Goal: Transaction & Acquisition: Purchase product/service

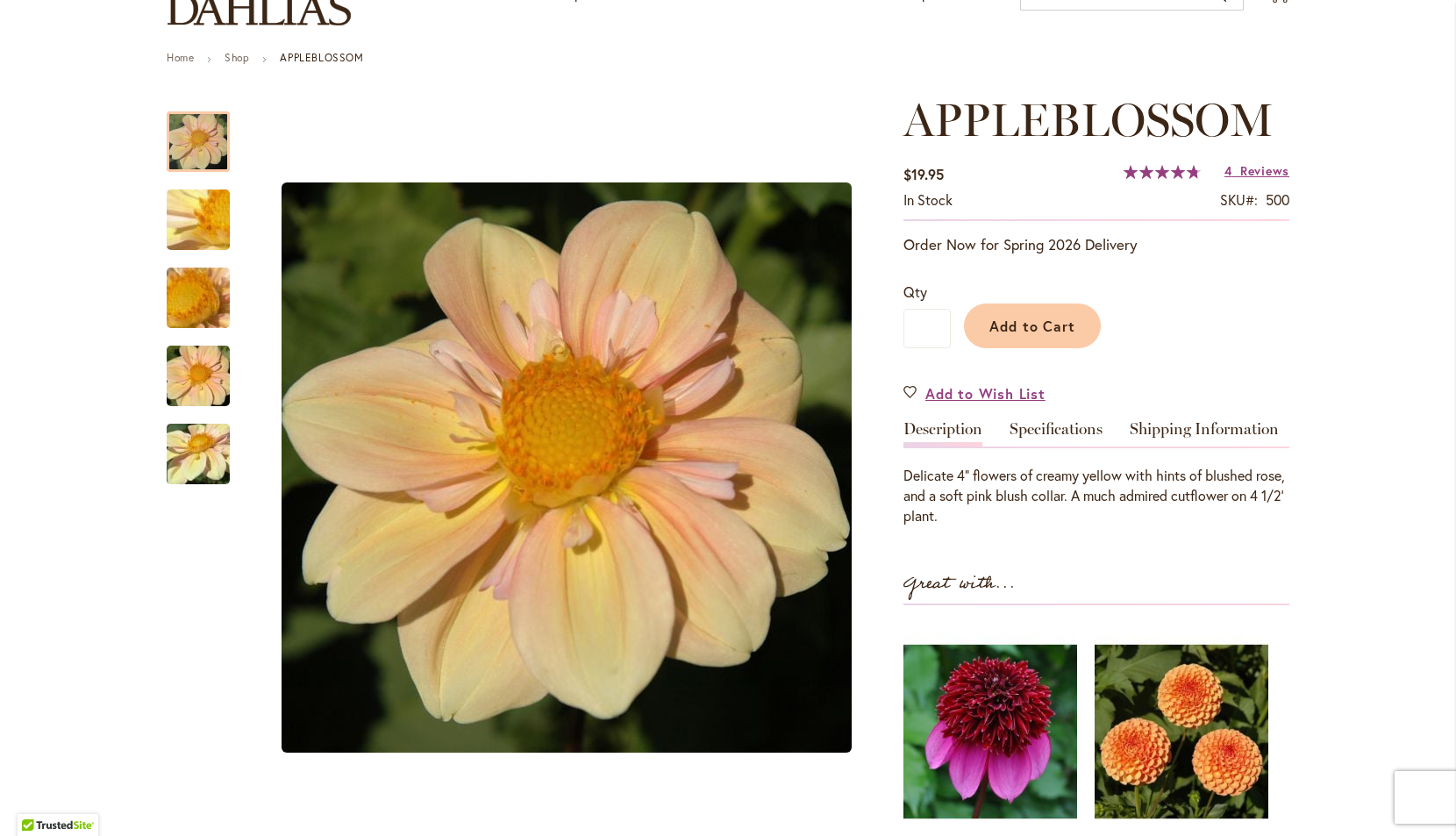
scroll to position [161, 0]
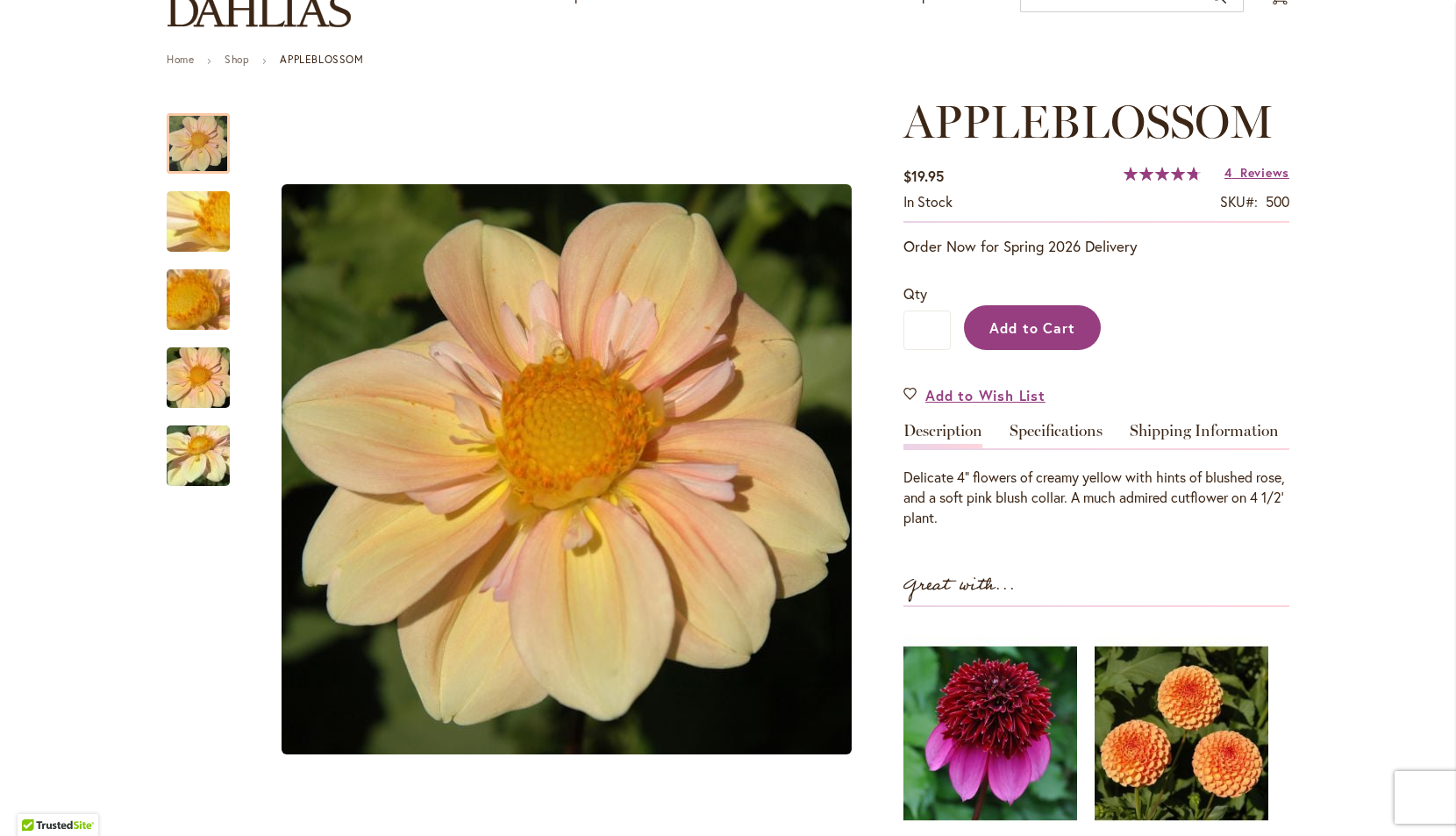
click at [1046, 328] on span "Add to Cart" at bounding box center [1033, 327] width 87 height 18
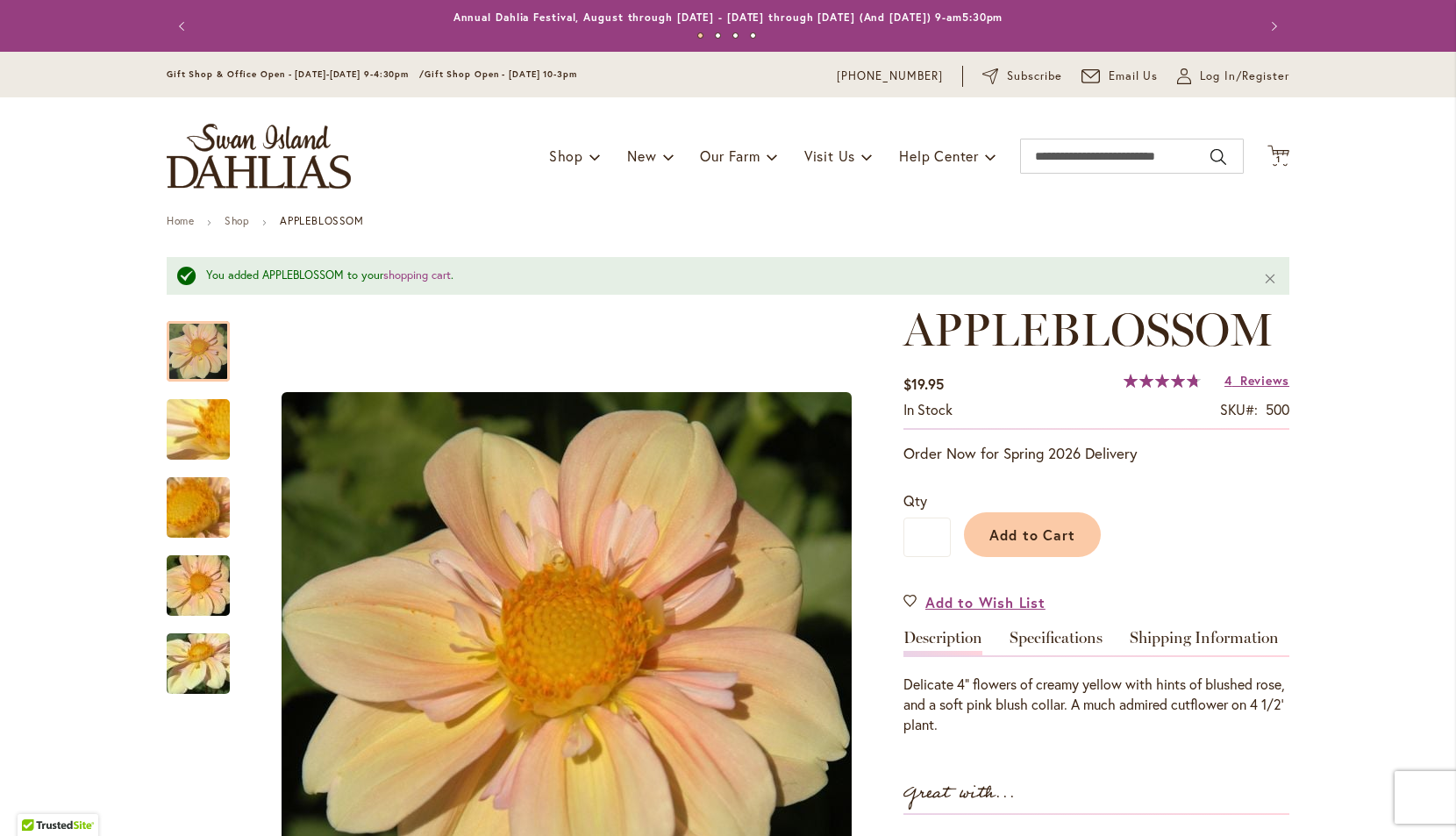
scroll to position [0, 0]
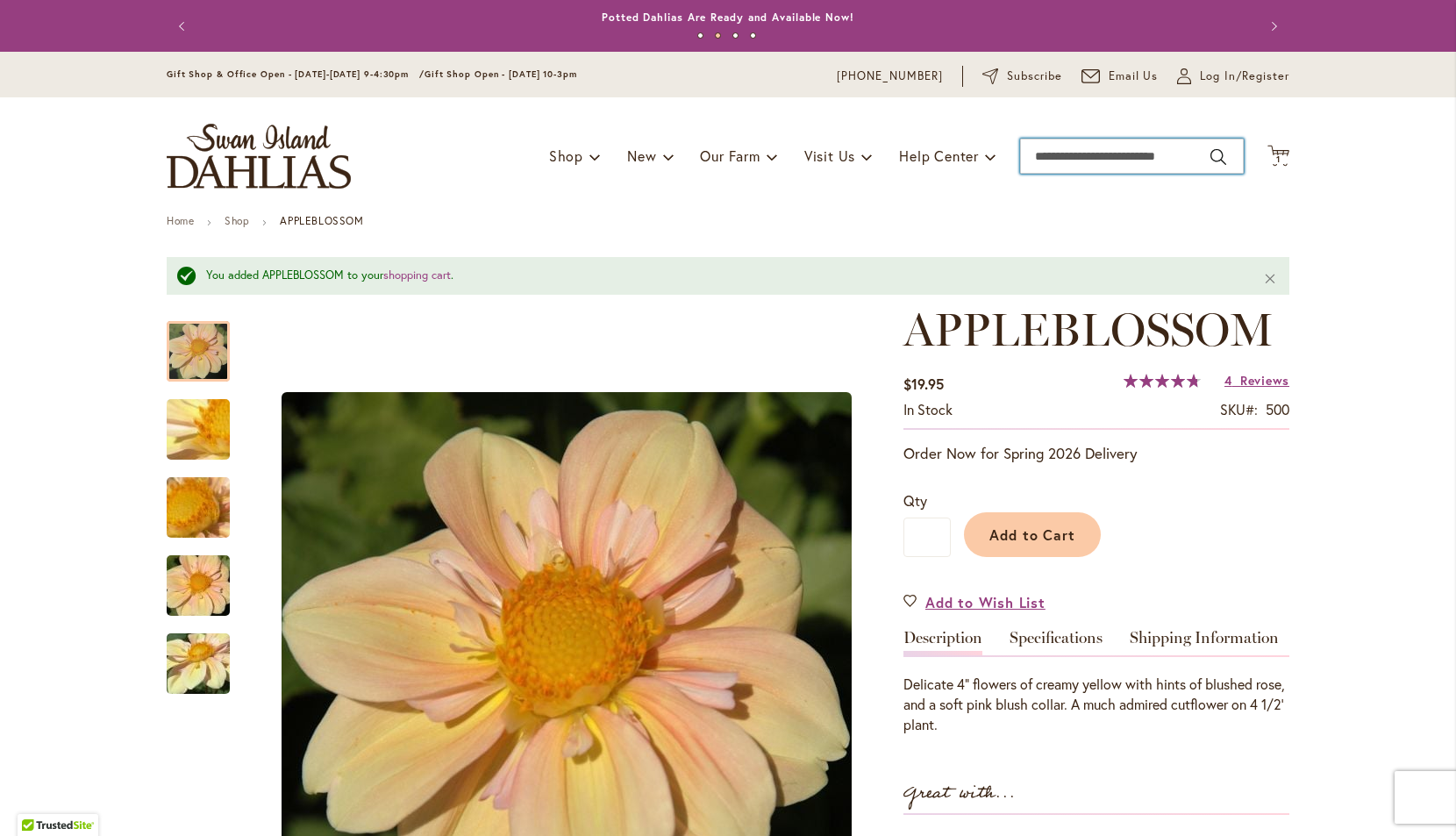
click at [1120, 161] on input "Search" at bounding box center [1132, 156] width 224 height 35
type input "****"
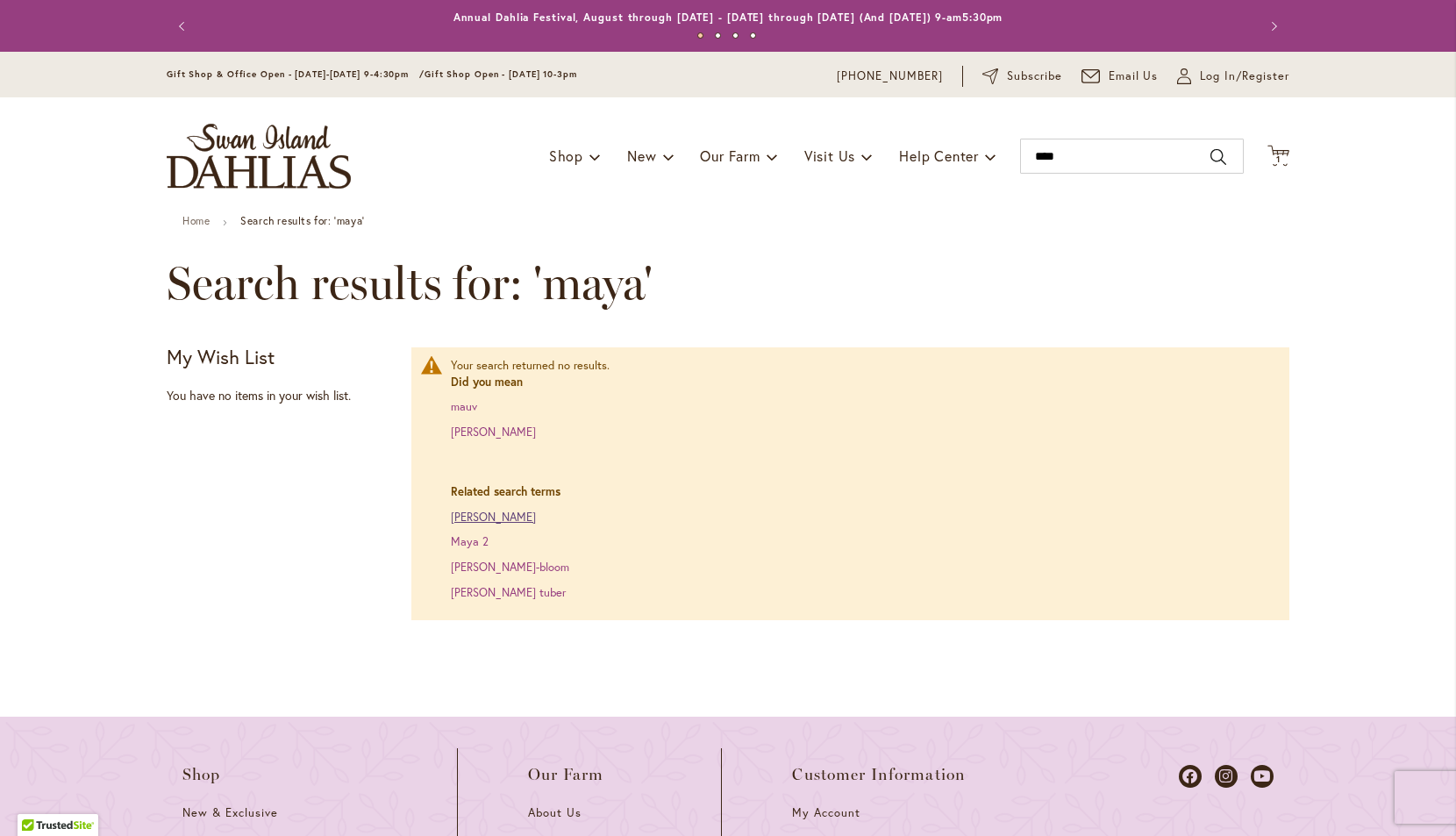
click at [481, 517] on link "Maya dahlia" at bounding box center [493, 517] width 85 height 15
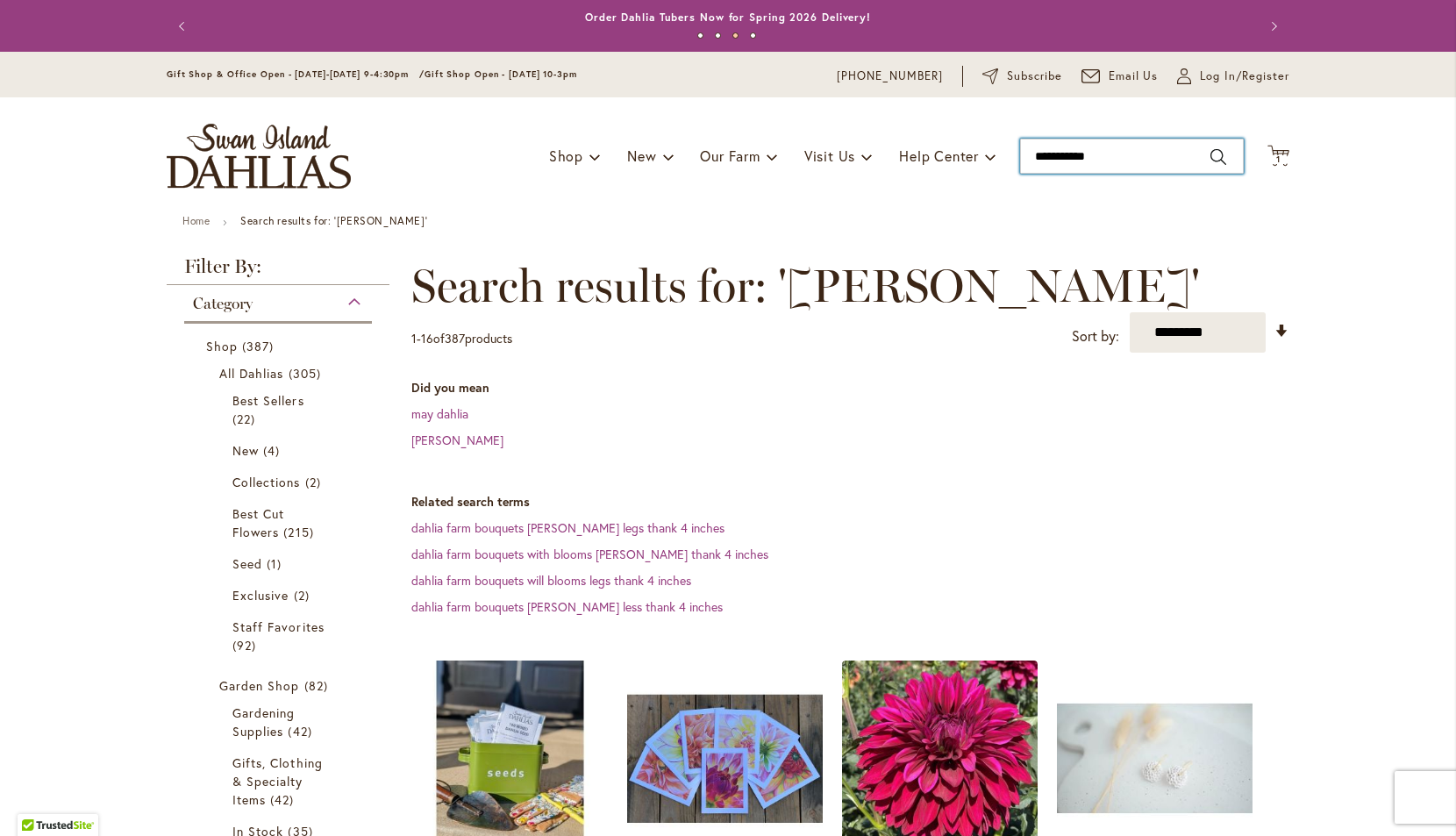
click at [1125, 160] on input "**********" at bounding box center [1132, 156] width 224 height 35
type input "*"
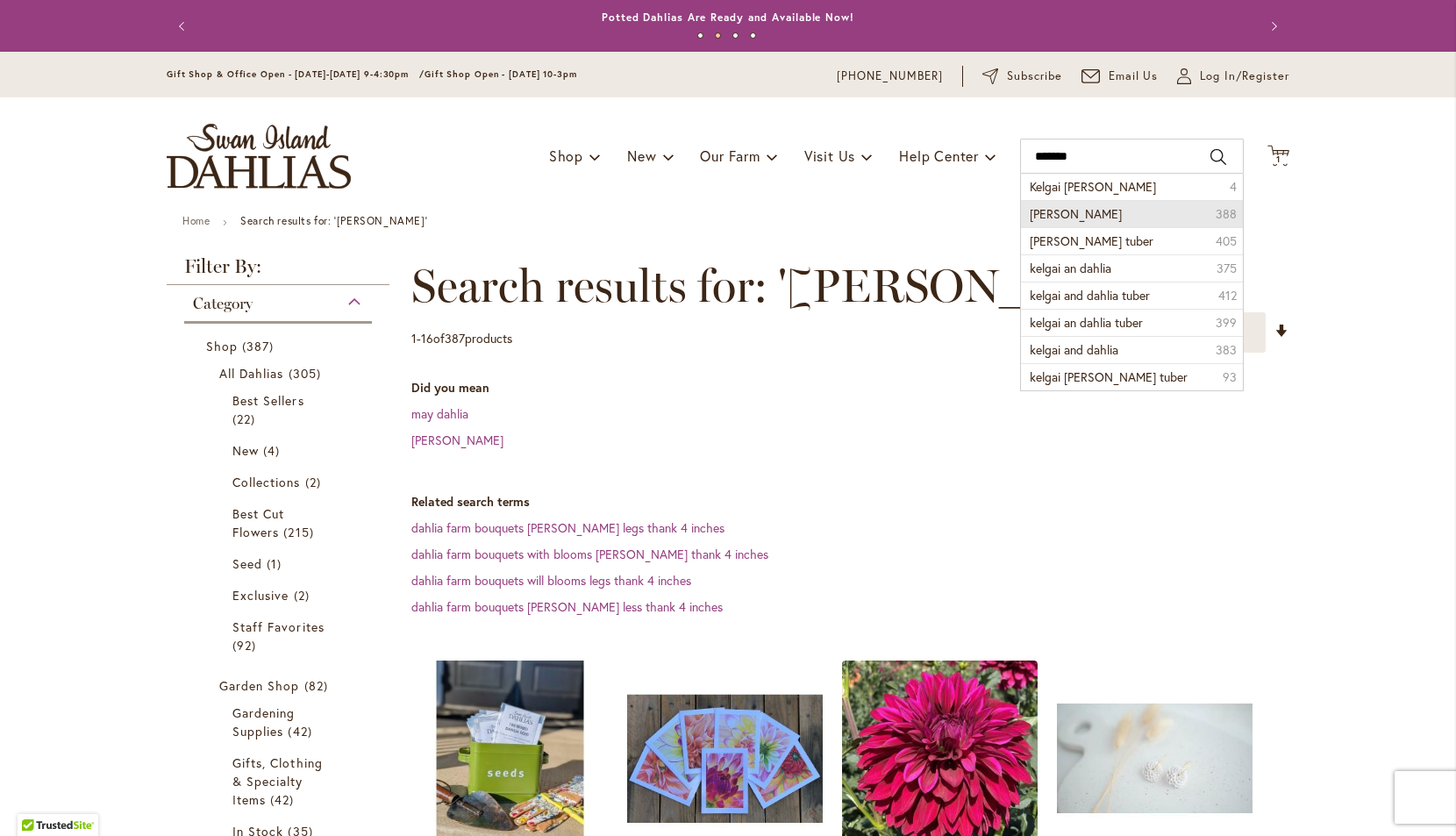
click at [1089, 216] on span "kelgai ann dahlia" at bounding box center [1076, 213] width 92 height 16
type input "**********"
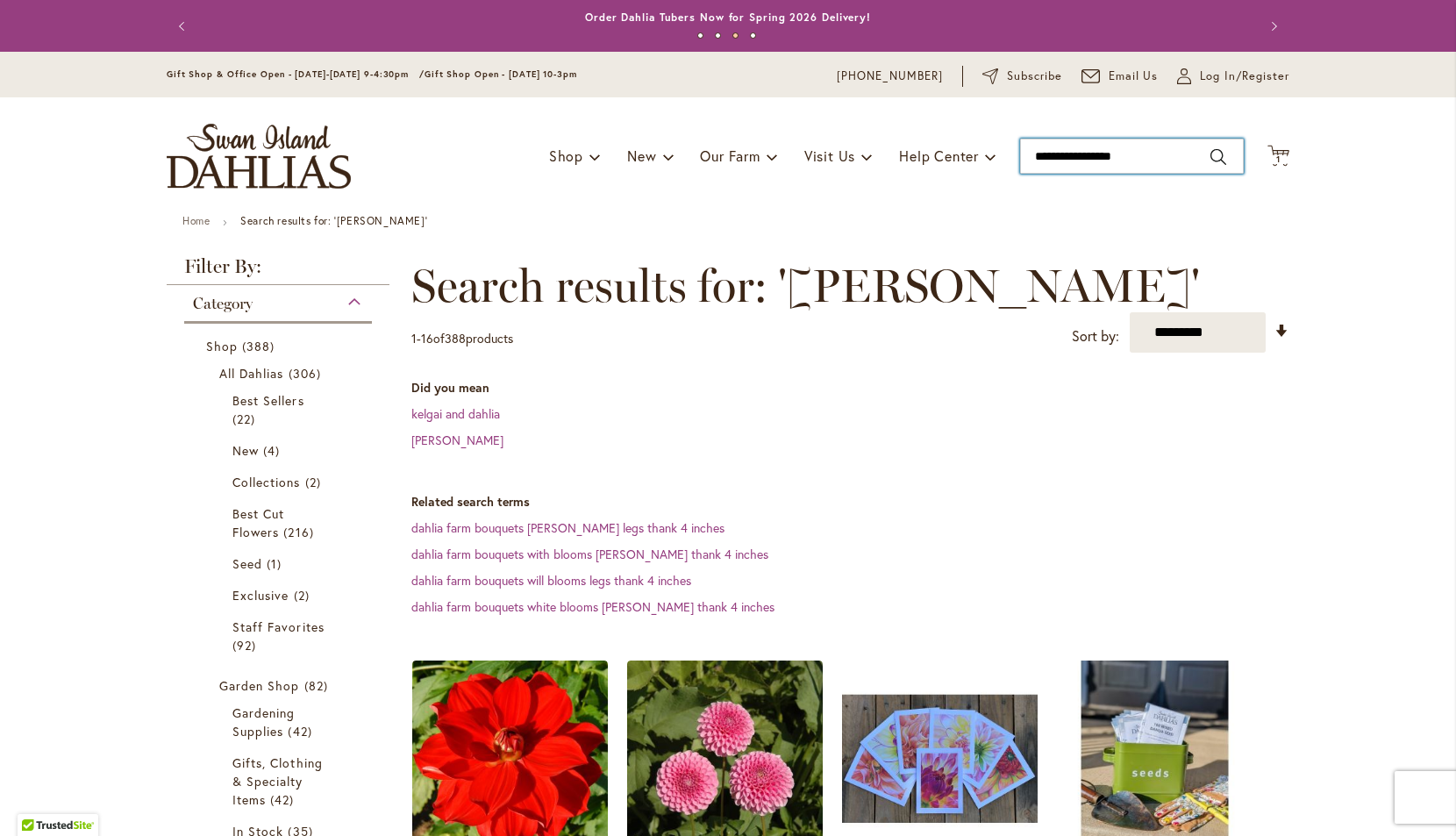
click at [1168, 158] on input "**********" at bounding box center [1132, 156] width 224 height 35
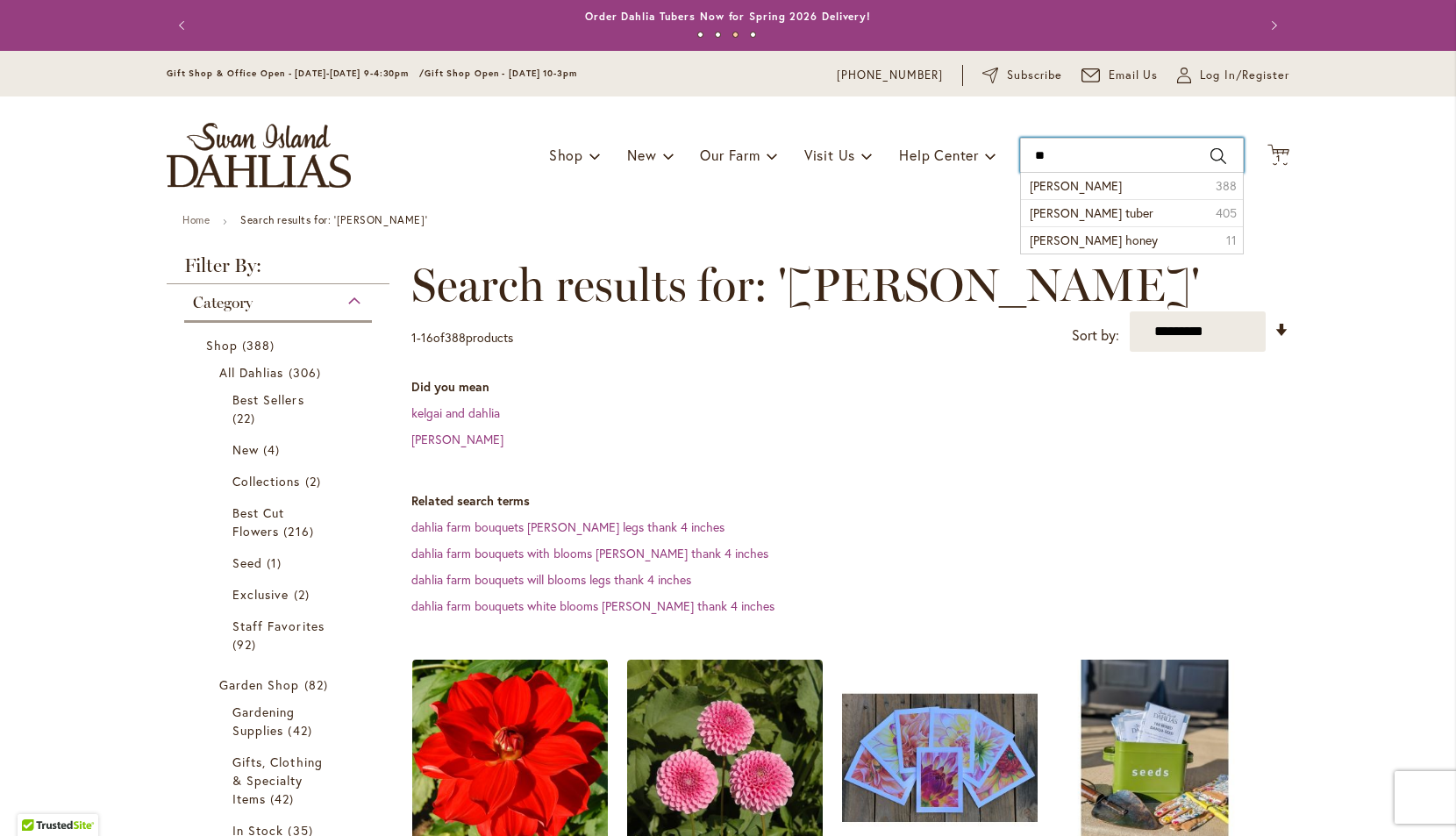
type input "*"
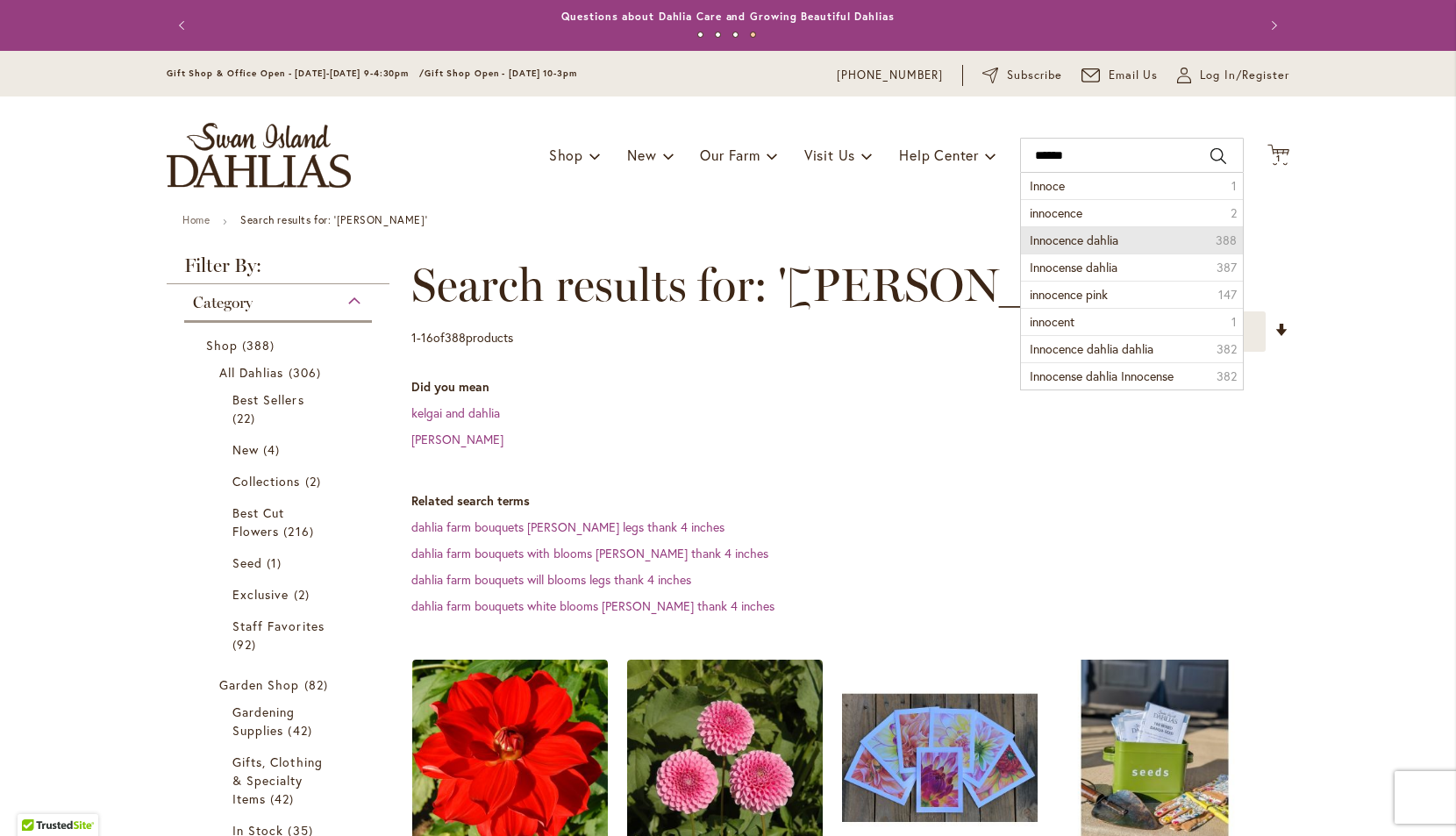
click at [1087, 242] on span "Innocence dahlia" at bounding box center [1074, 239] width 89 height 16
type input "**********"
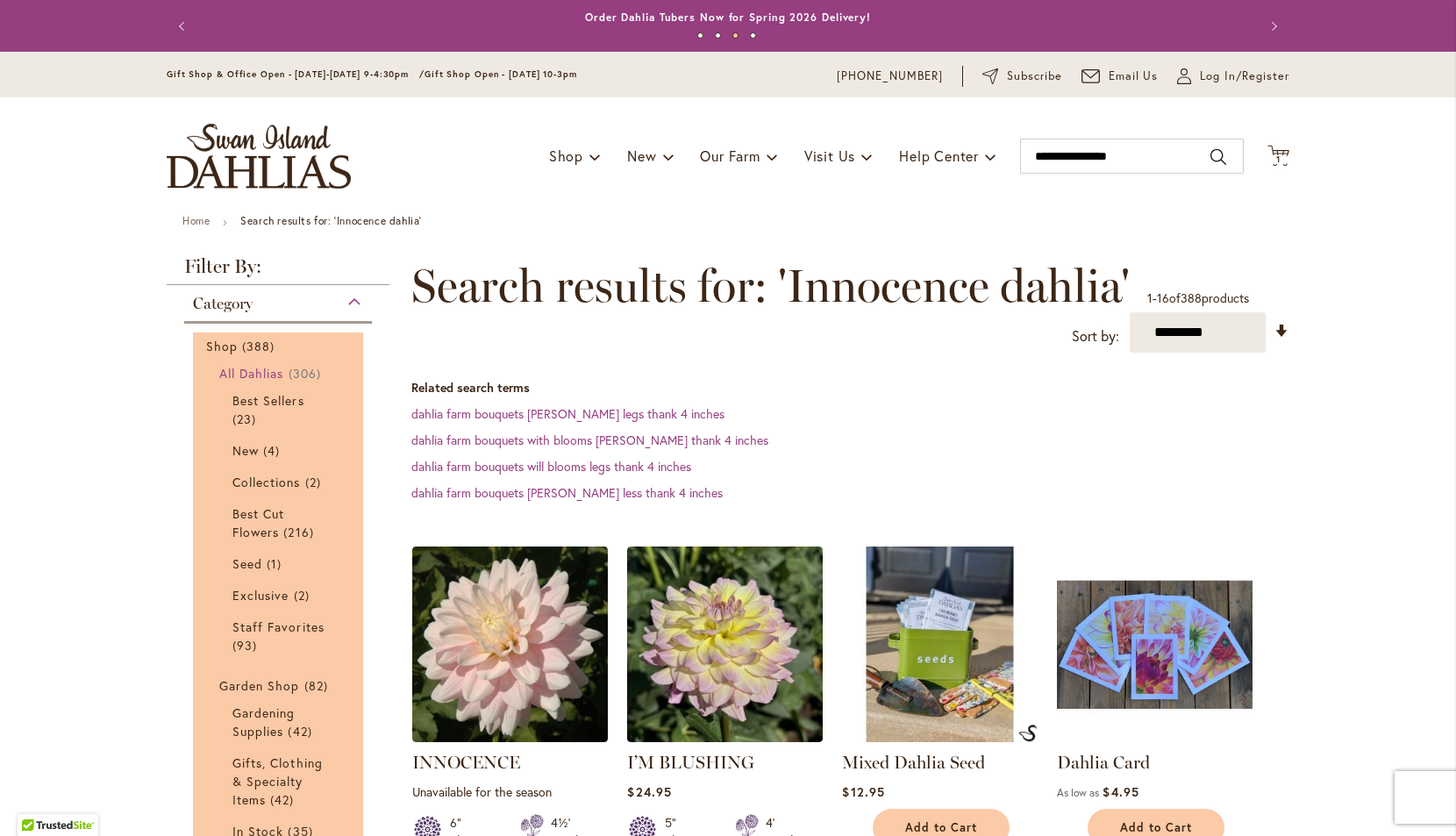
click at [269, 372] on span "All Dahlias" at bounding box center [252, 373] width 65 height 16
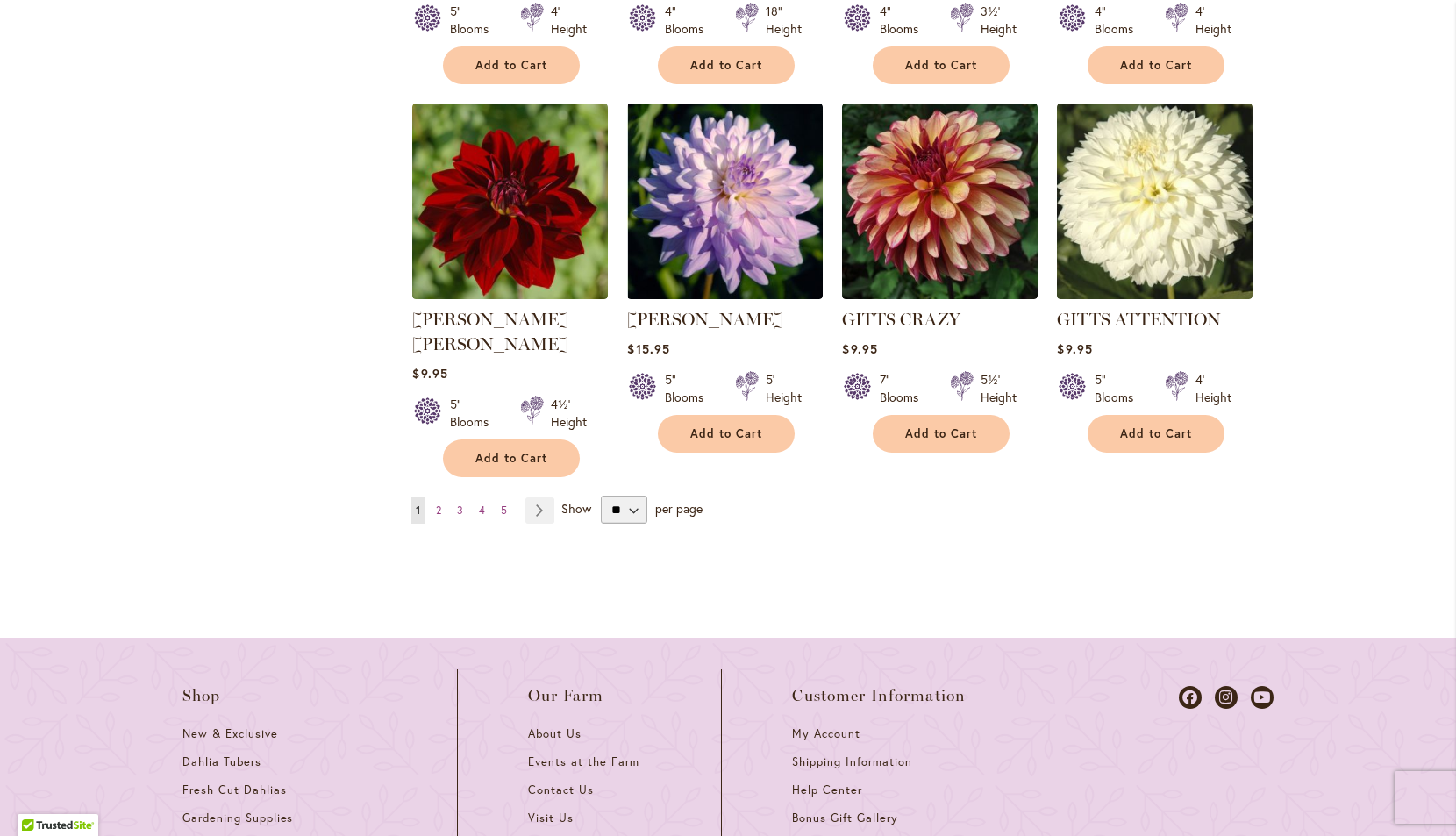
scroll to position [1661, 0]
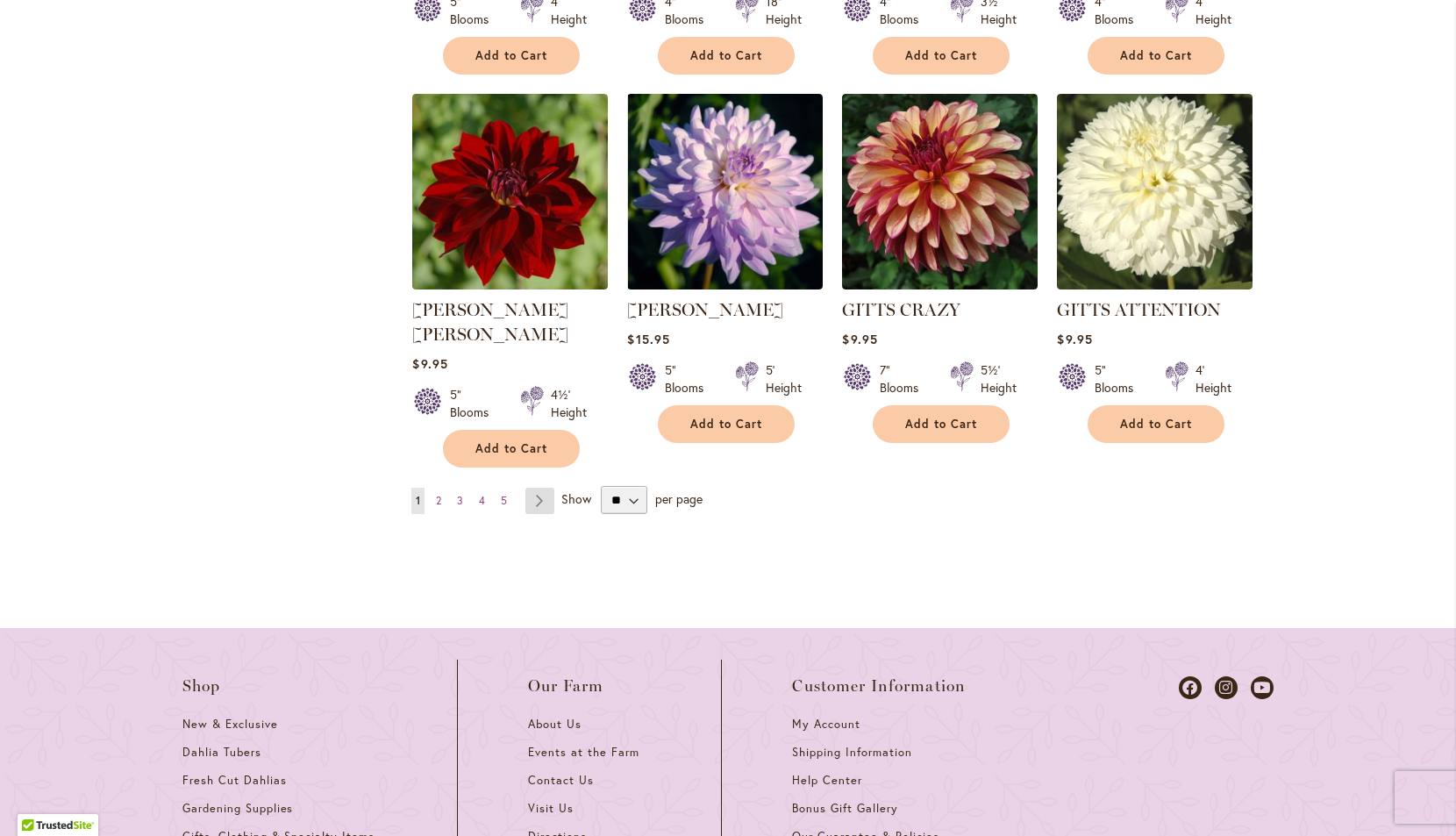
click at [539, 488] on link "Page Next" at bounding box center [540, 502] width 29 height 27
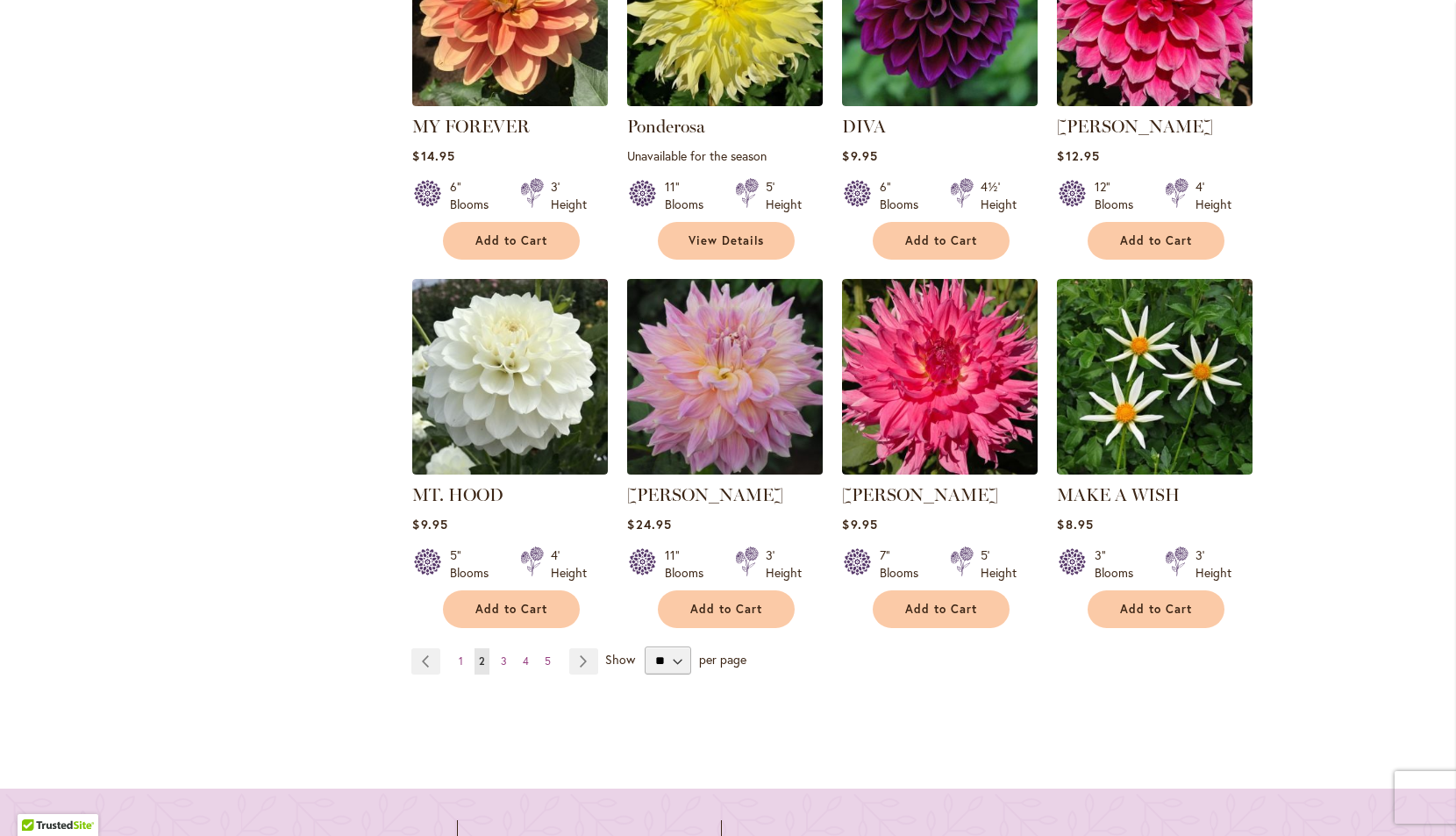
scroll to position [1478, 0]
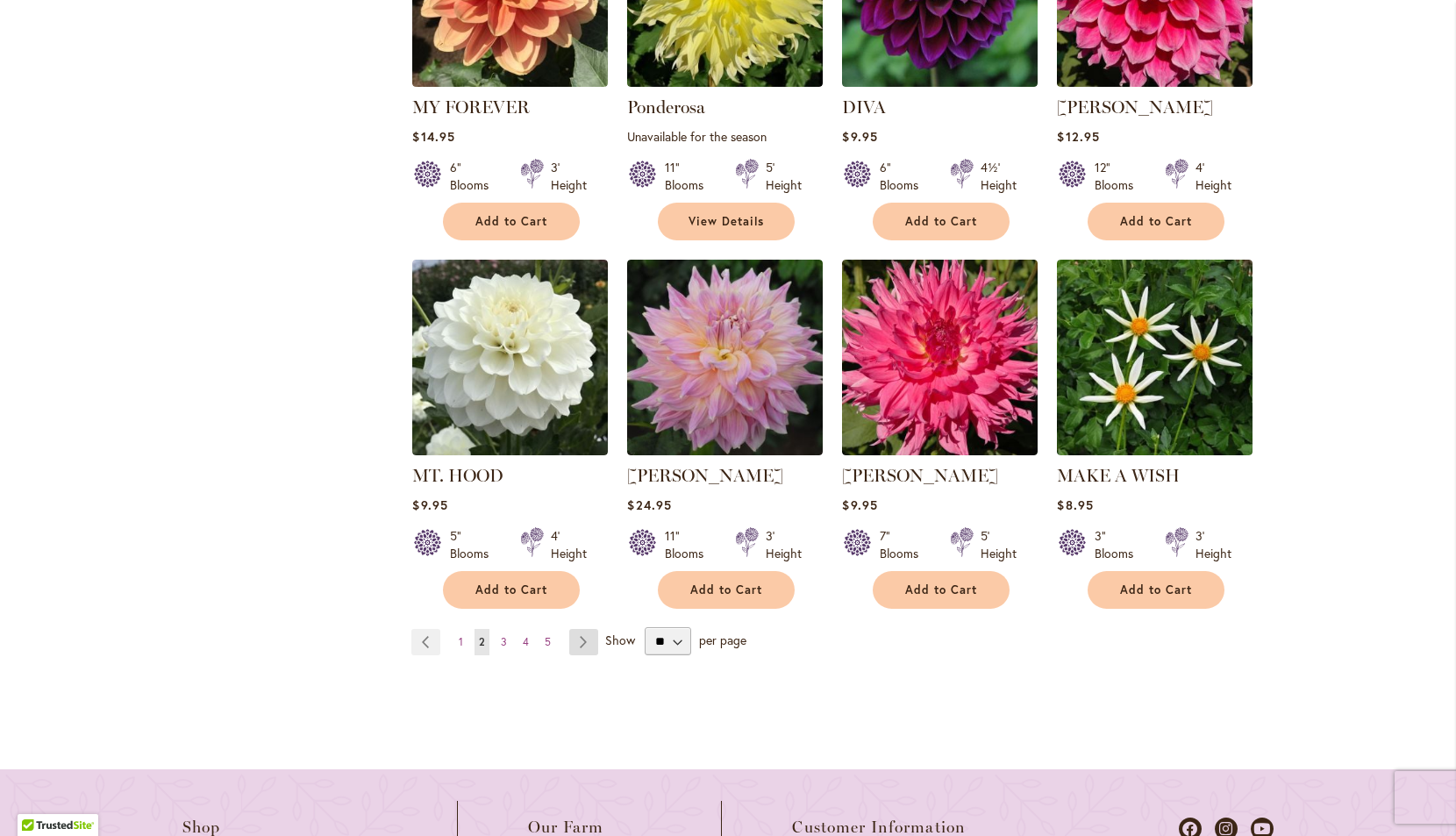
click at [589, 629] on link "Page Next" at bounding box center [584, 642] width 29 height 27
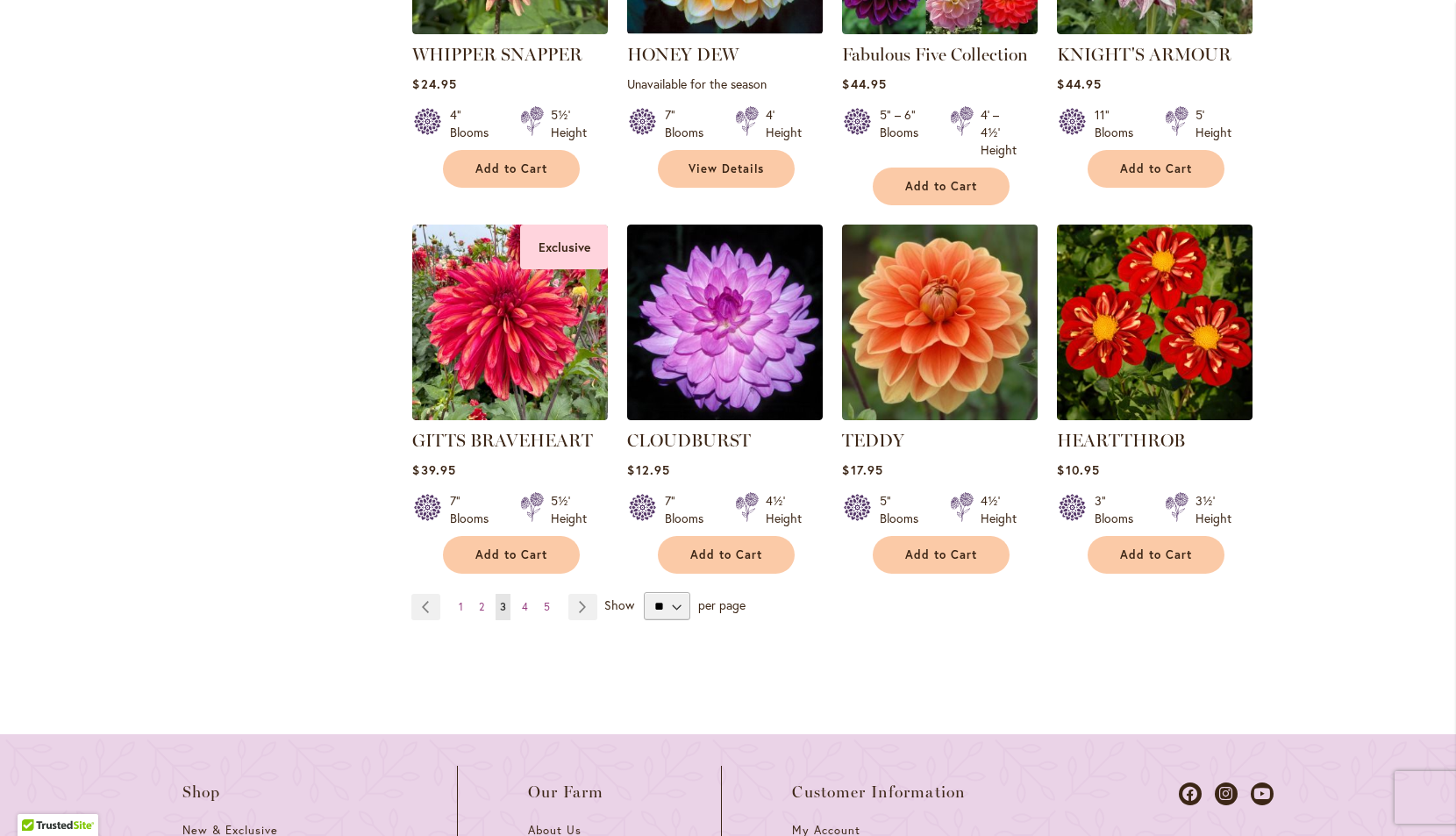
scroll to position [1527, 0]
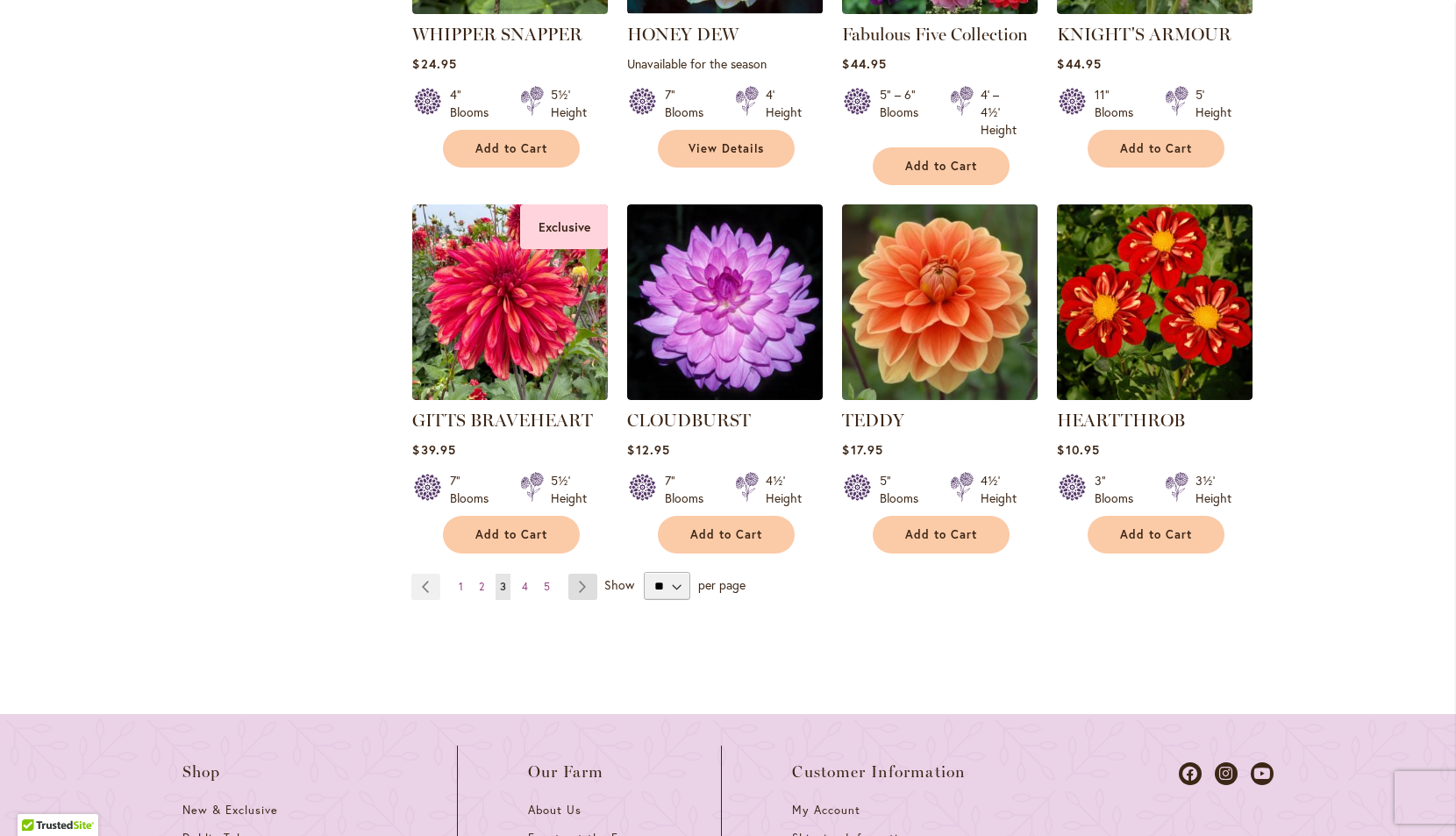
click at [588, 585] on link "Page Next" at bounding box center [583, 588] width 29 height 27
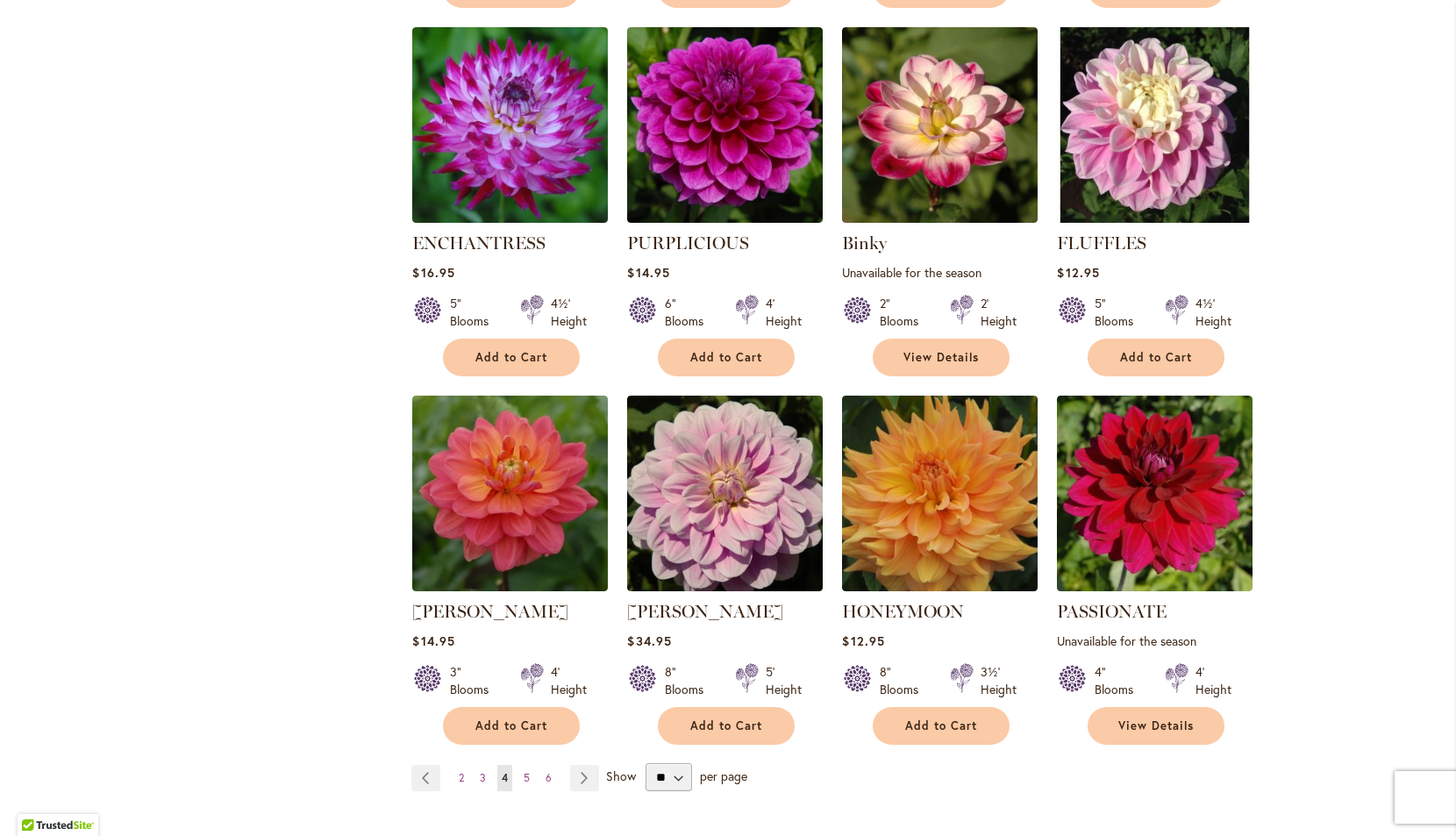
scroll to position [1343, 0]
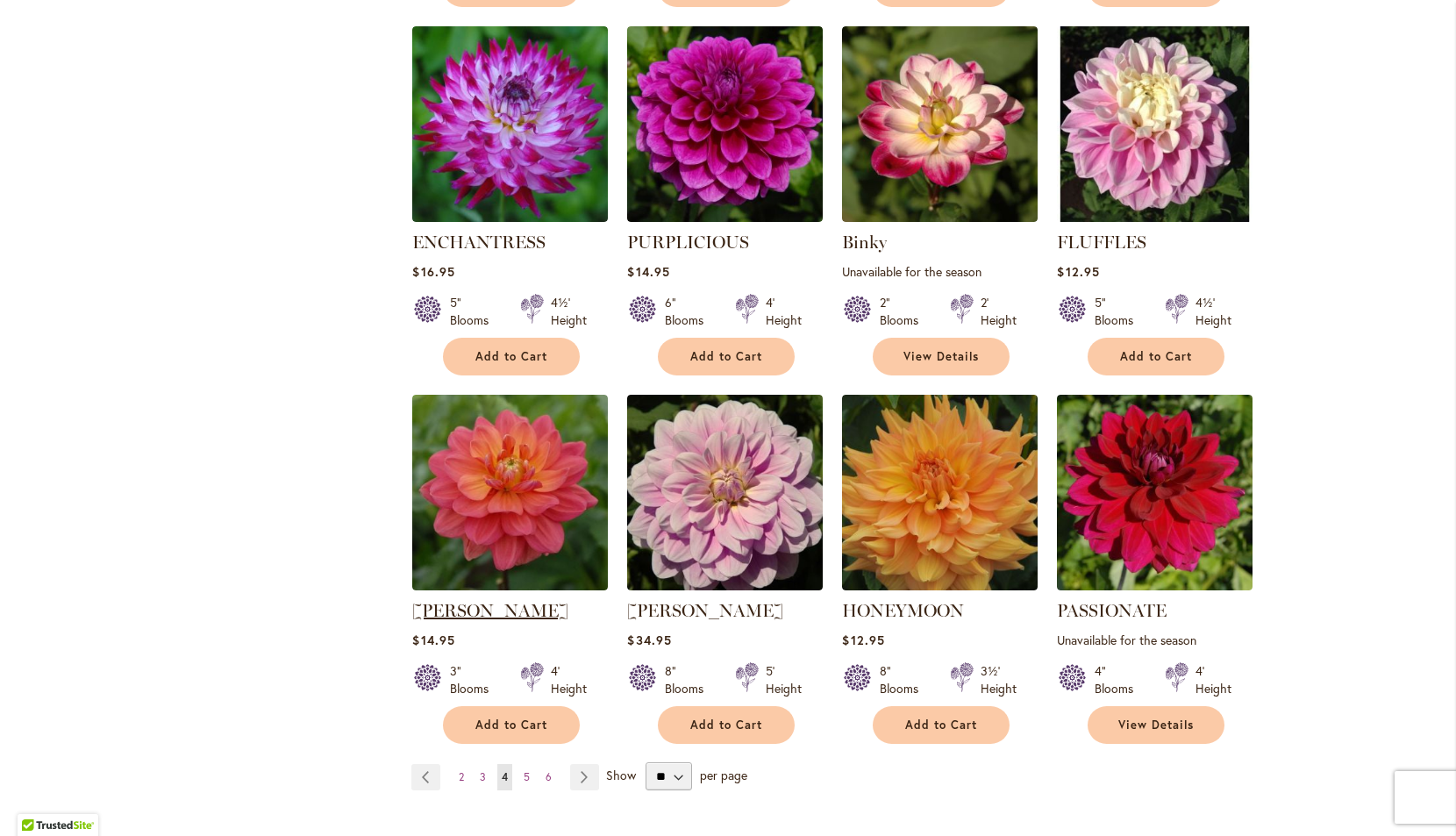
click at [505, 607] on link "[PERSON_NAME]" at bounding box center [490, 611] width 156 height 21
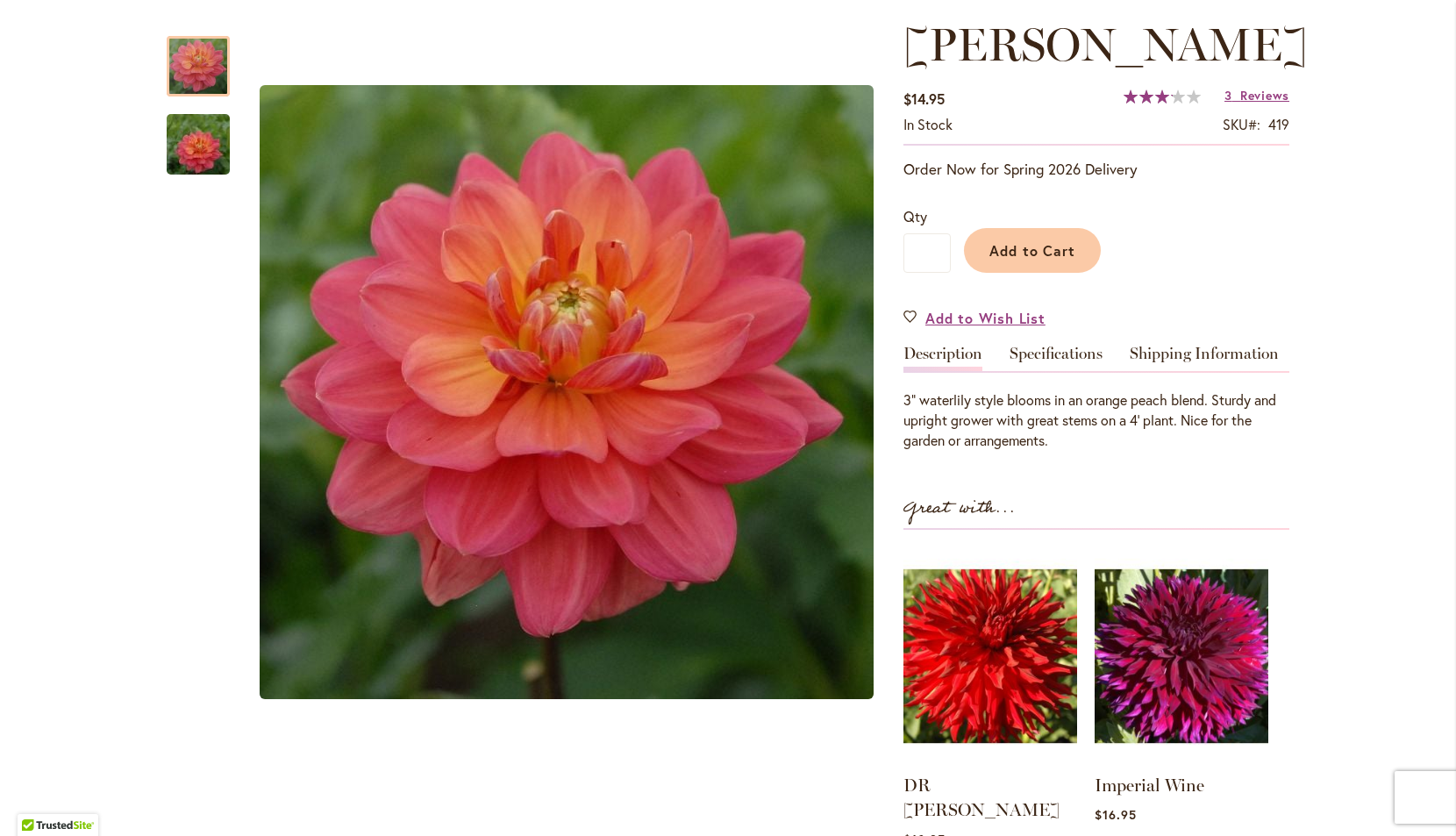
scroll to position [238, 0]
click at [1027, 248] on span "Add to Cart" at bounding box center [1033, 250] width 87 height 18
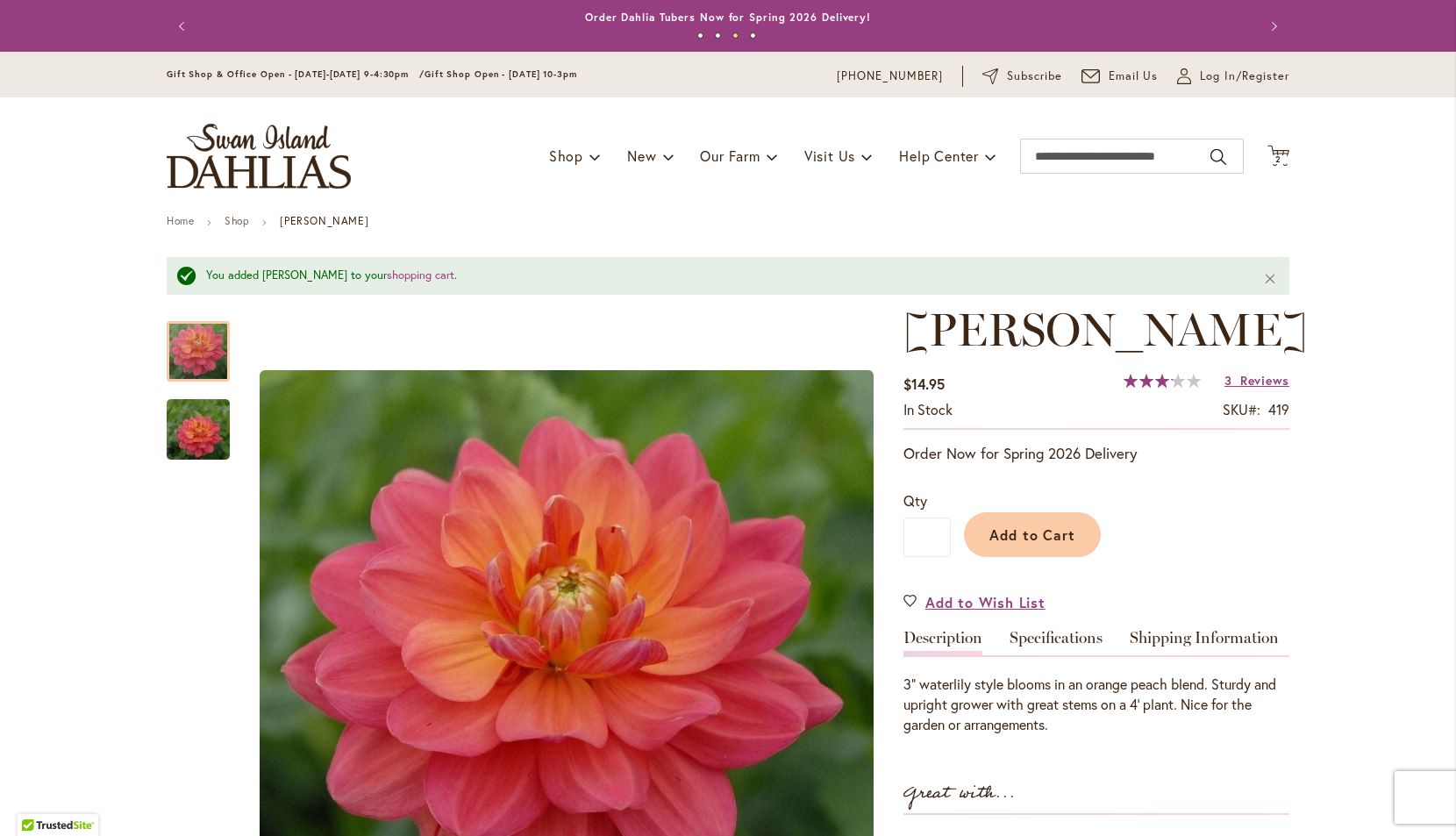
scroll to position [0, 0]
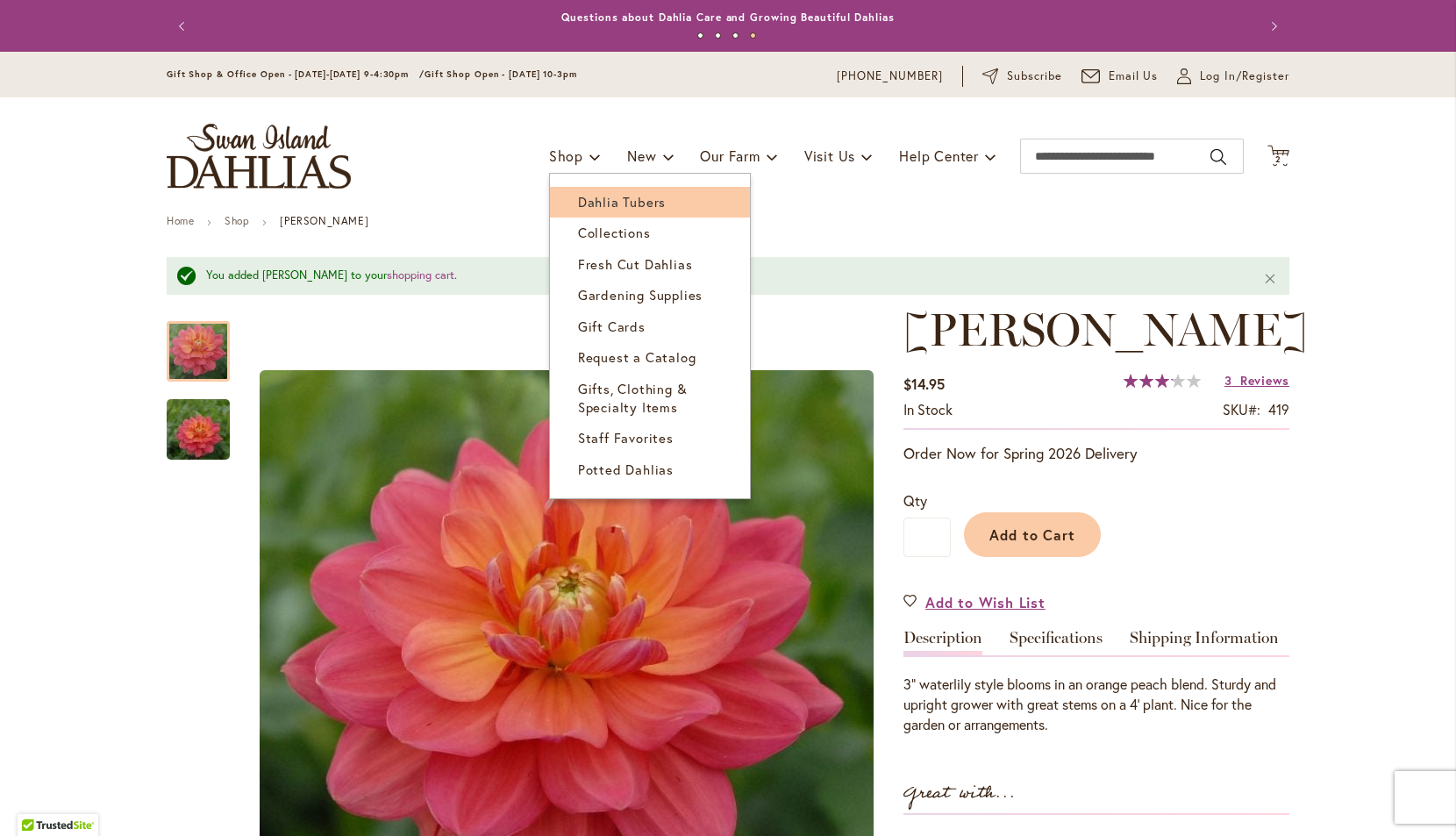
click at [601, 202] on span "Dahlia Tubers" at bounding box center [622, 202] width 88 height 17
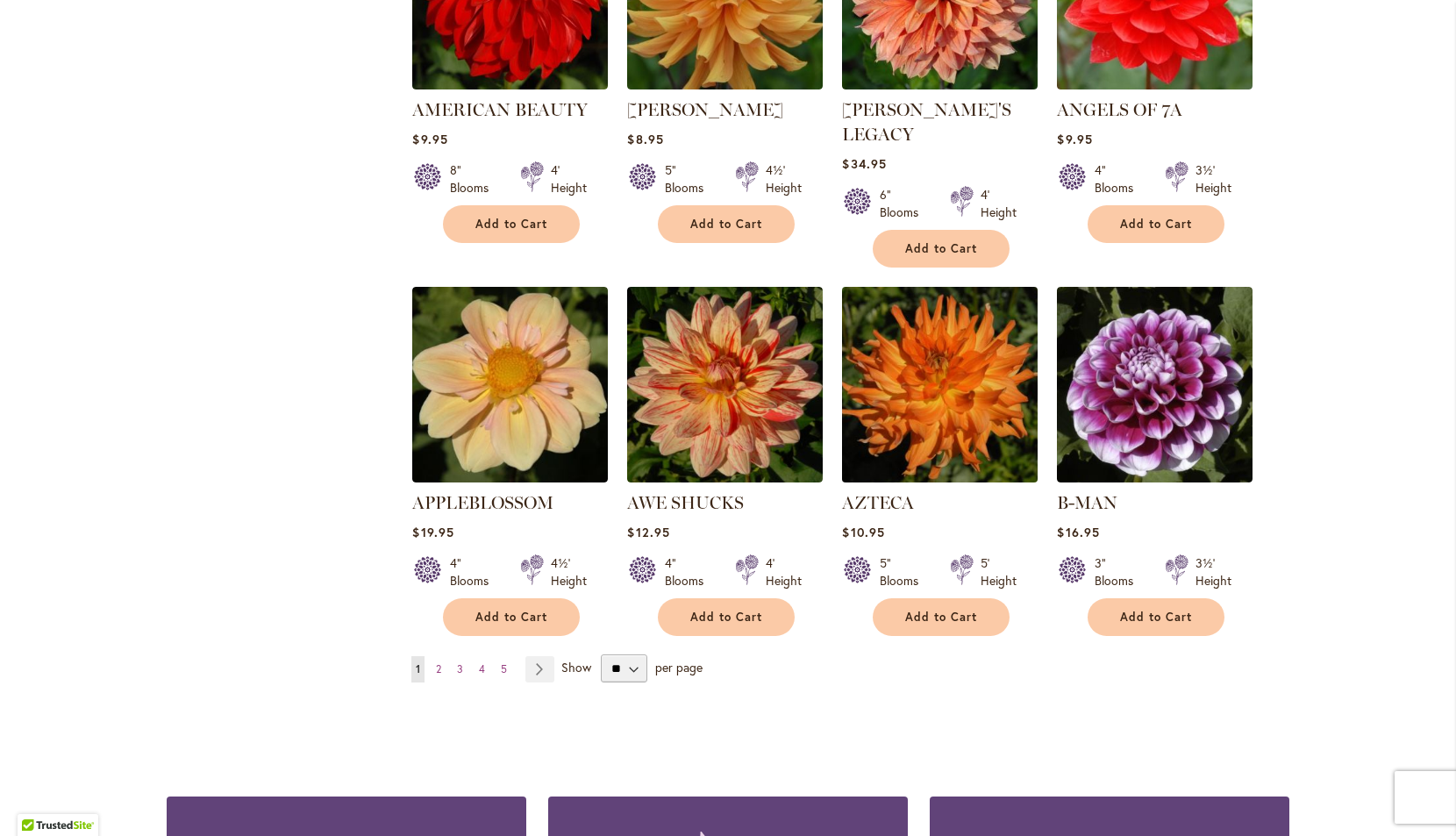
scroll to position [1299, 0]
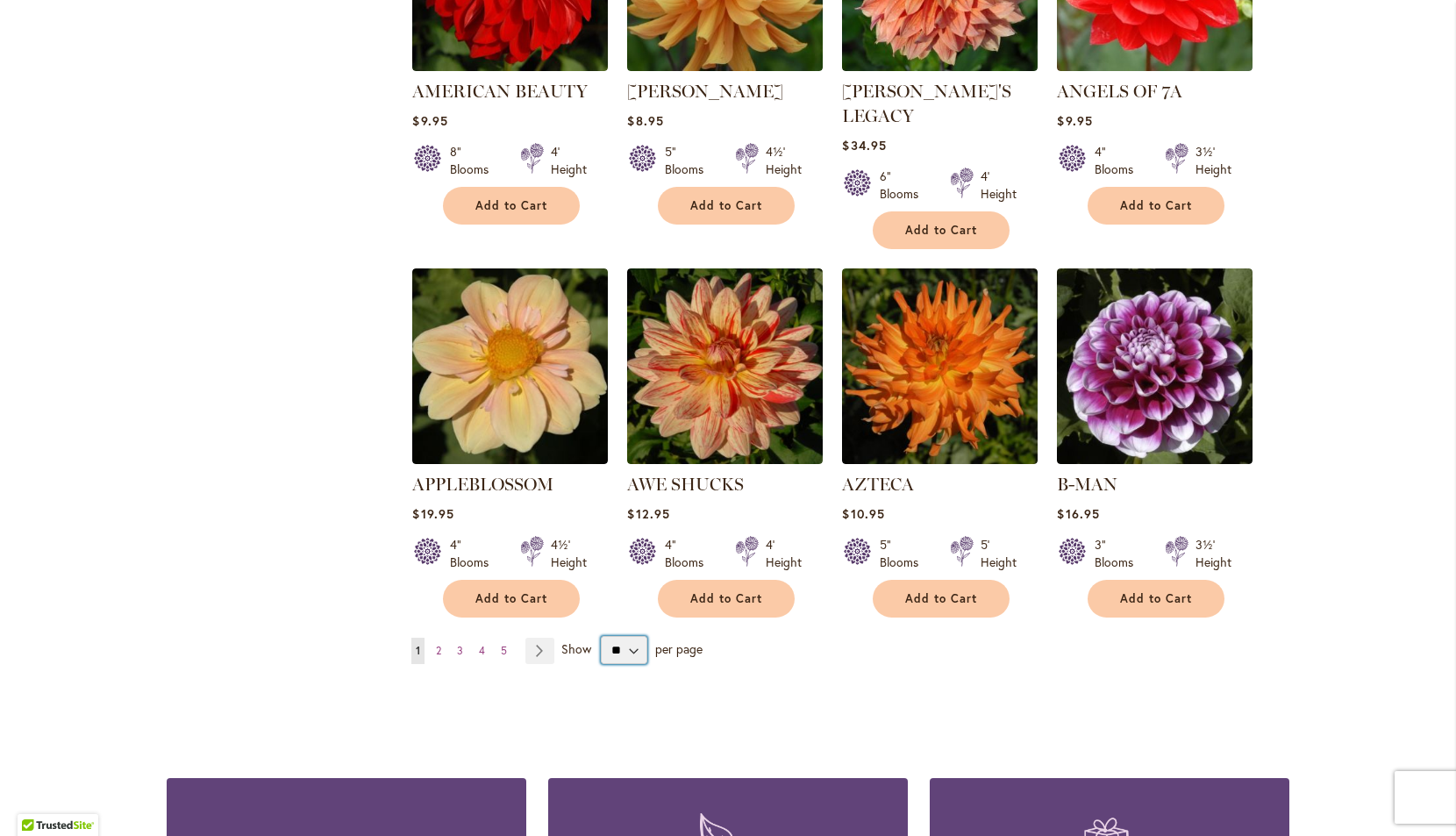
select select "**"
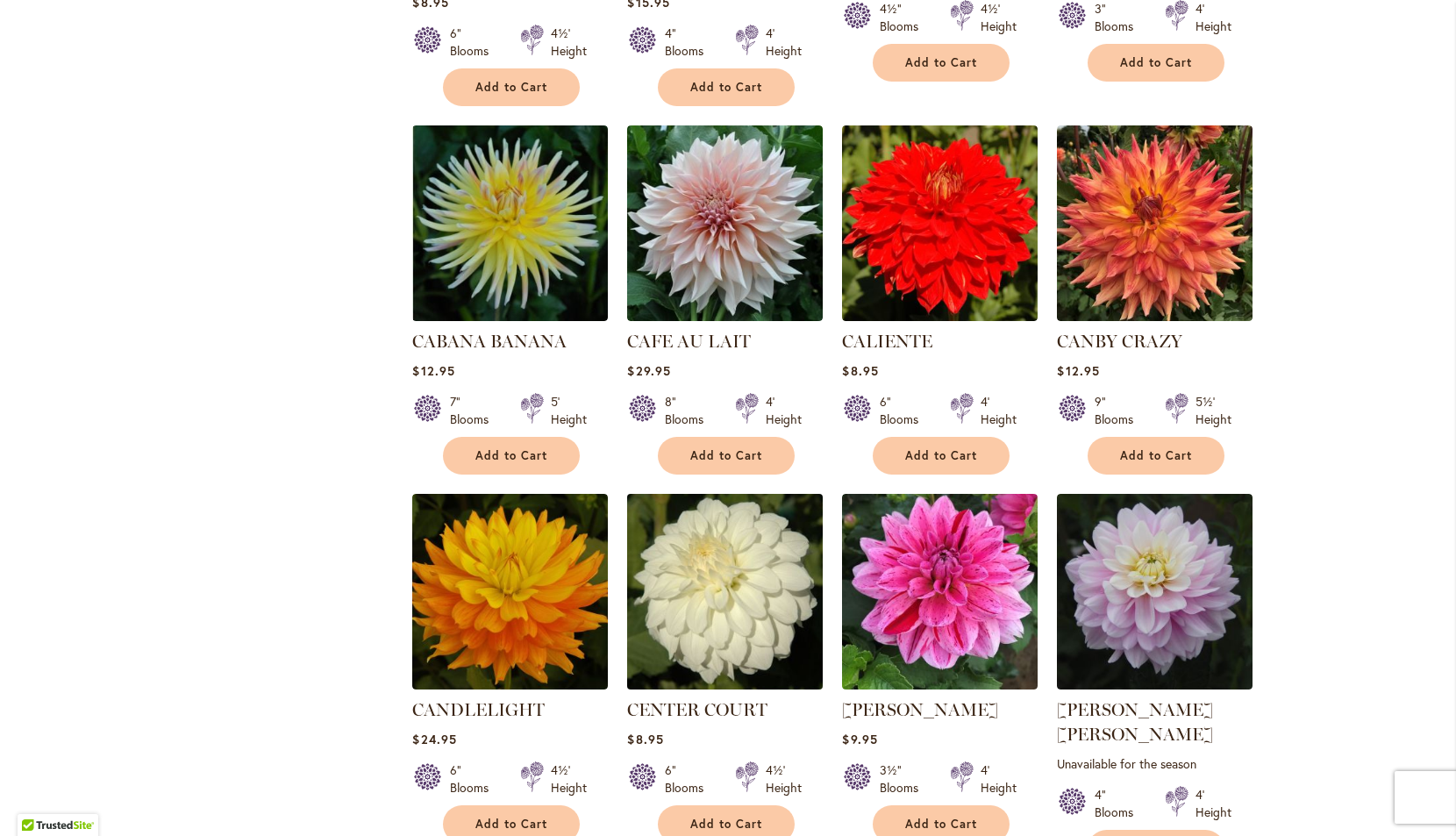
scroll to position [5575, 0]
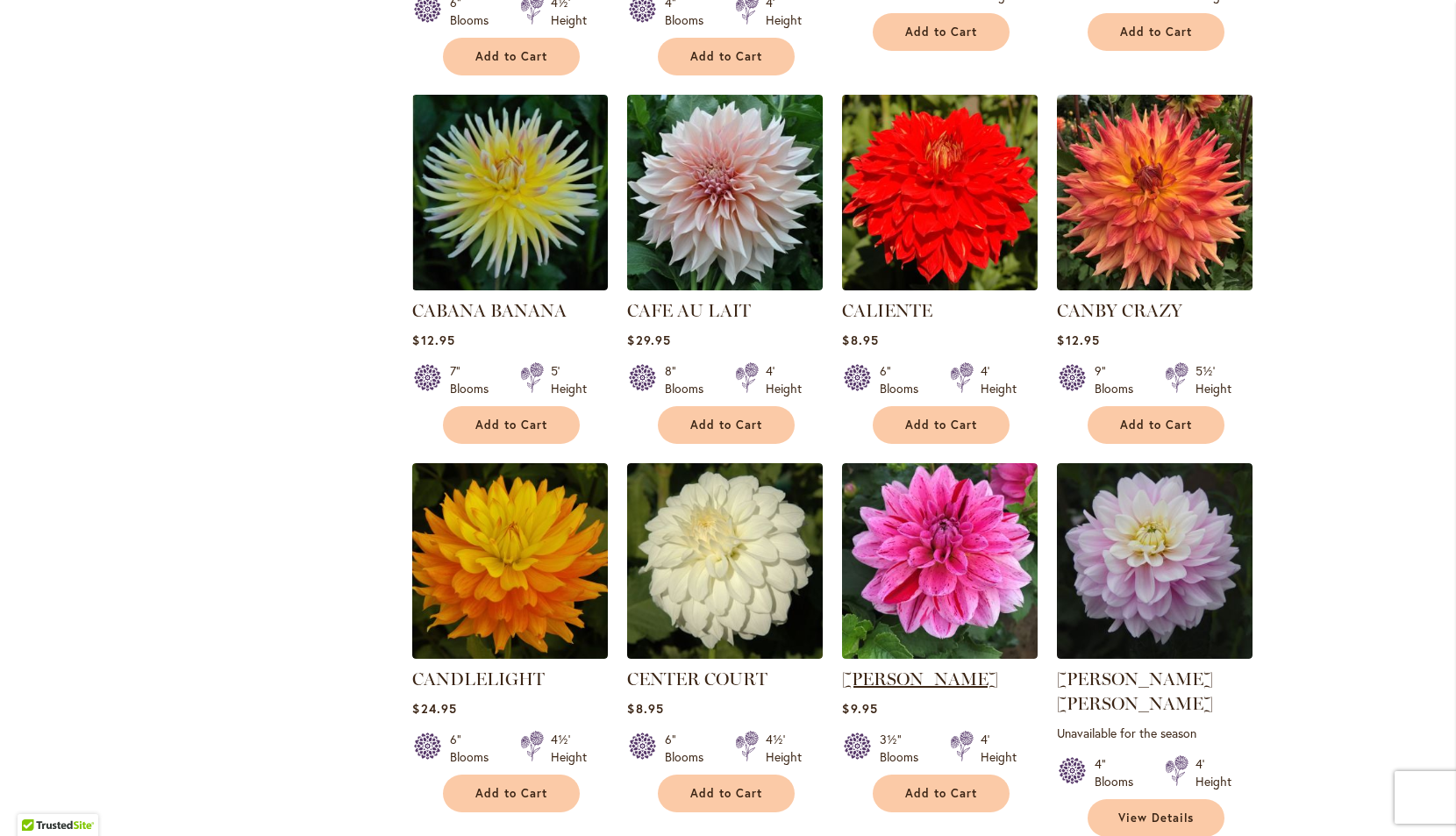
click at [892, 669] on link "[PERSON_NAME]" at bounding box center [920, 679] width 156 height 21
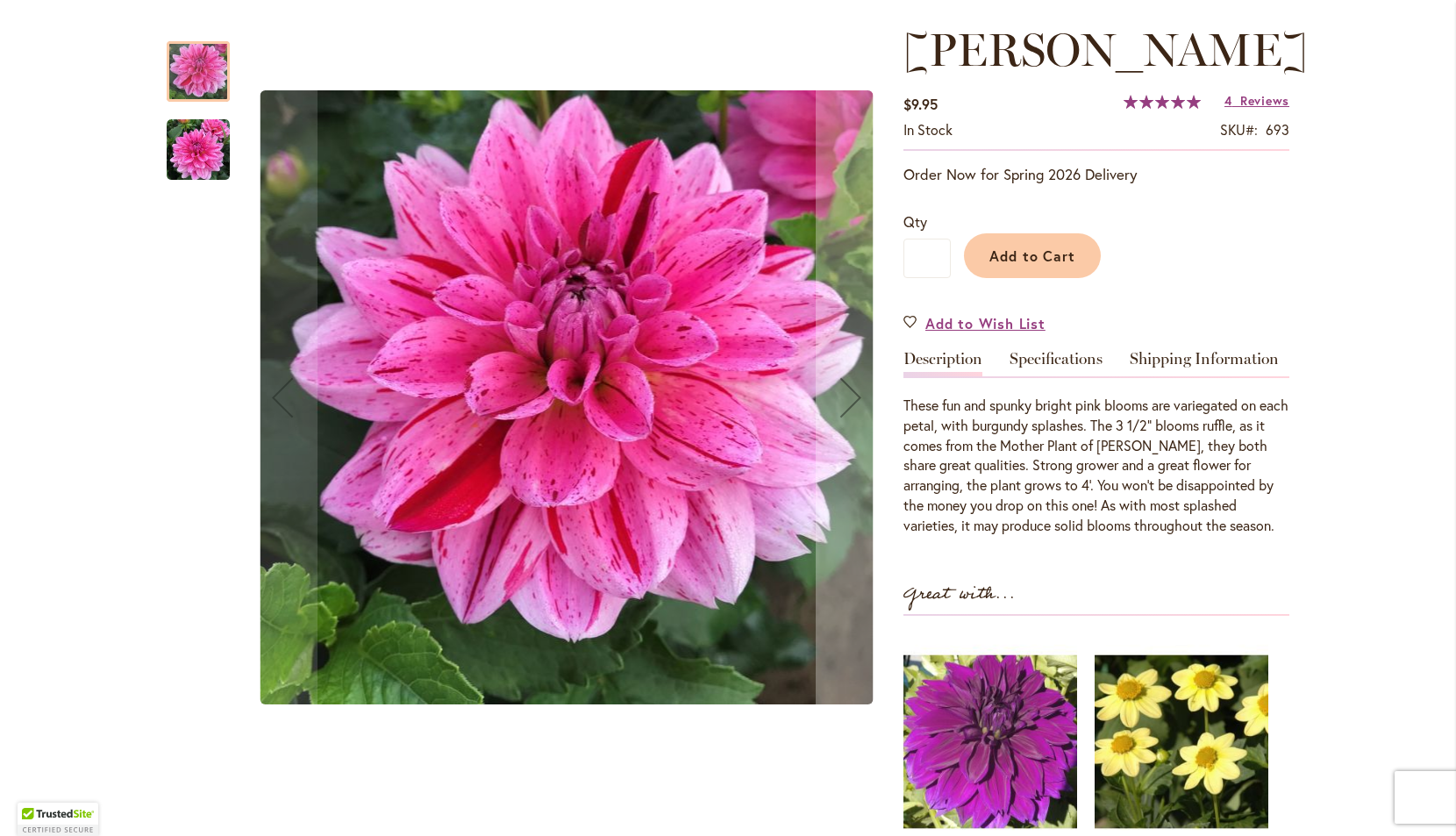
scroll to position [237, 0]
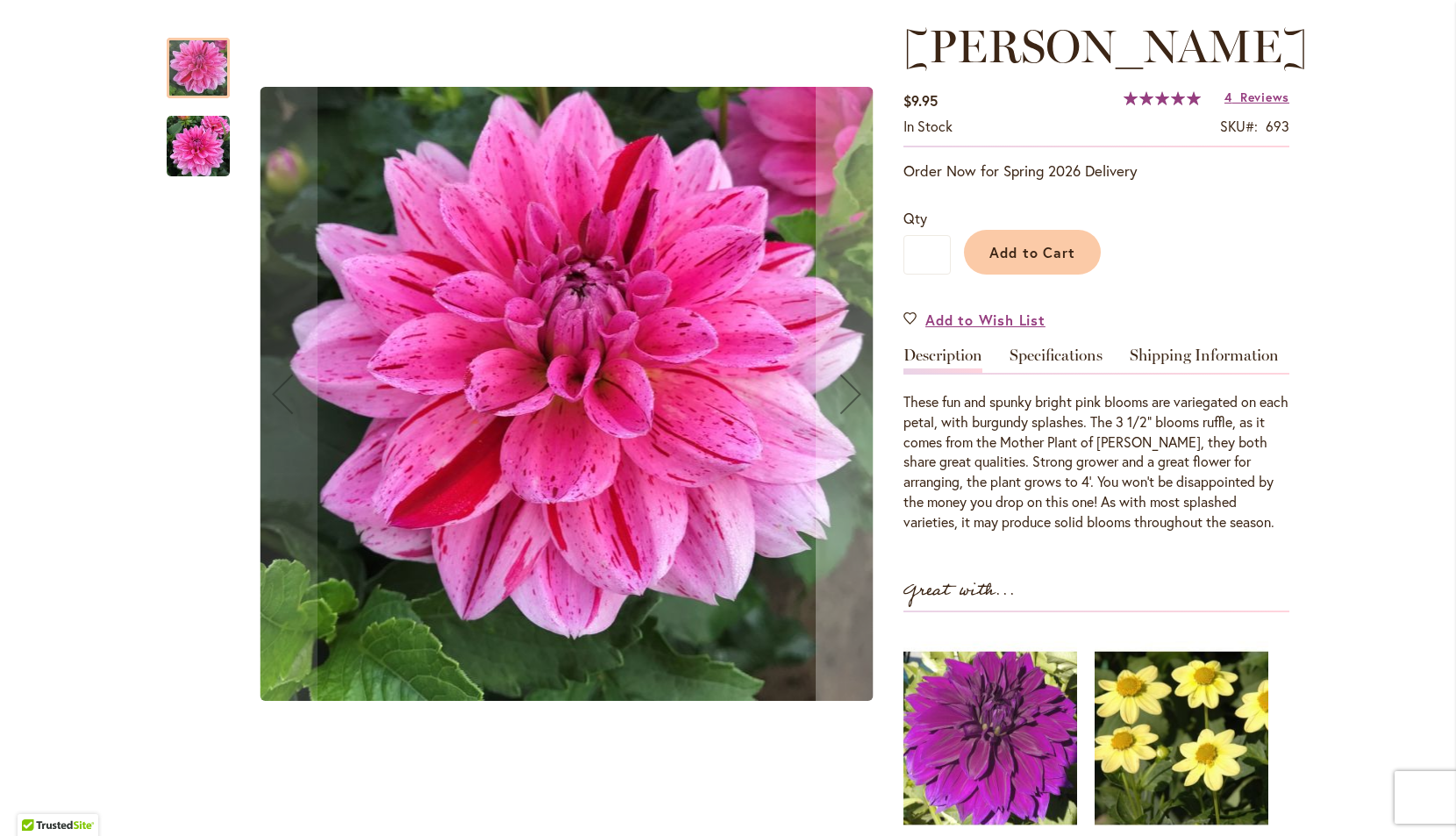
click at [185, 145] on img "CHA CHING" at bounding box center [198, 146] width 63 height 63
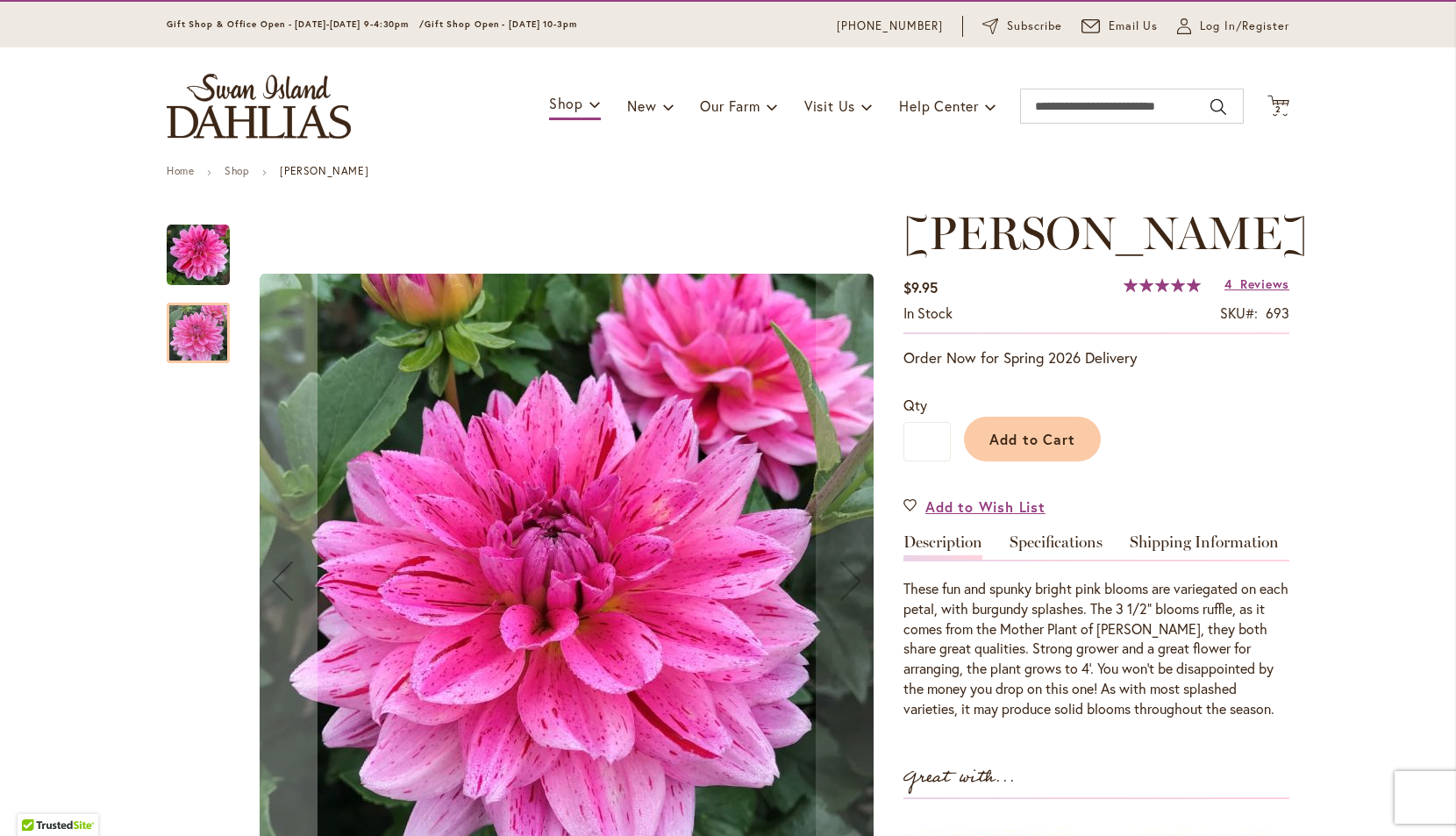
scroll to position [49, 0]
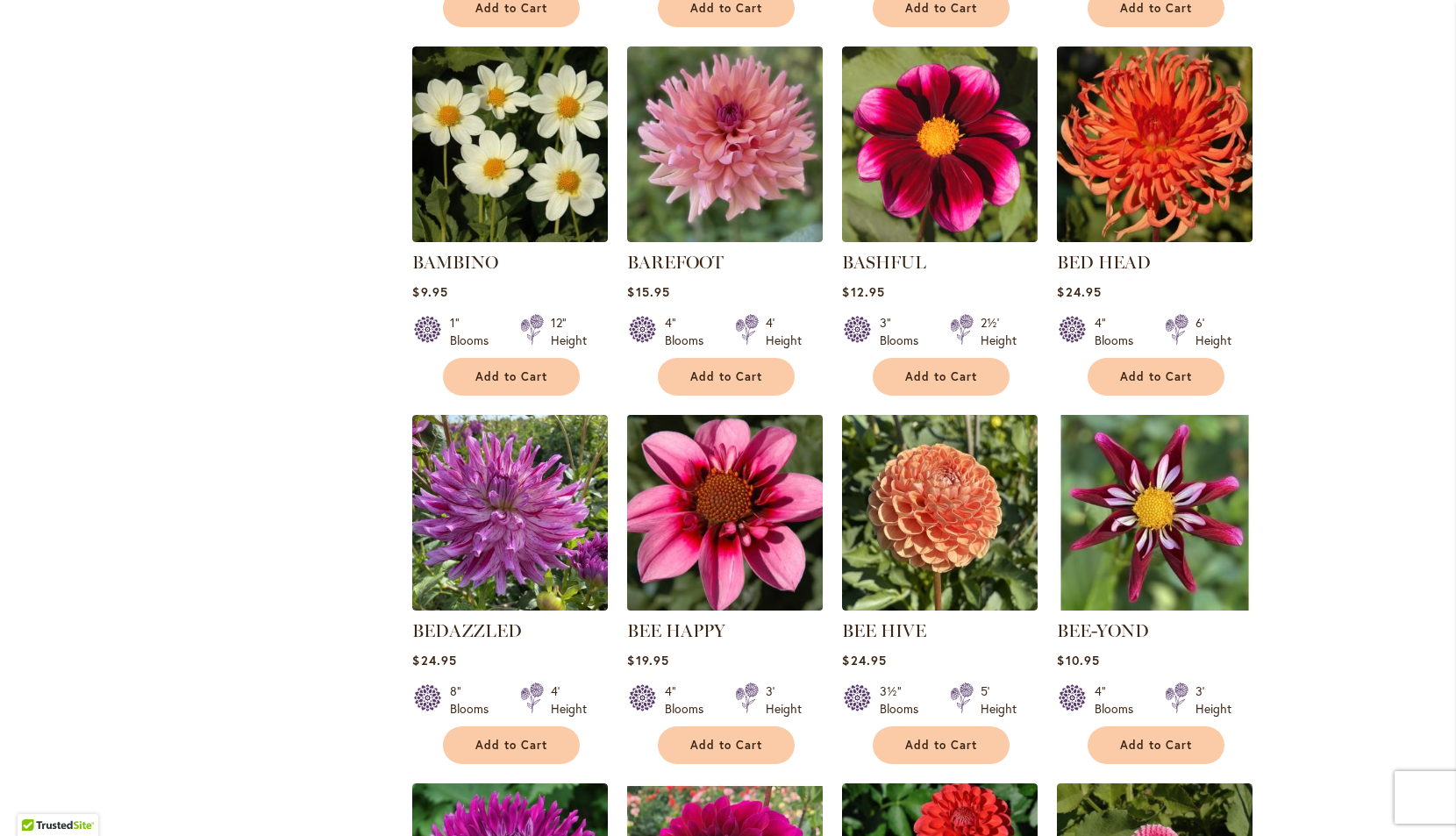
scroll to position [2261, 0]
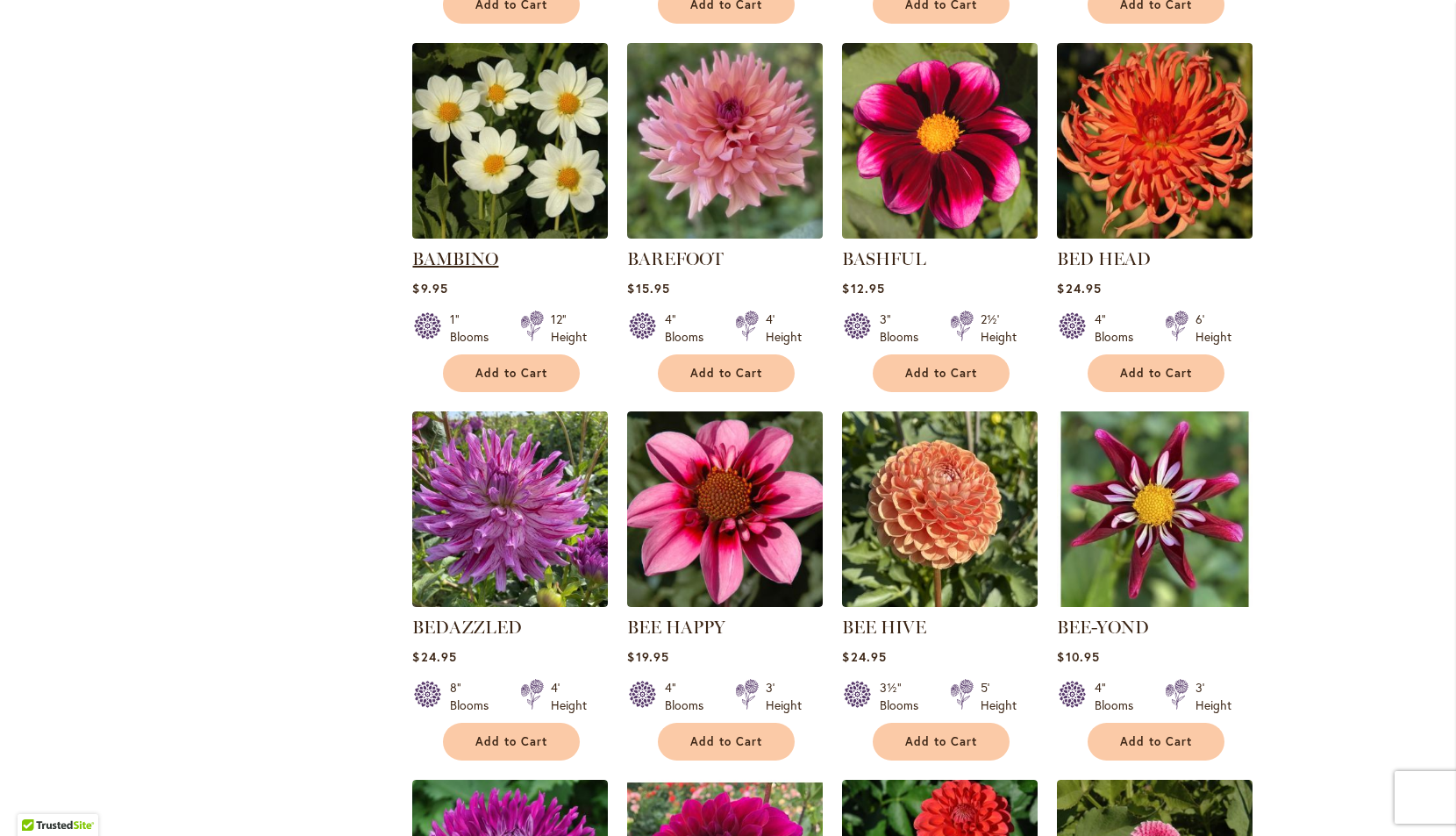
click at [445, 248] on link "BAMBINO" at bounding box center [456, 259] width 86 height 21
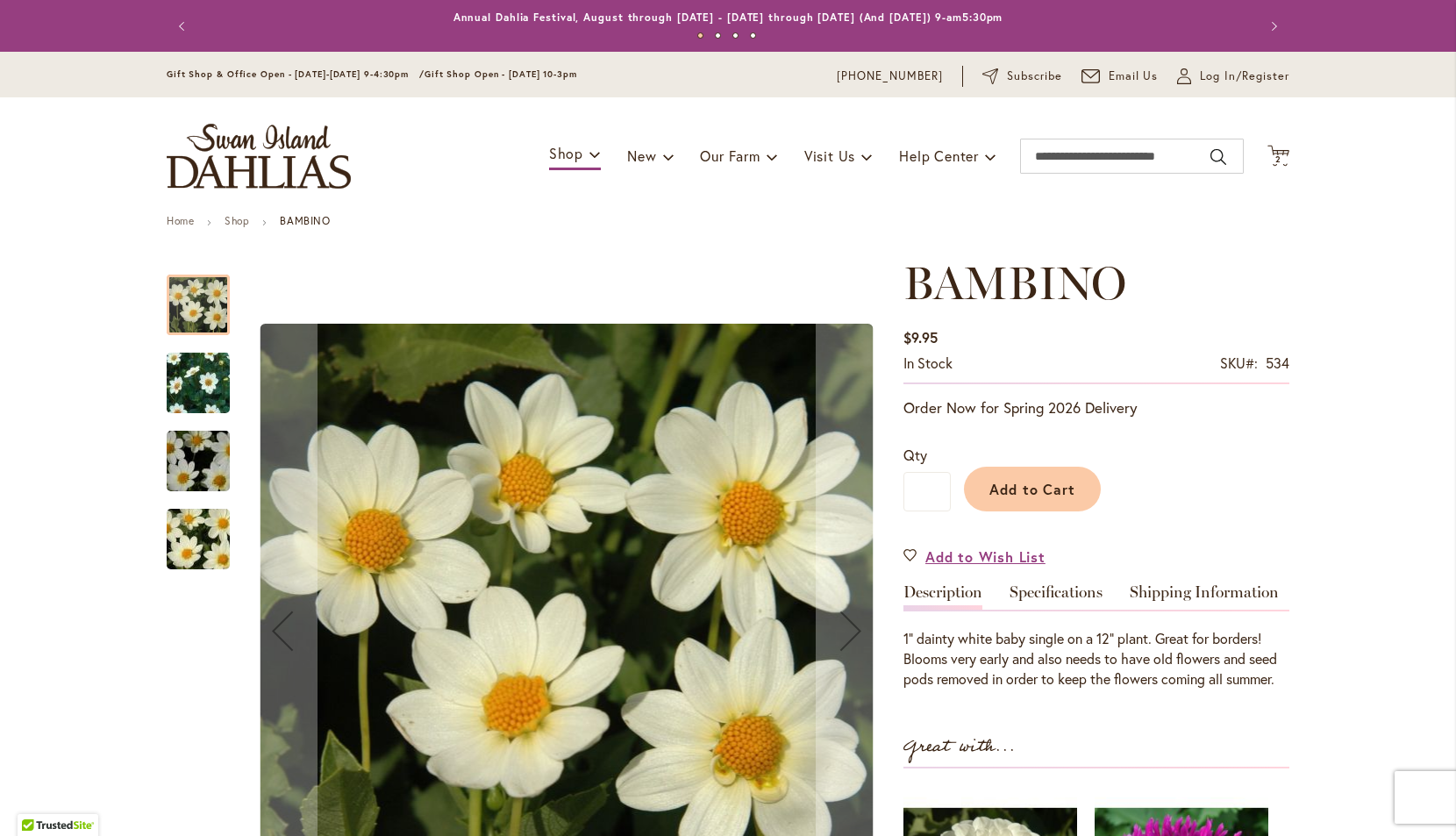
click at [204, 381] on img "BAMBINO" at bounding box center [198, 383] width 126 height 107
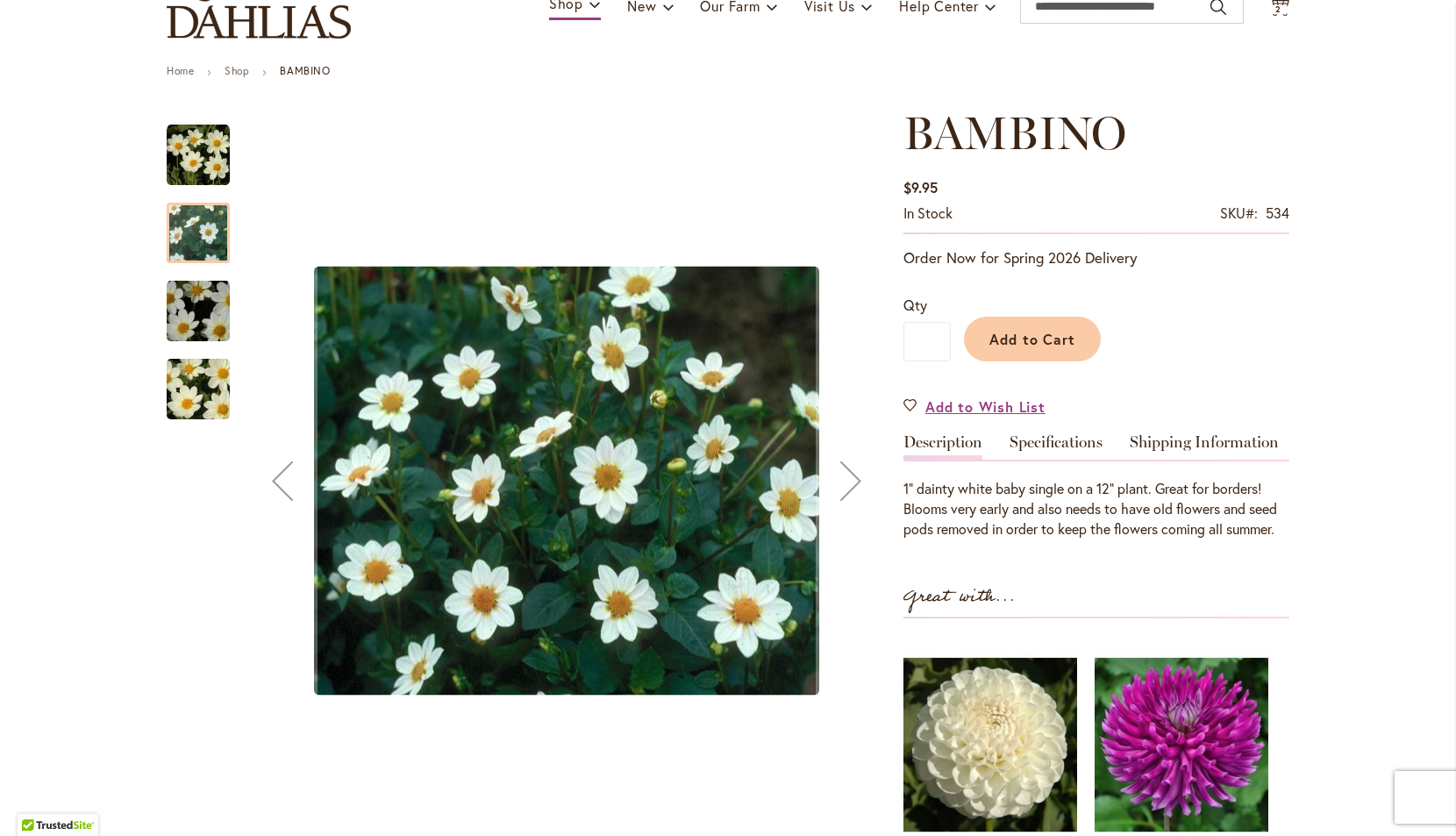
scroll to position [154, 0]
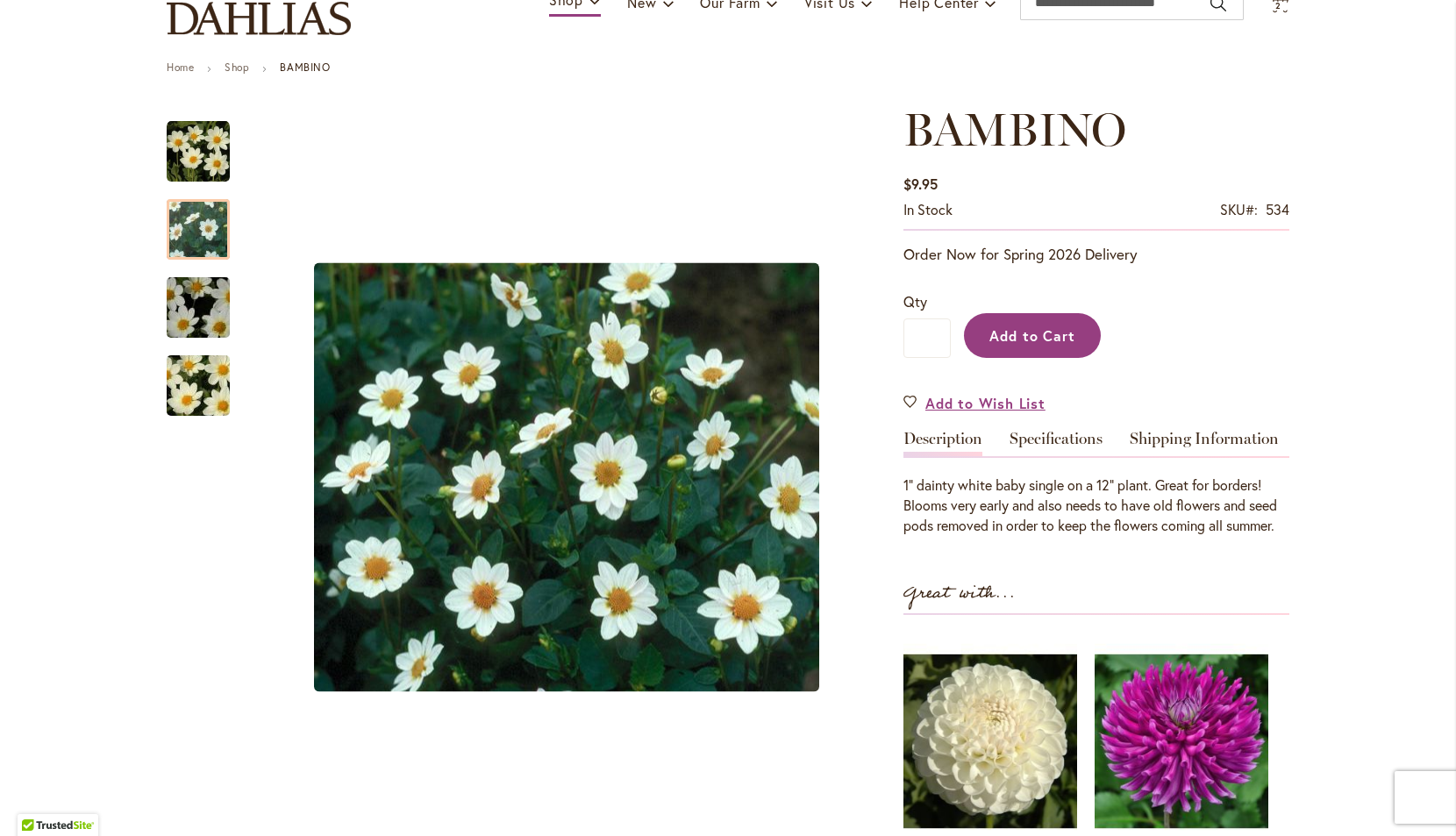
click at [1048, 338] on span "Add to Cart" at bounding box center [1033, 335] width 87 height 18
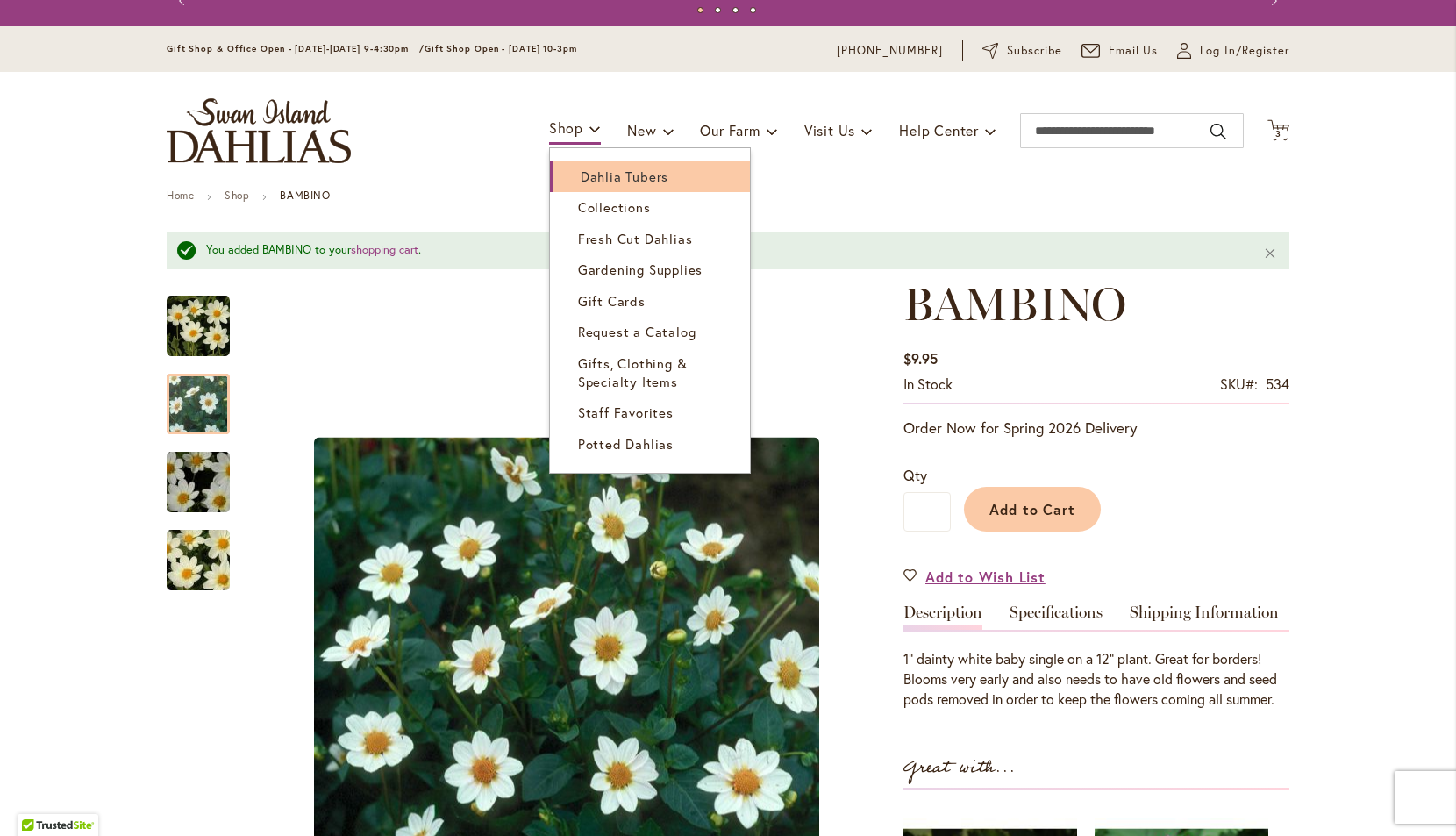
scroll to position [29, 0]
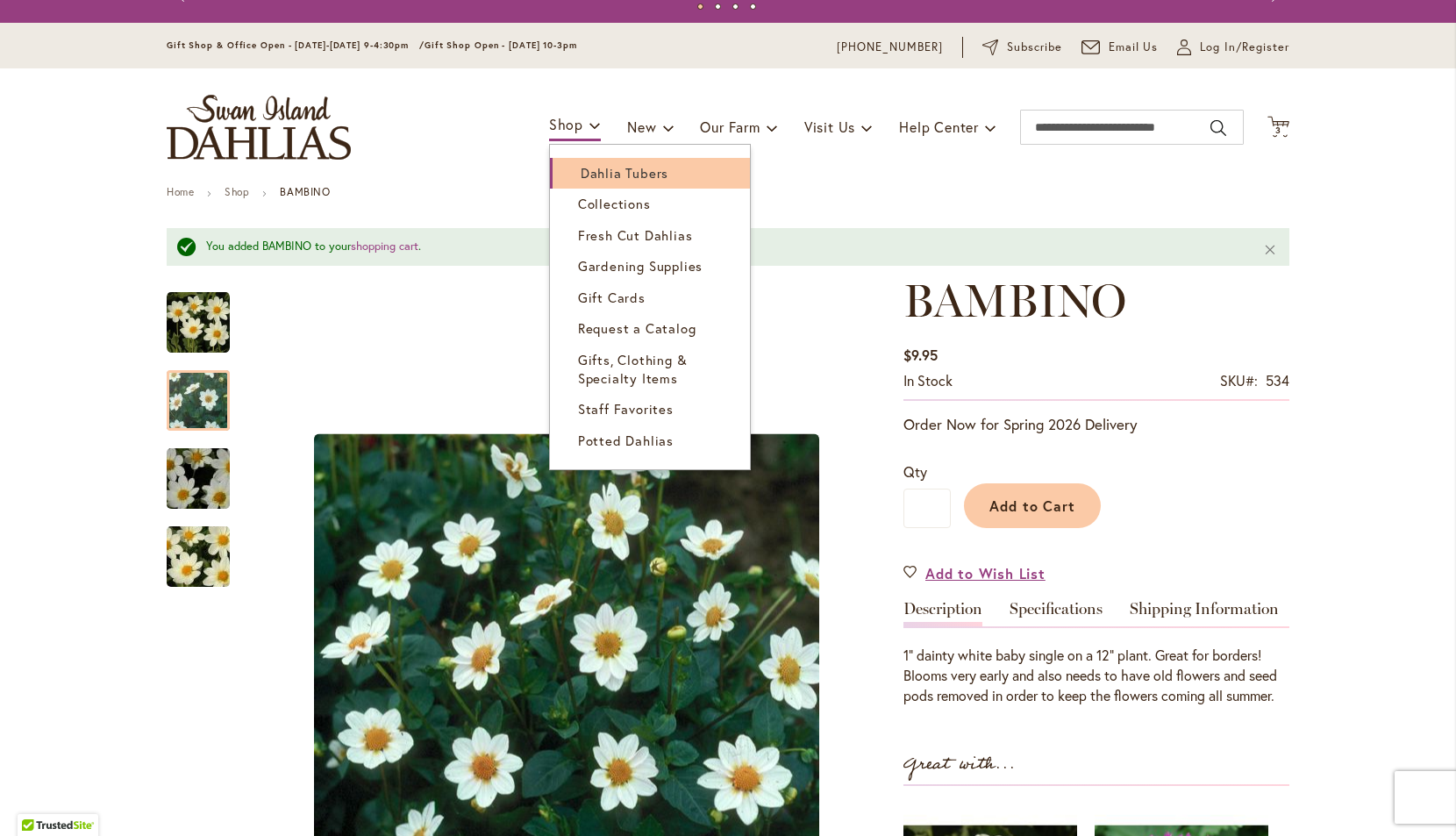
click at [594, 183] on link "Dahlia Tubers" at bounding box center [650, 173] width 200 height 31
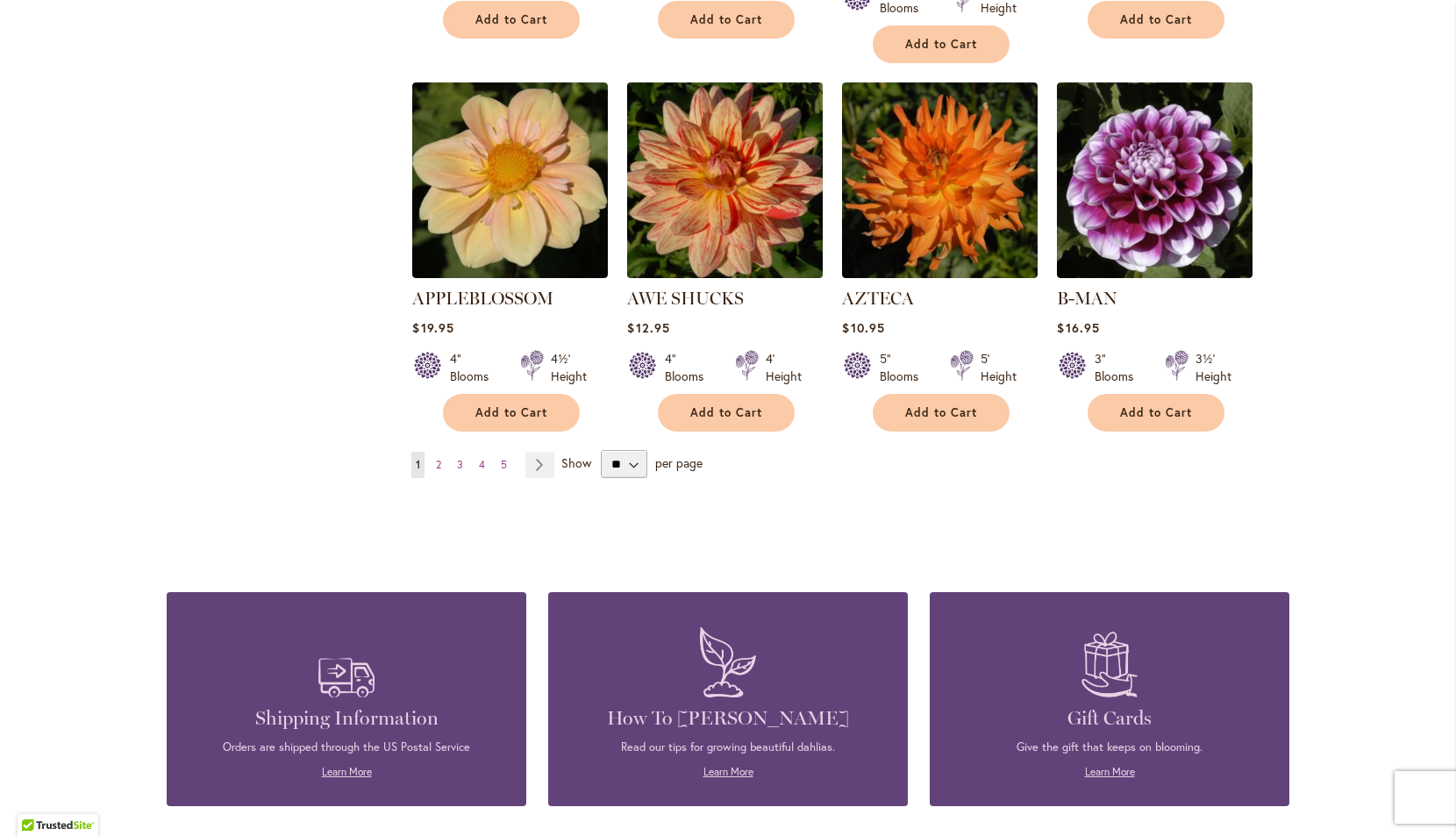
scroll to position [1493, 0]
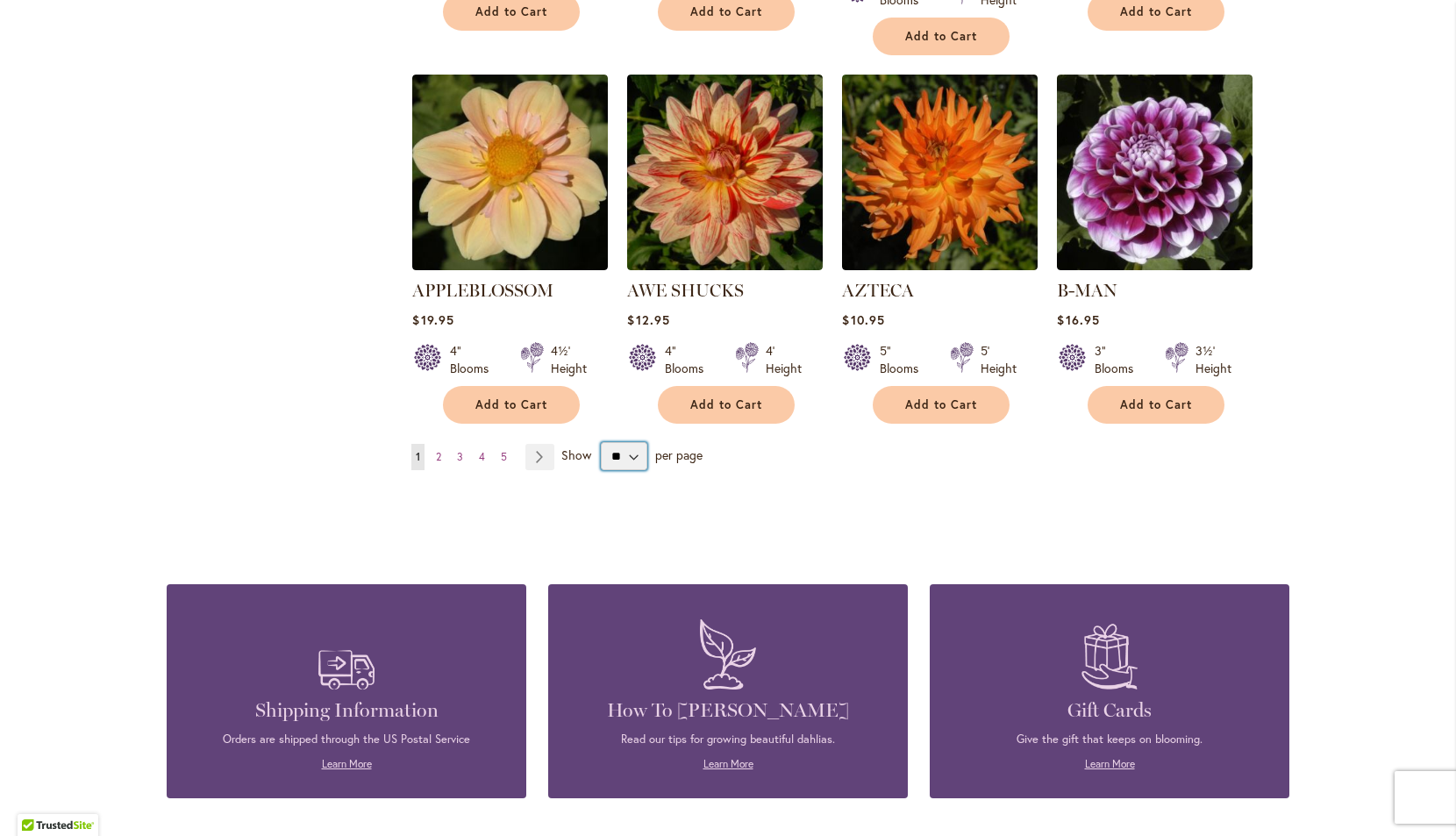
select select "**"
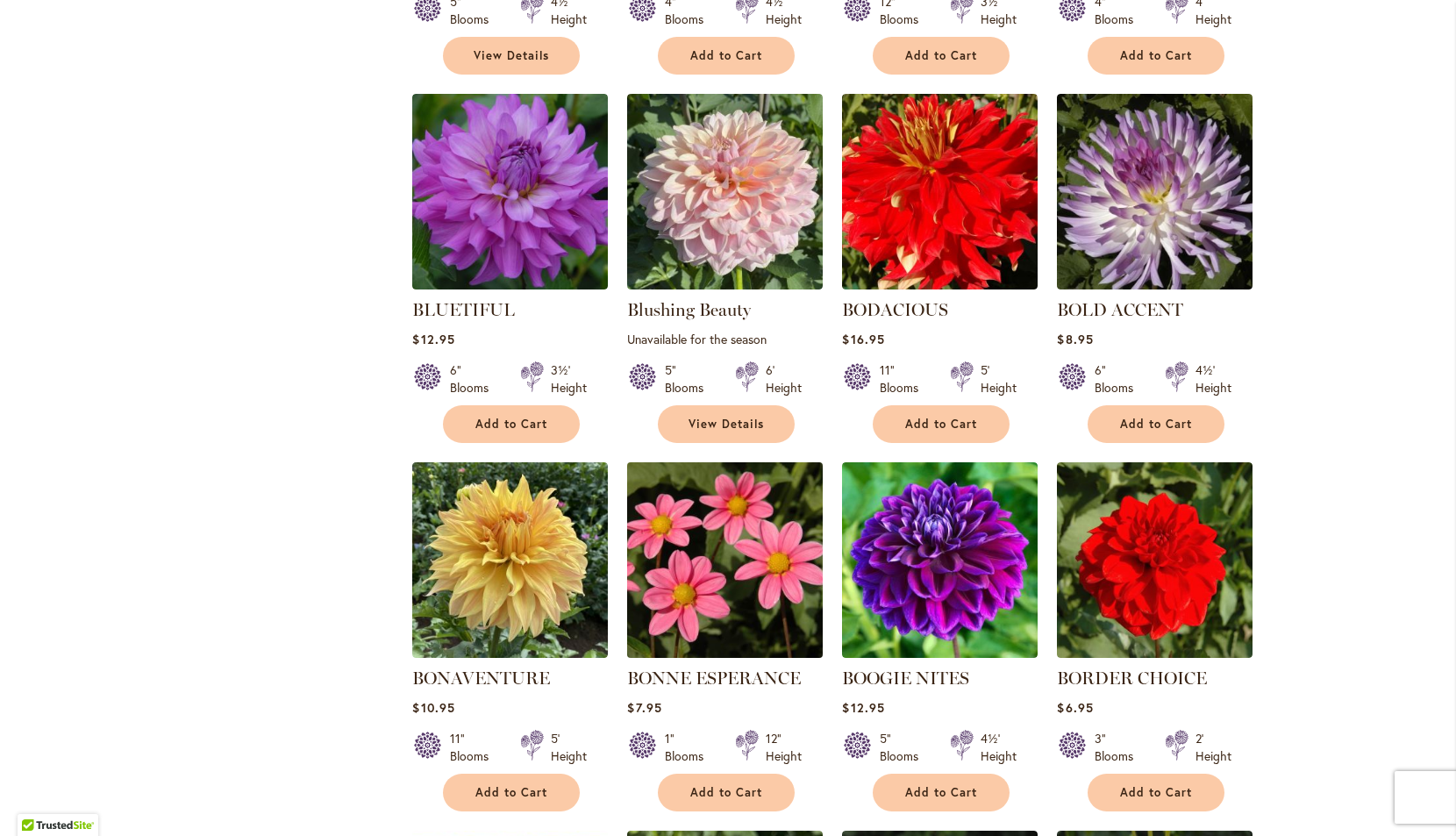
scroll to position [4158, 0]
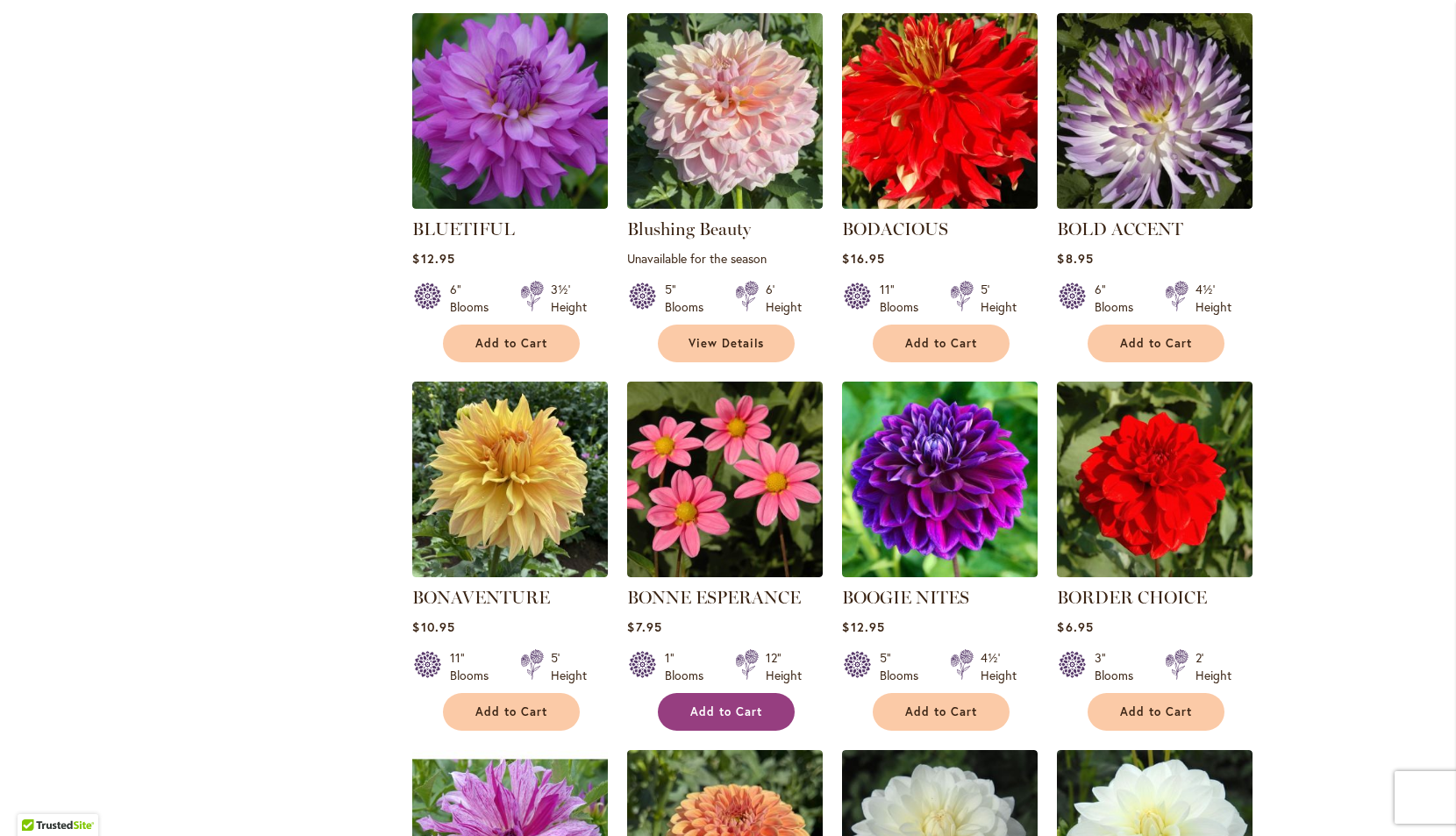
click at [714, 704] on span "Add to Cart" at bounding box center [726, 712] width 72 height 15
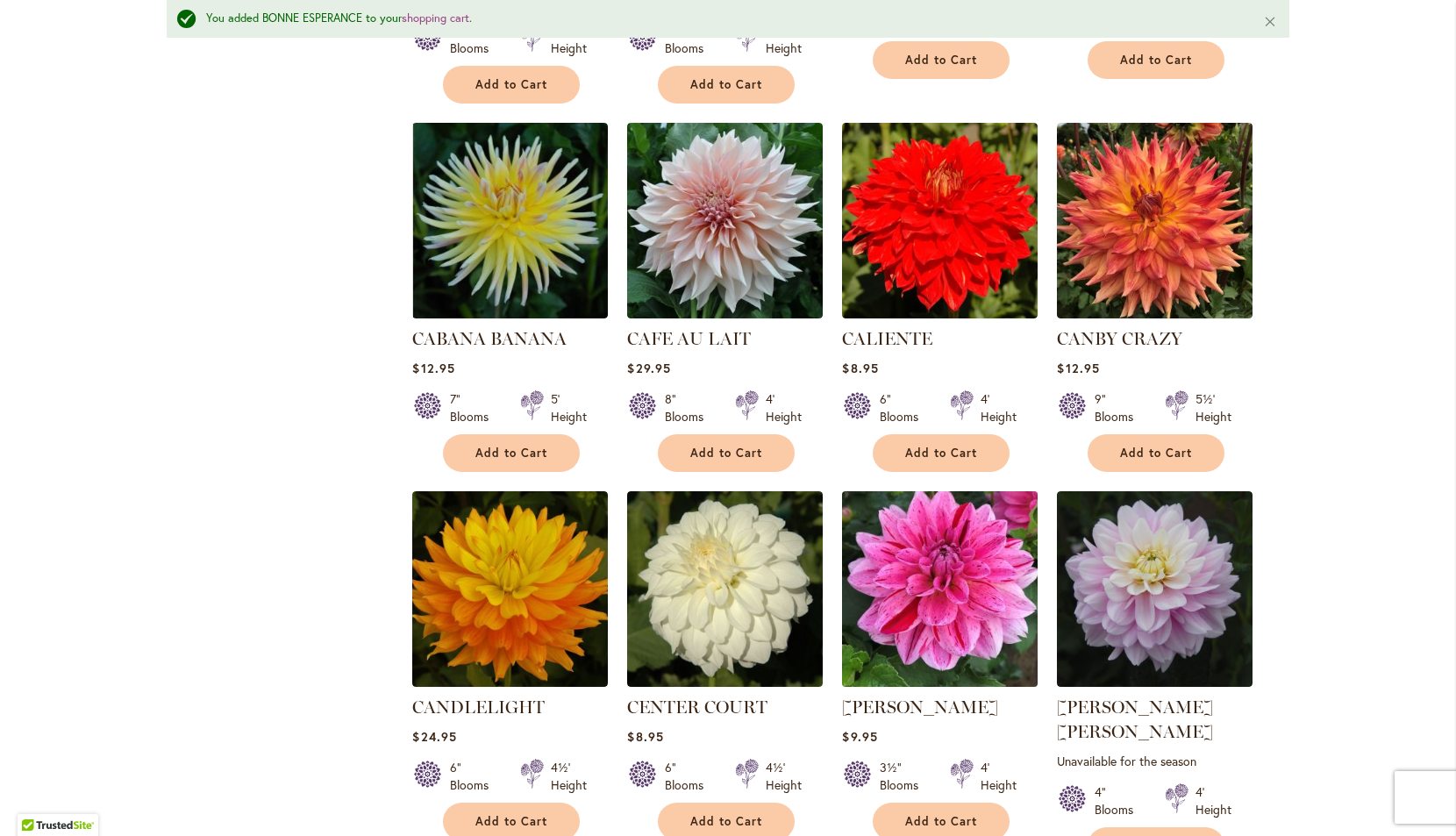
scroll to position [5814, 0]
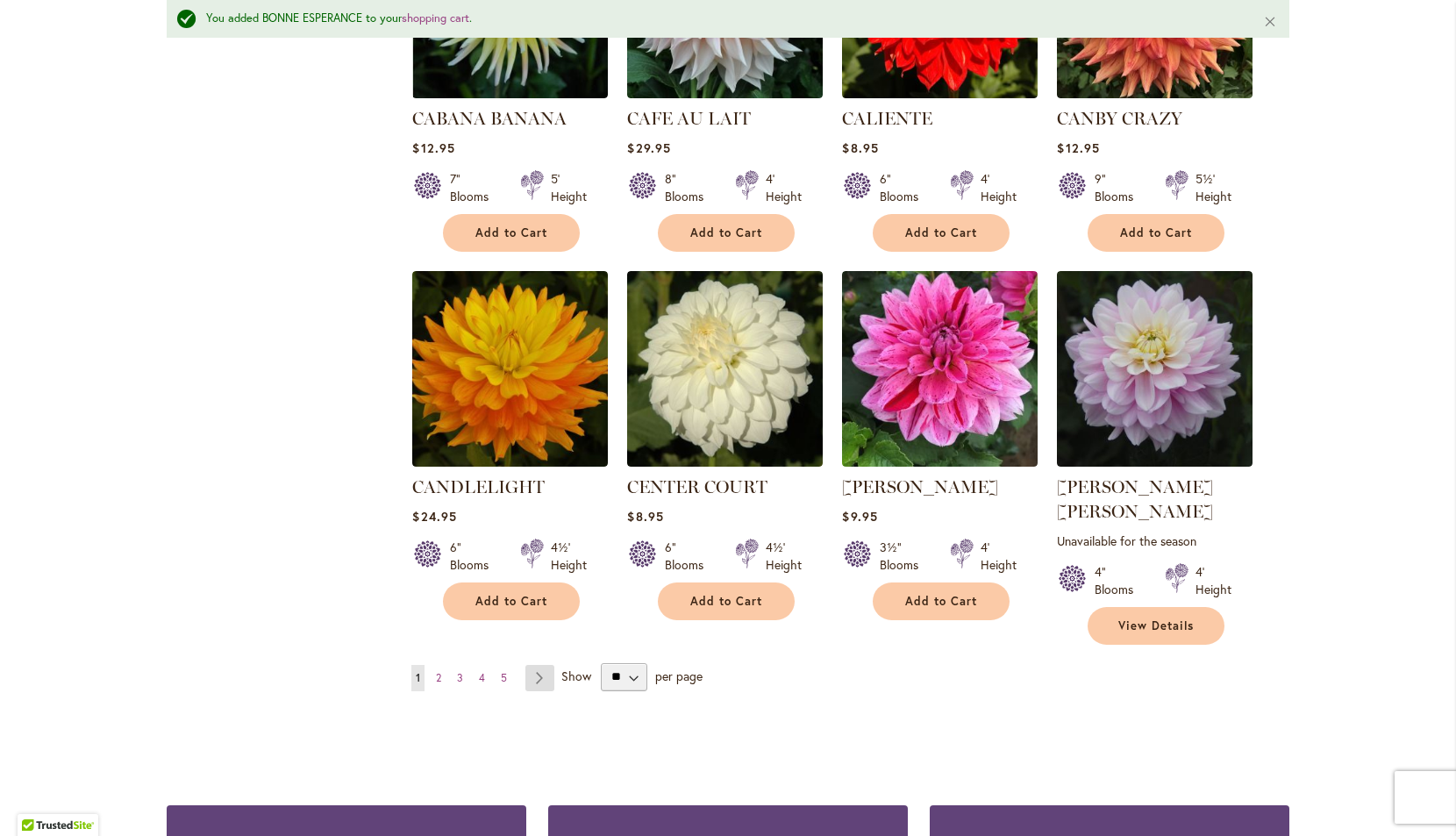
click at [539, 665] on link "Page Next" at bounding box center [540, 678] width 29 height 27
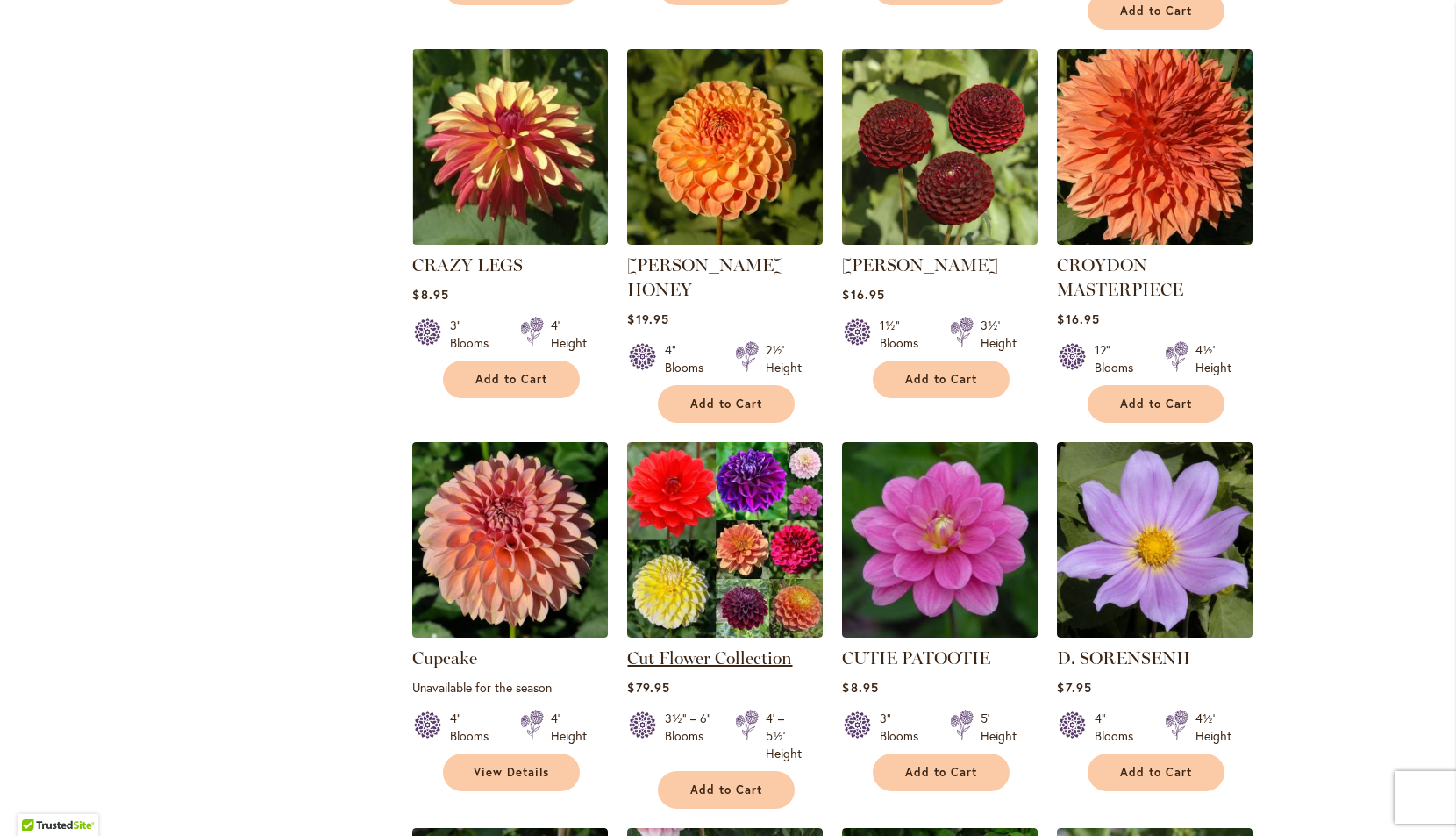
scroll to position [2340, 0]
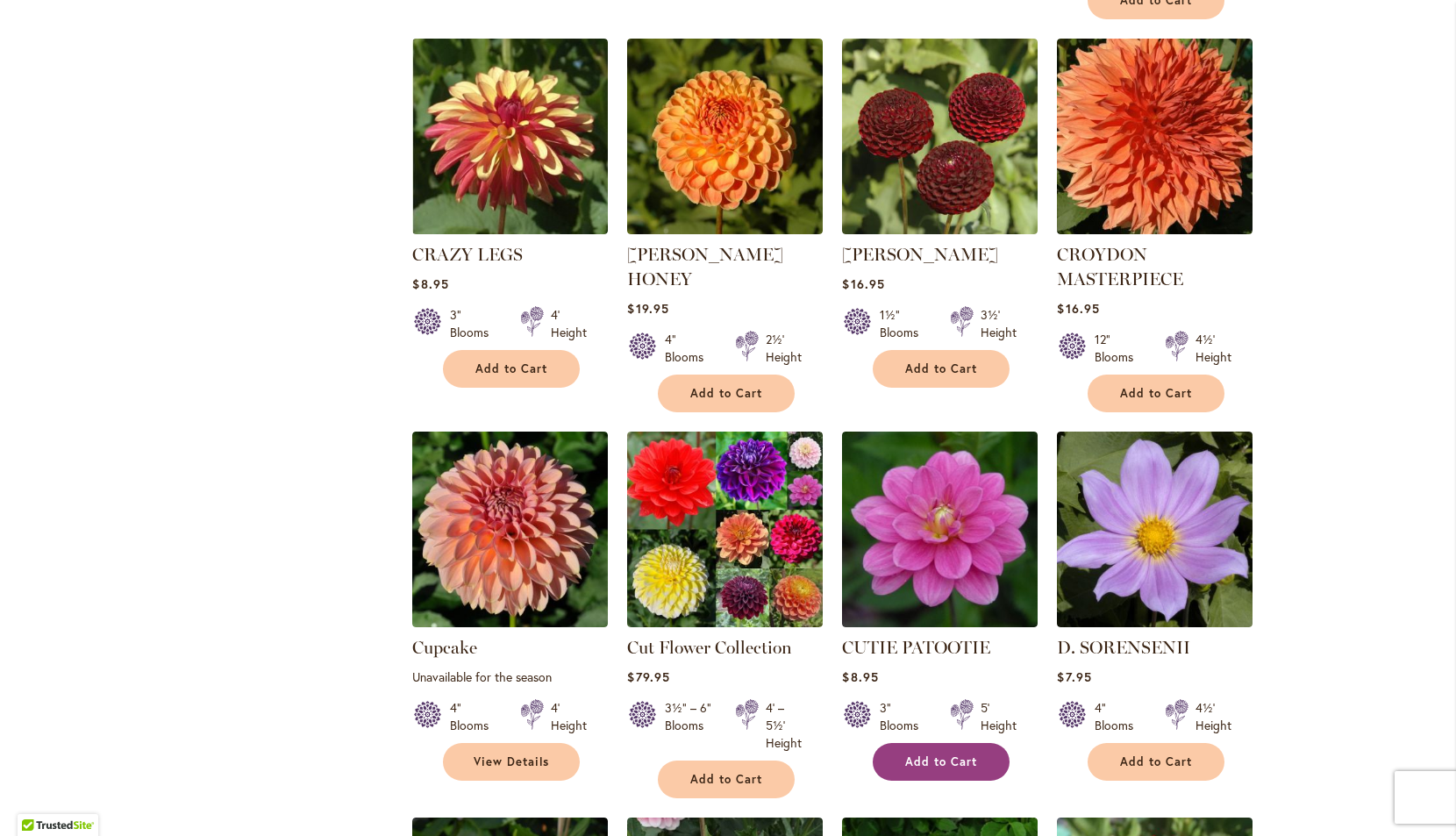
click at [942, 755] on span "Add to Cart" at bounding box center [941, 762] width 72 height 15
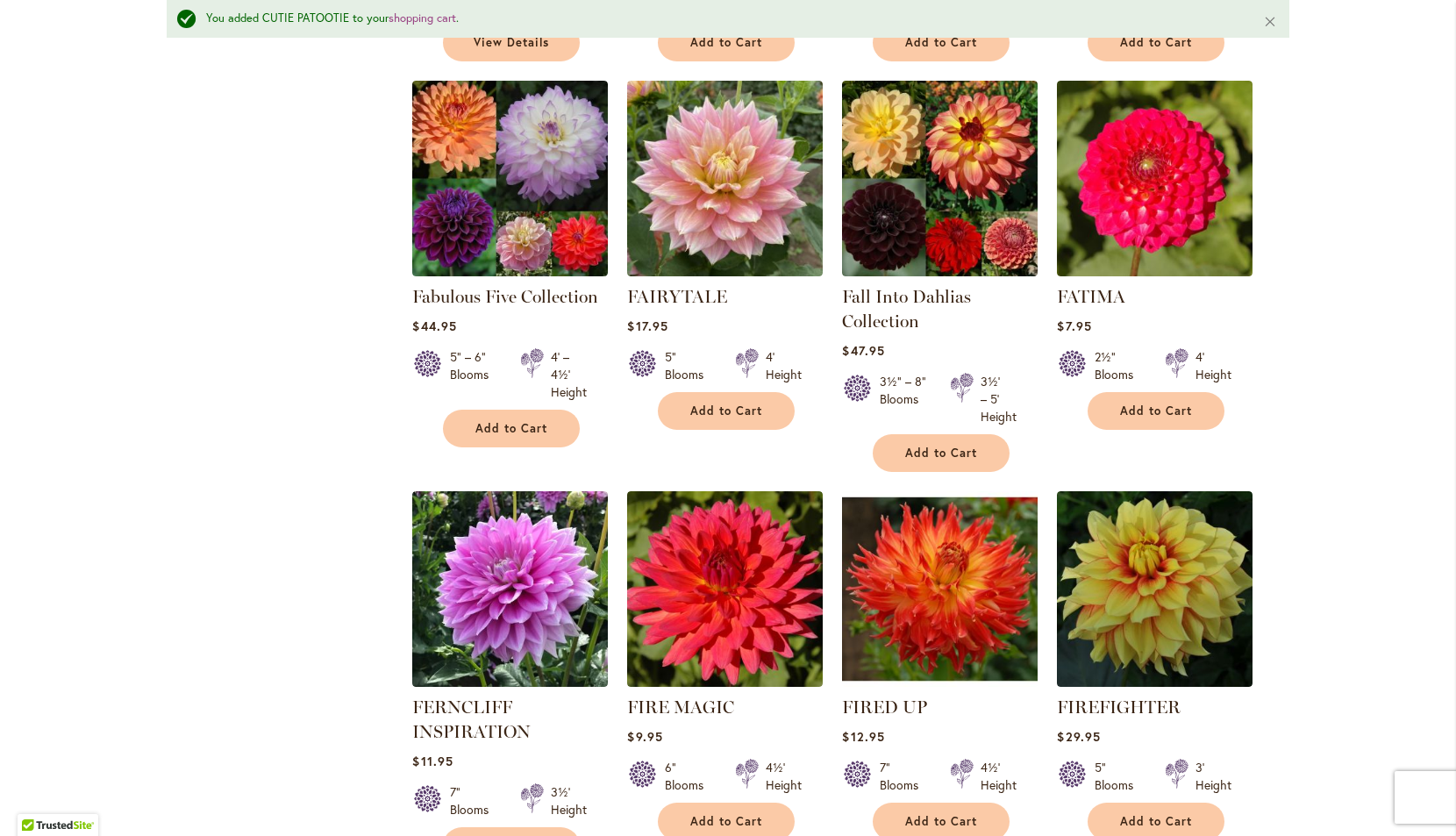
scroll to position [5832, 0]
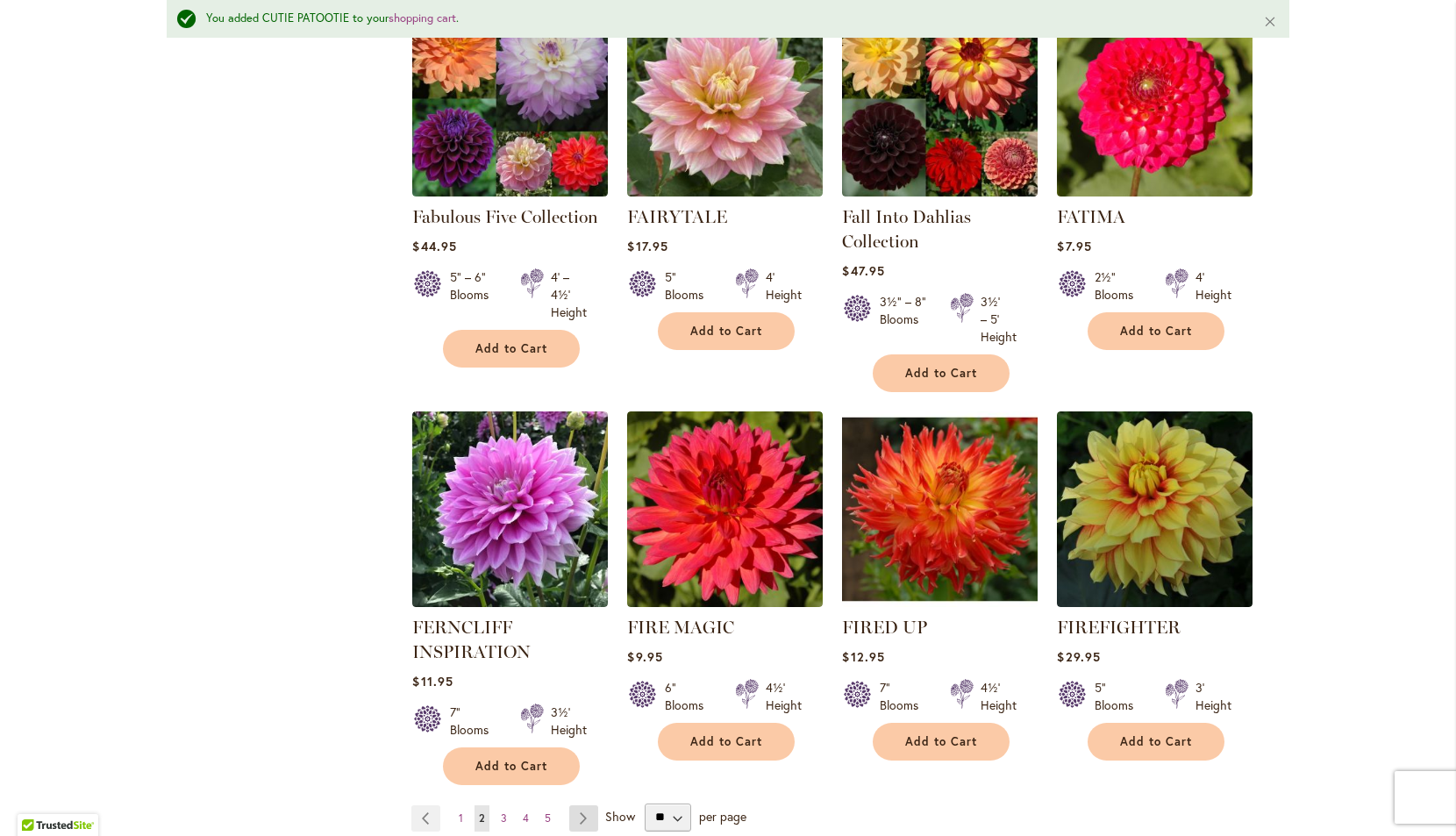
click at [582, 805] on link "Page Next" at bounding box center [584, 819] width 29 height 27
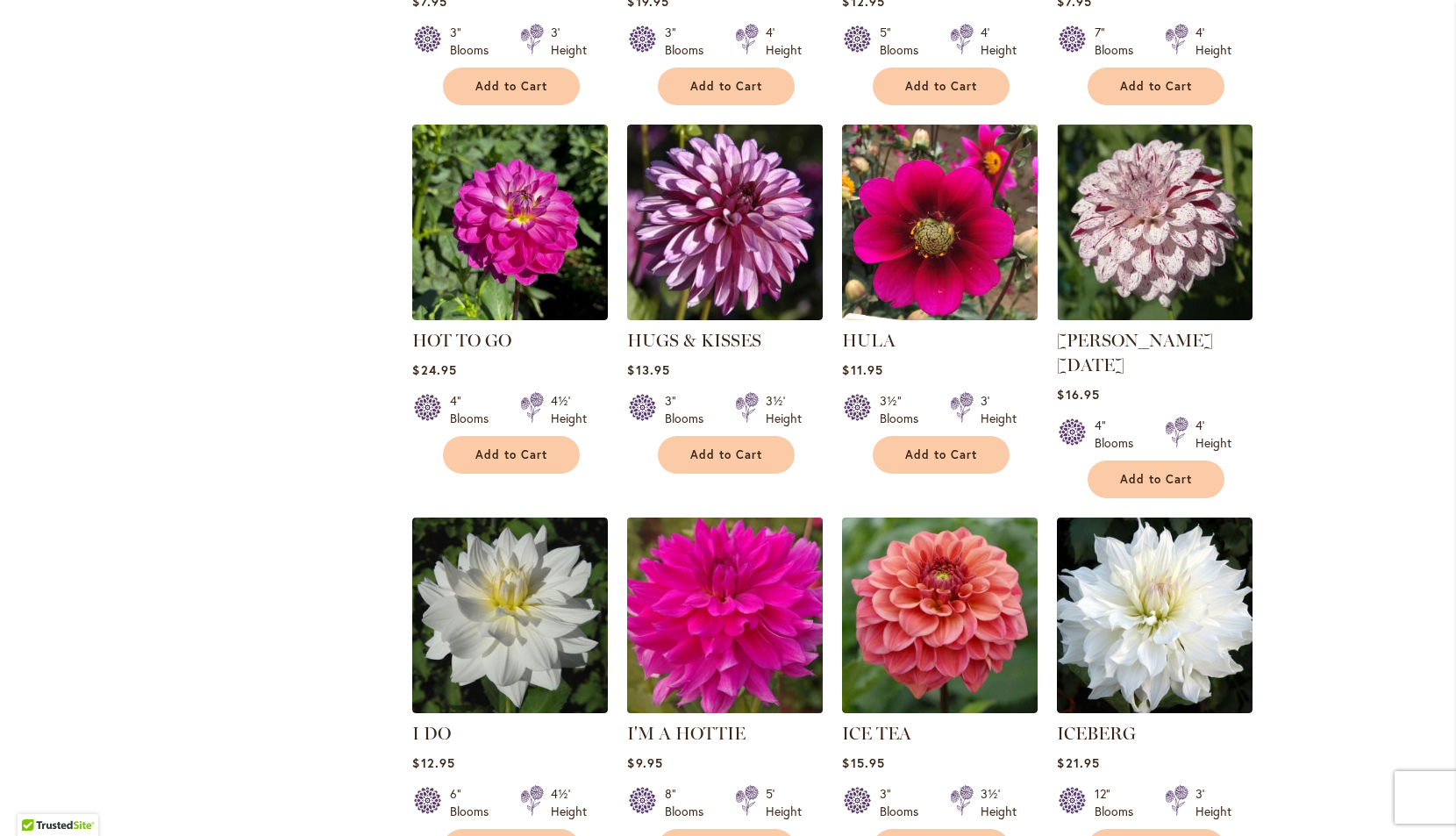
scroll to position [5714, 0]
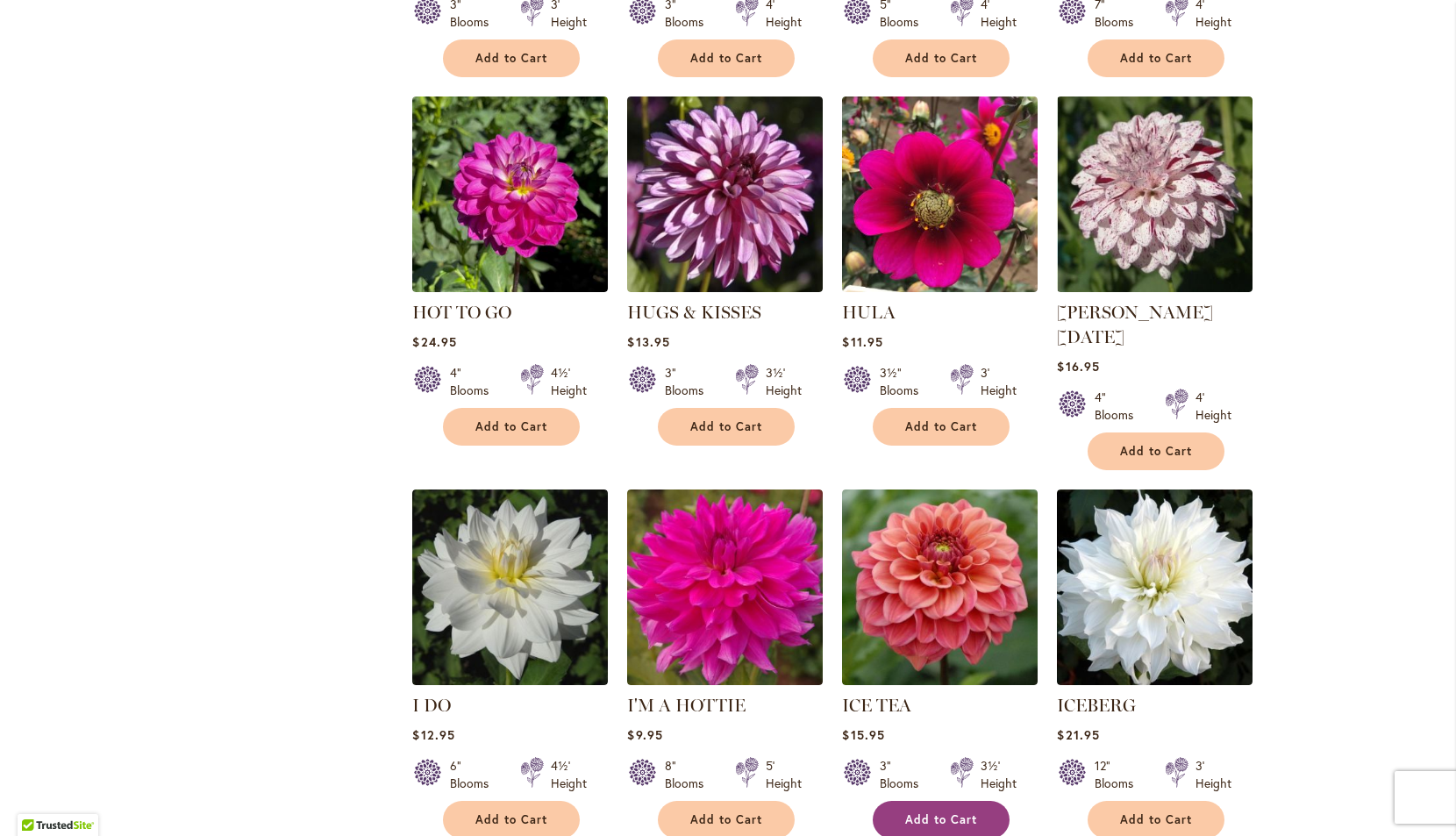
click at [939, 812] on span "Add to Cart" at bounding box center [941, 820] width 72 height 15
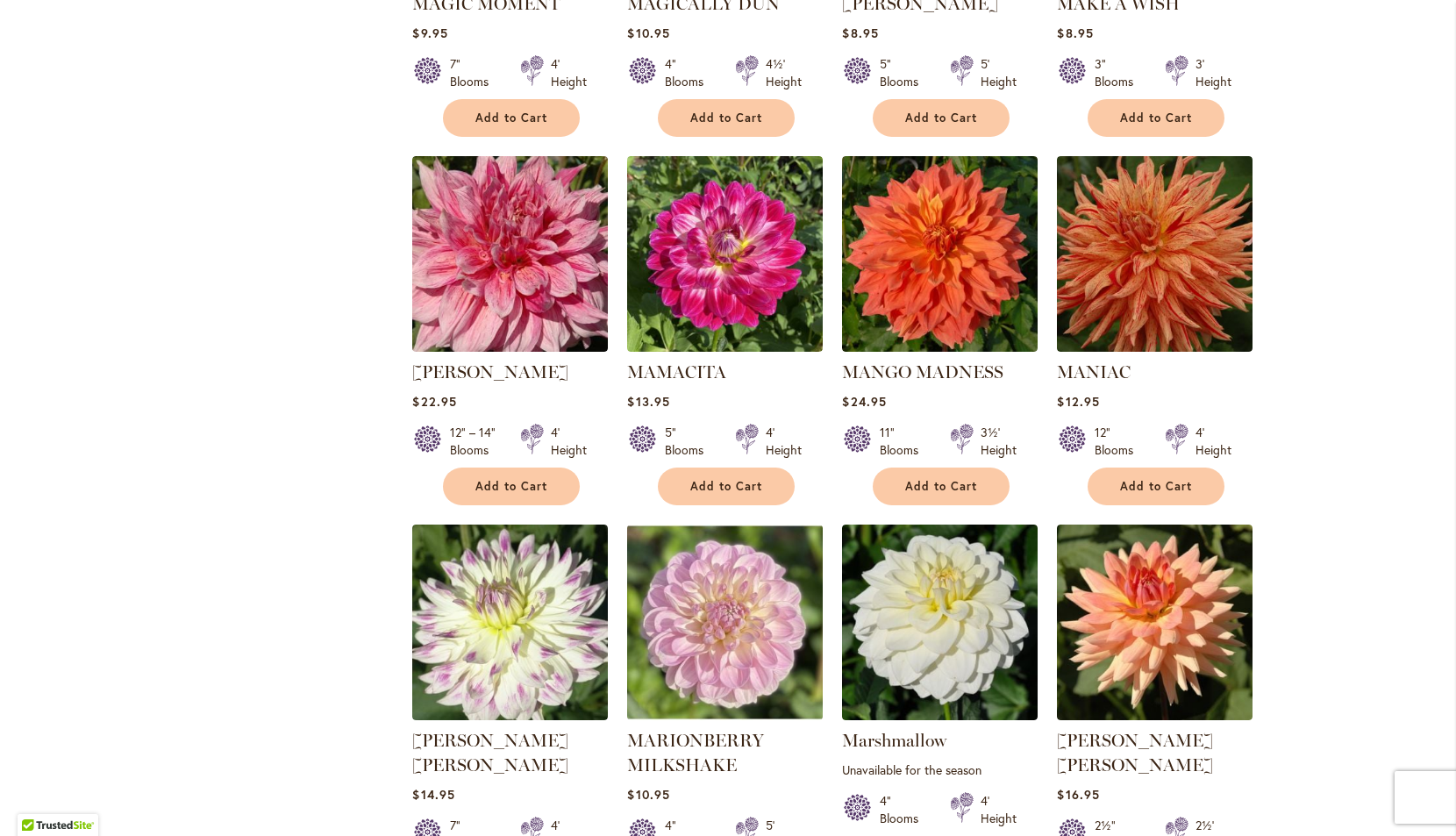
scroll to position [5707, 0]
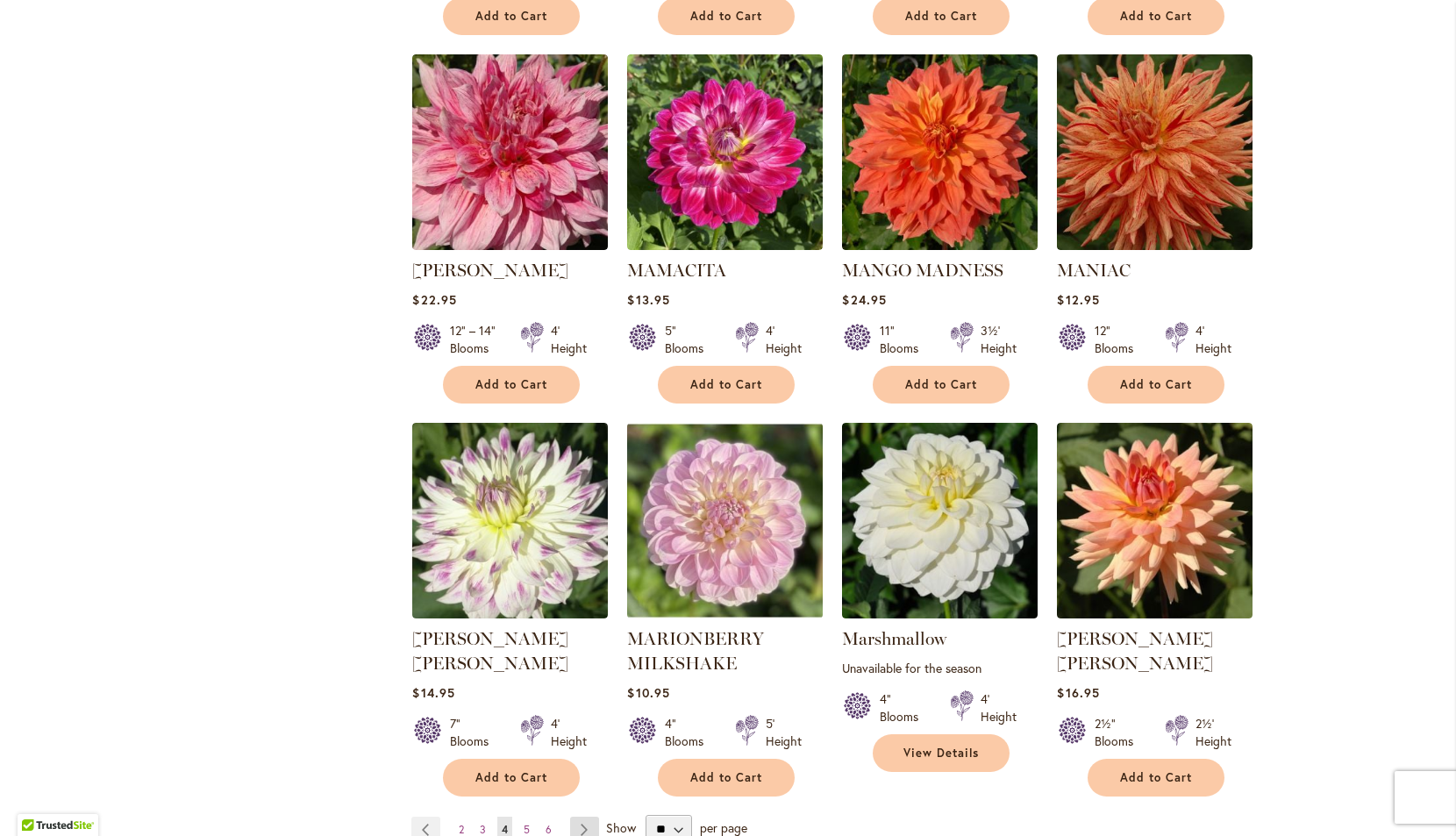
click at [588, 817] on link "Page Next" at bounding box center [585, 830] width 29 height 27
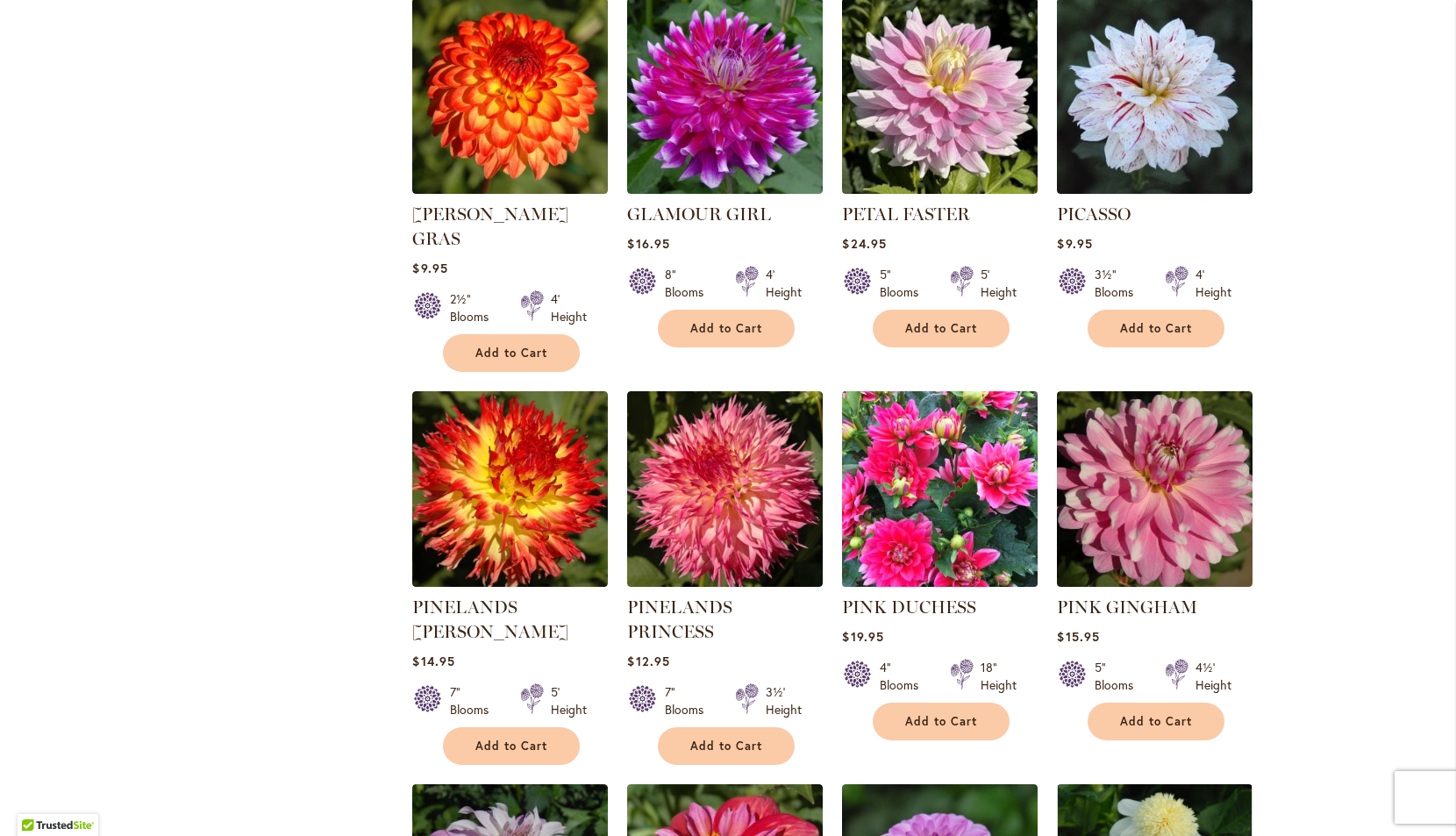
scroll to position [5353, 0]
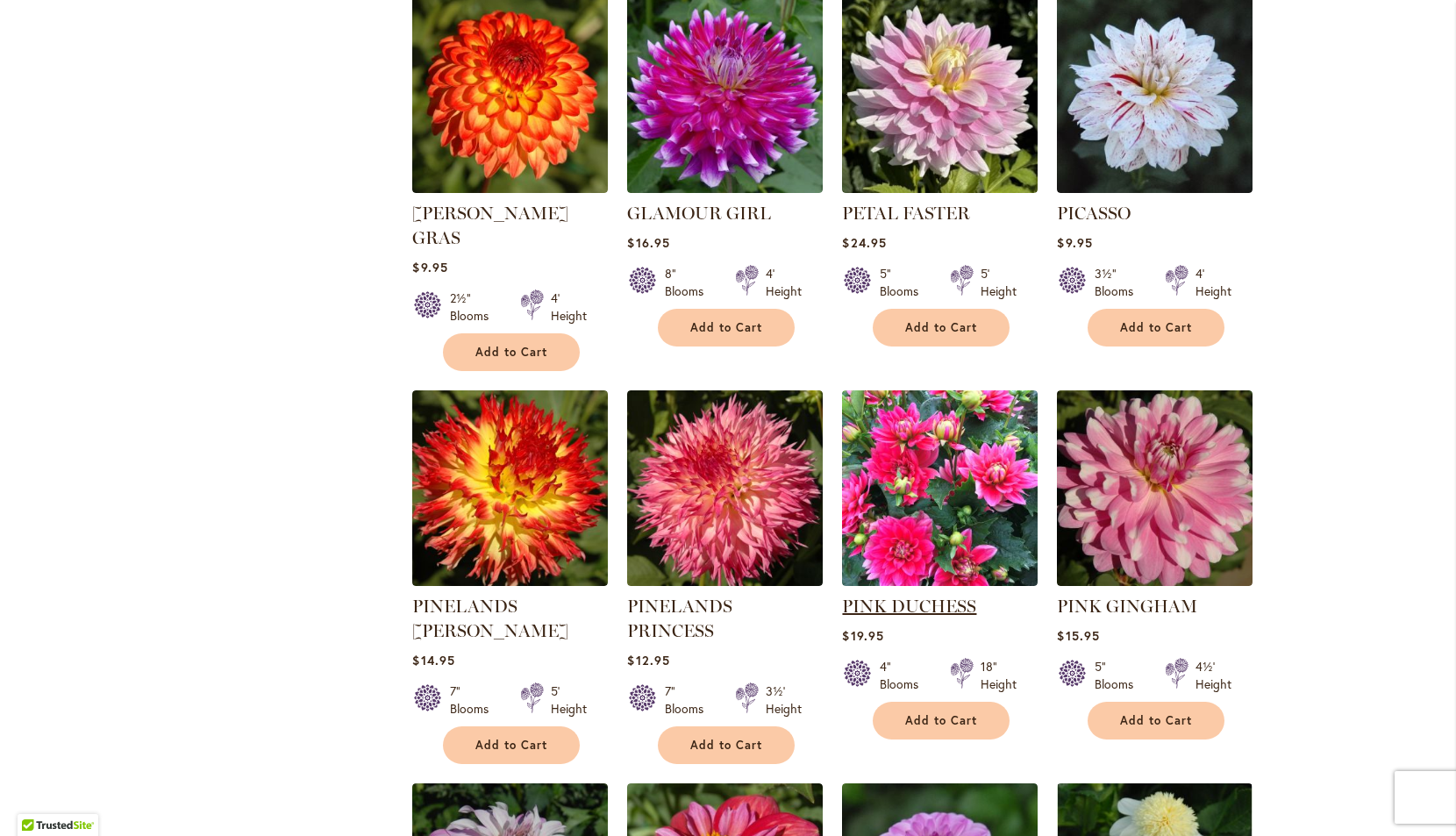
click at [917, 595] on link "PINK DUCHESS" at bounding box center [910, 606] width 134 height 21
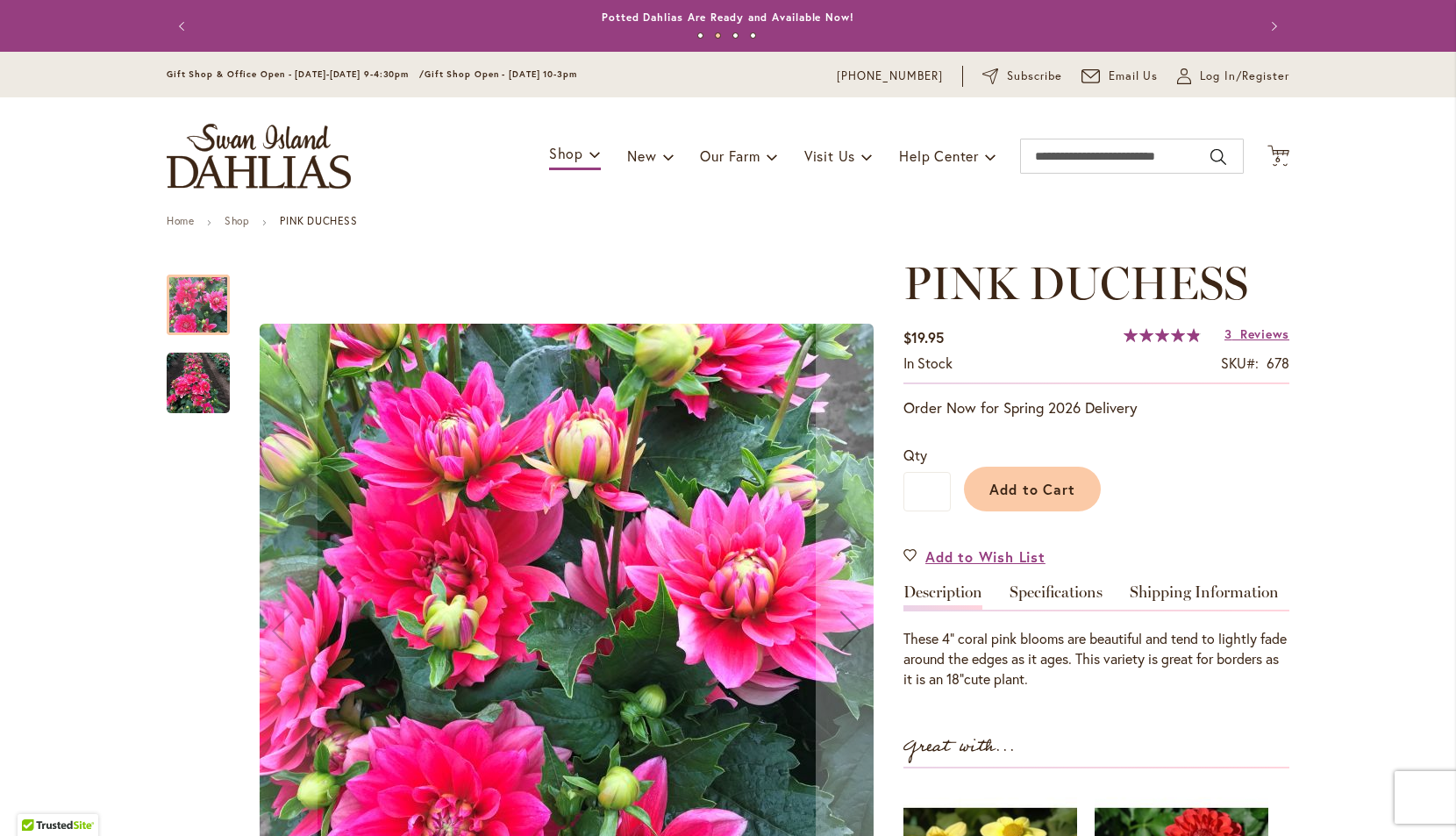
click at [218, 392] on img "PINK DUCHESS" at bounding box center [198, 383] width 63 height 63
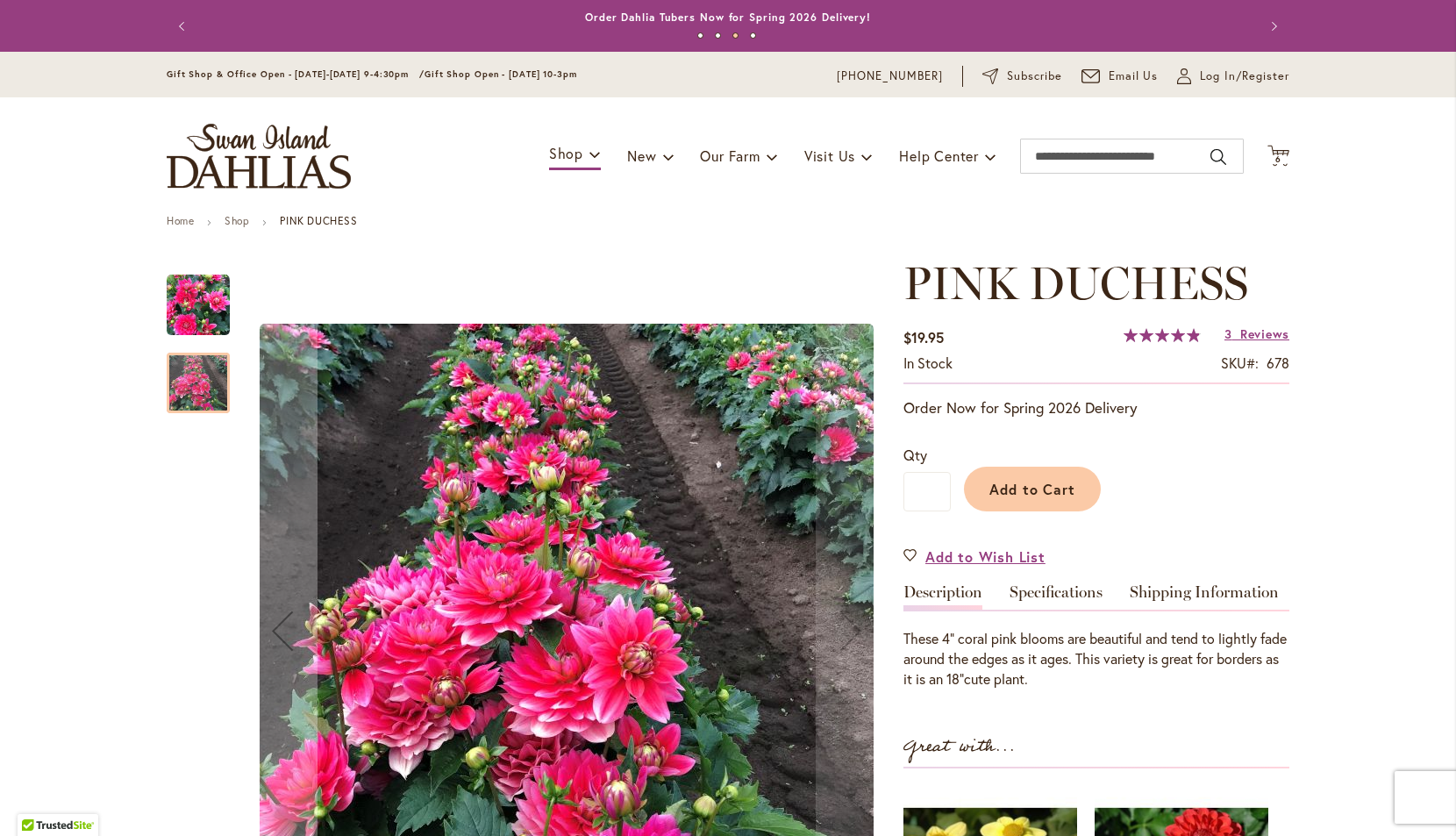
click at [203, 315] on img "PINK DUCHESS" at bounding box center [198, 305] width 63 height 63
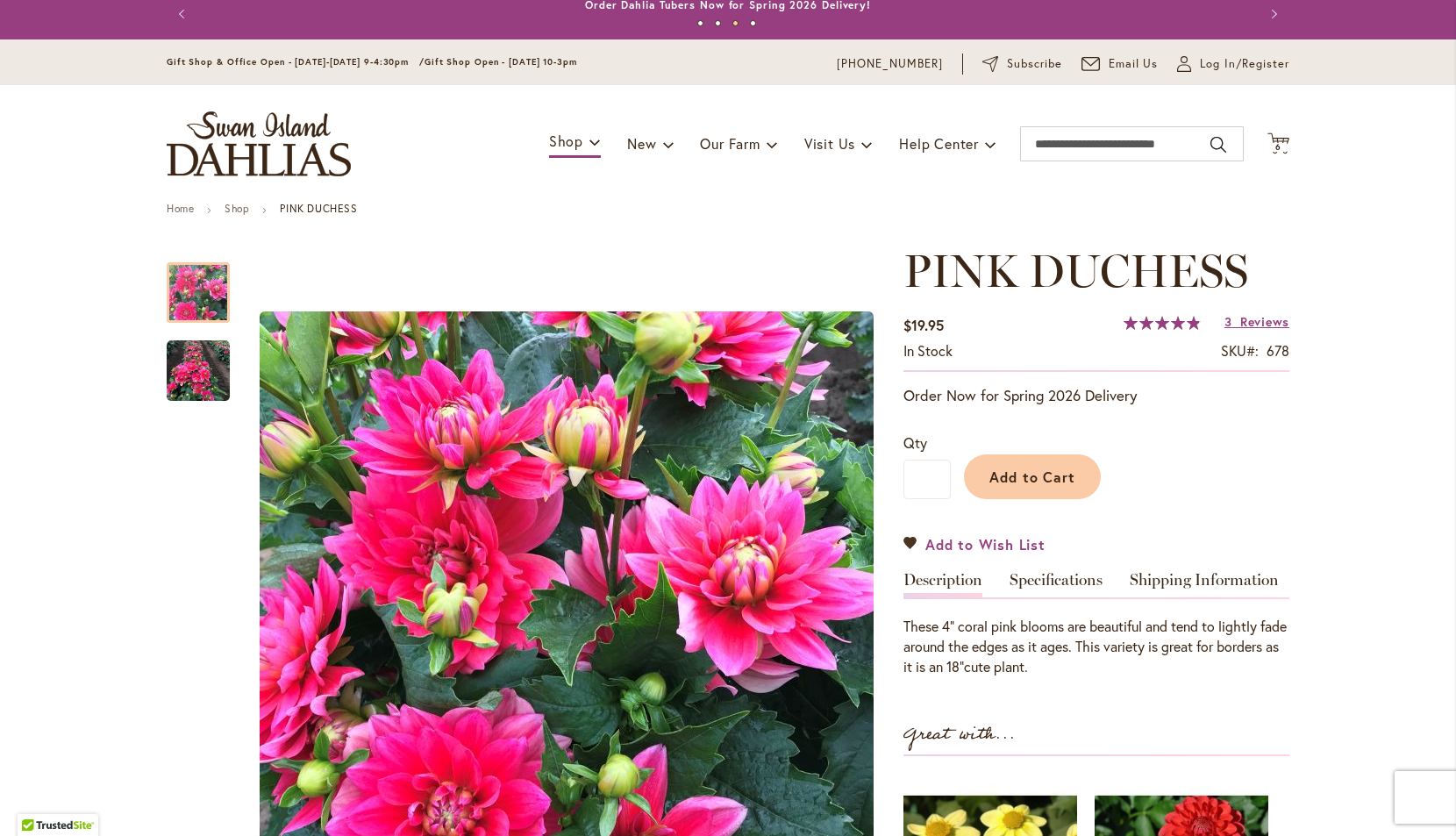
scroll to position [15, 0]
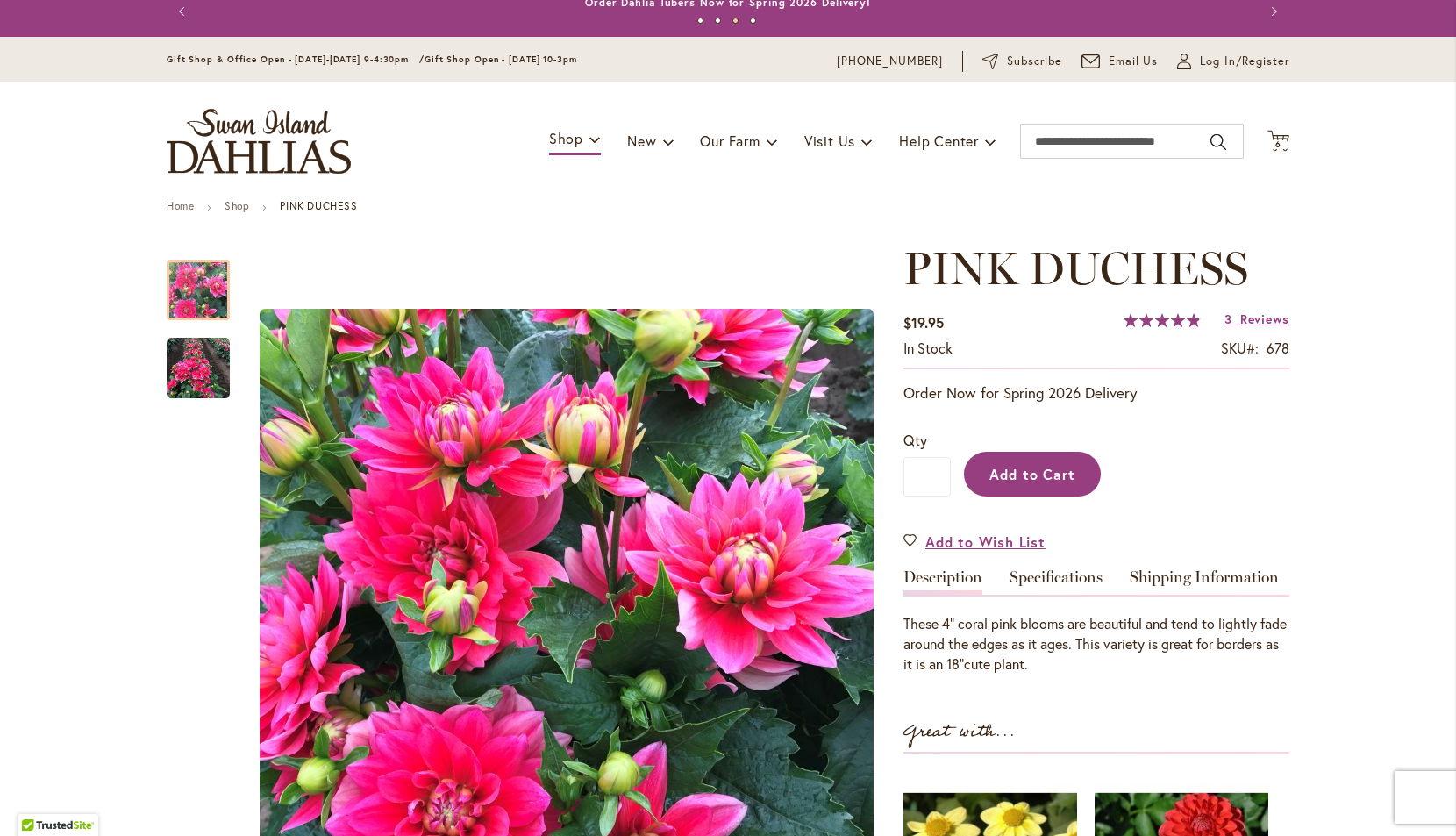
click at [1042, 473] on span "Add to Cart" at bounding box center [1033, 474] width 87 height 18
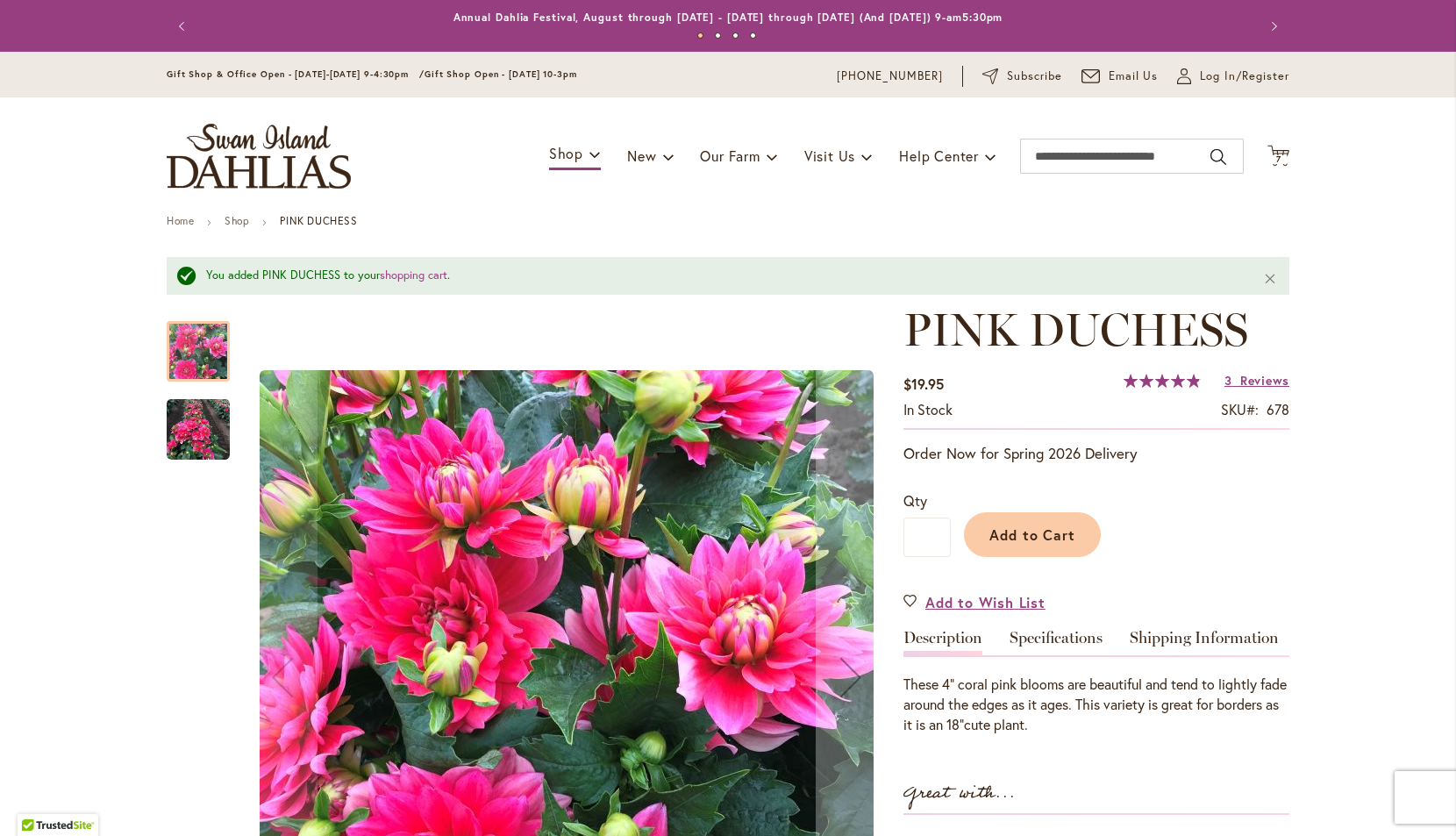
scroll to position [0, 0]
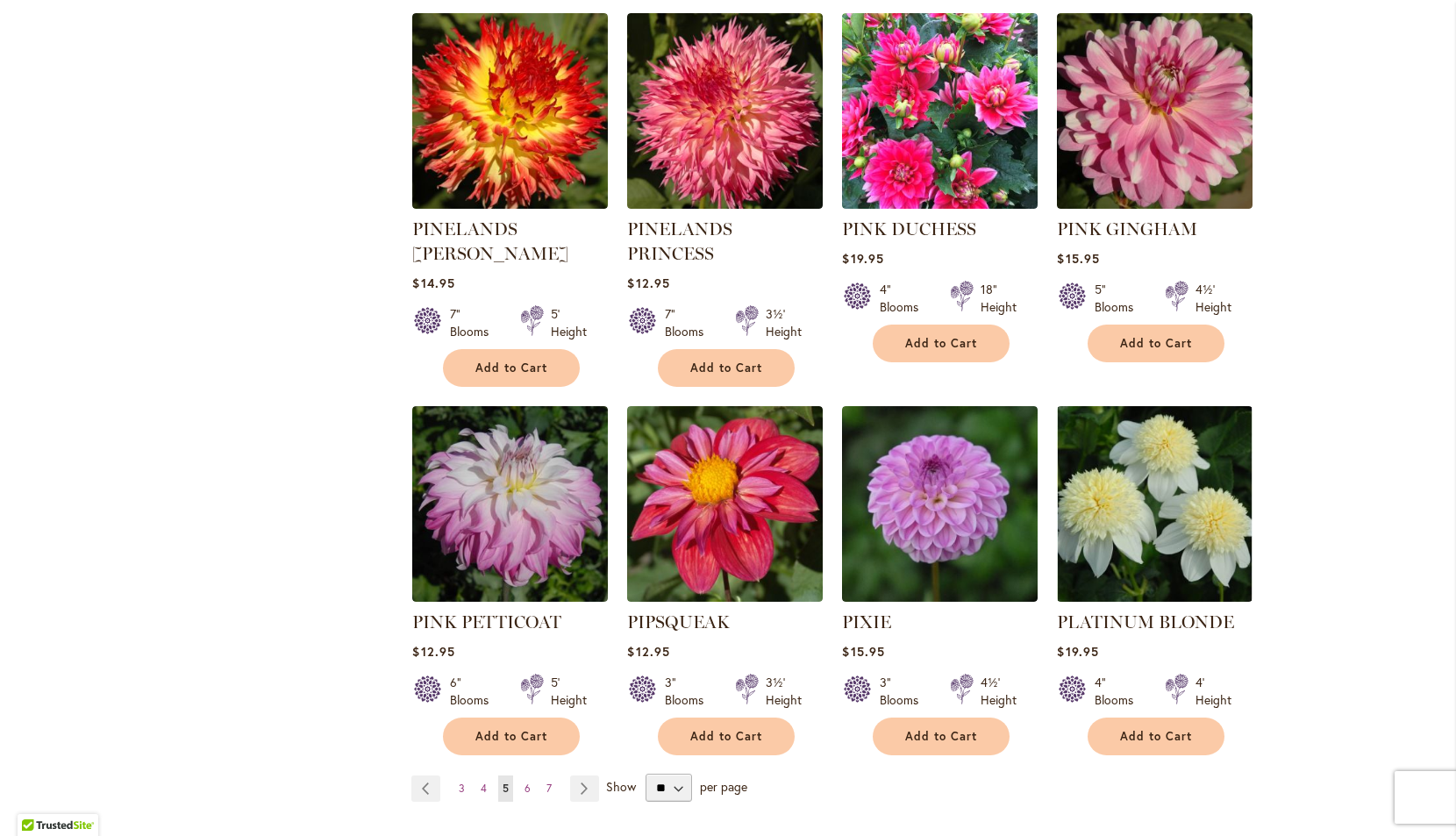
scroll to position [5776, 0]
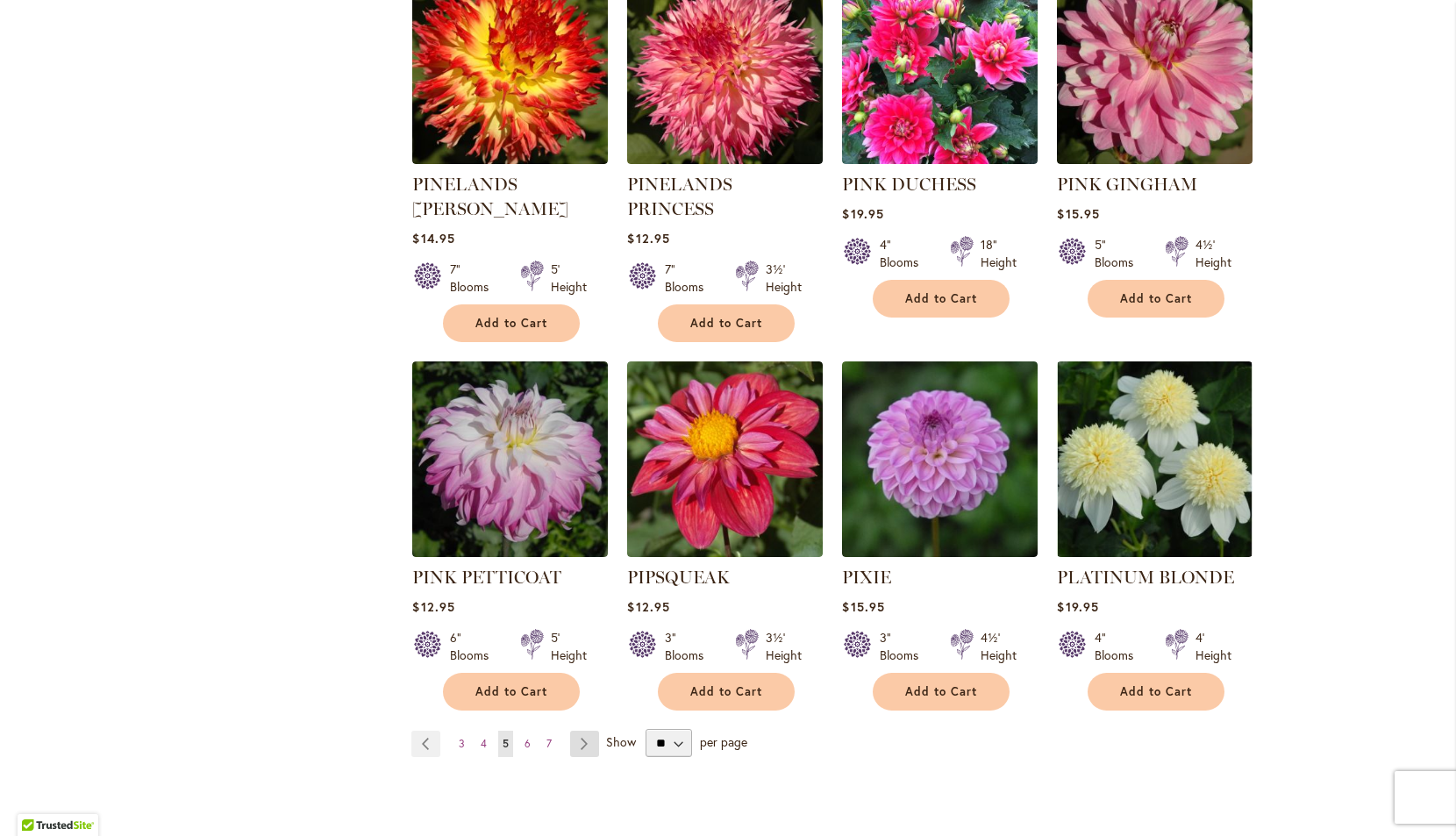
click at [583, 731] on link "Page Next" at bounding box center [585, 744] width 29 height 27
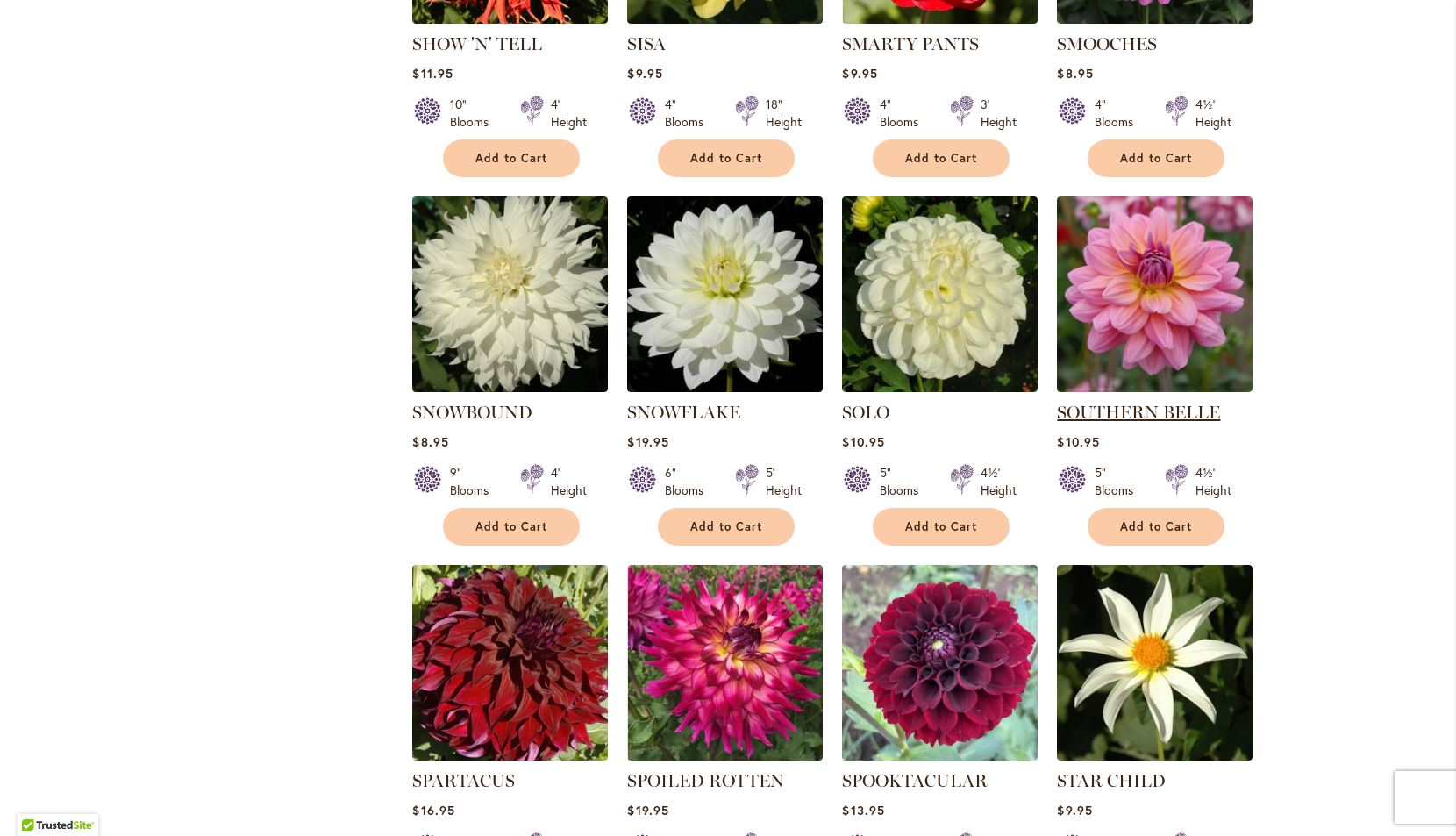
scroll to position [2872, 0]
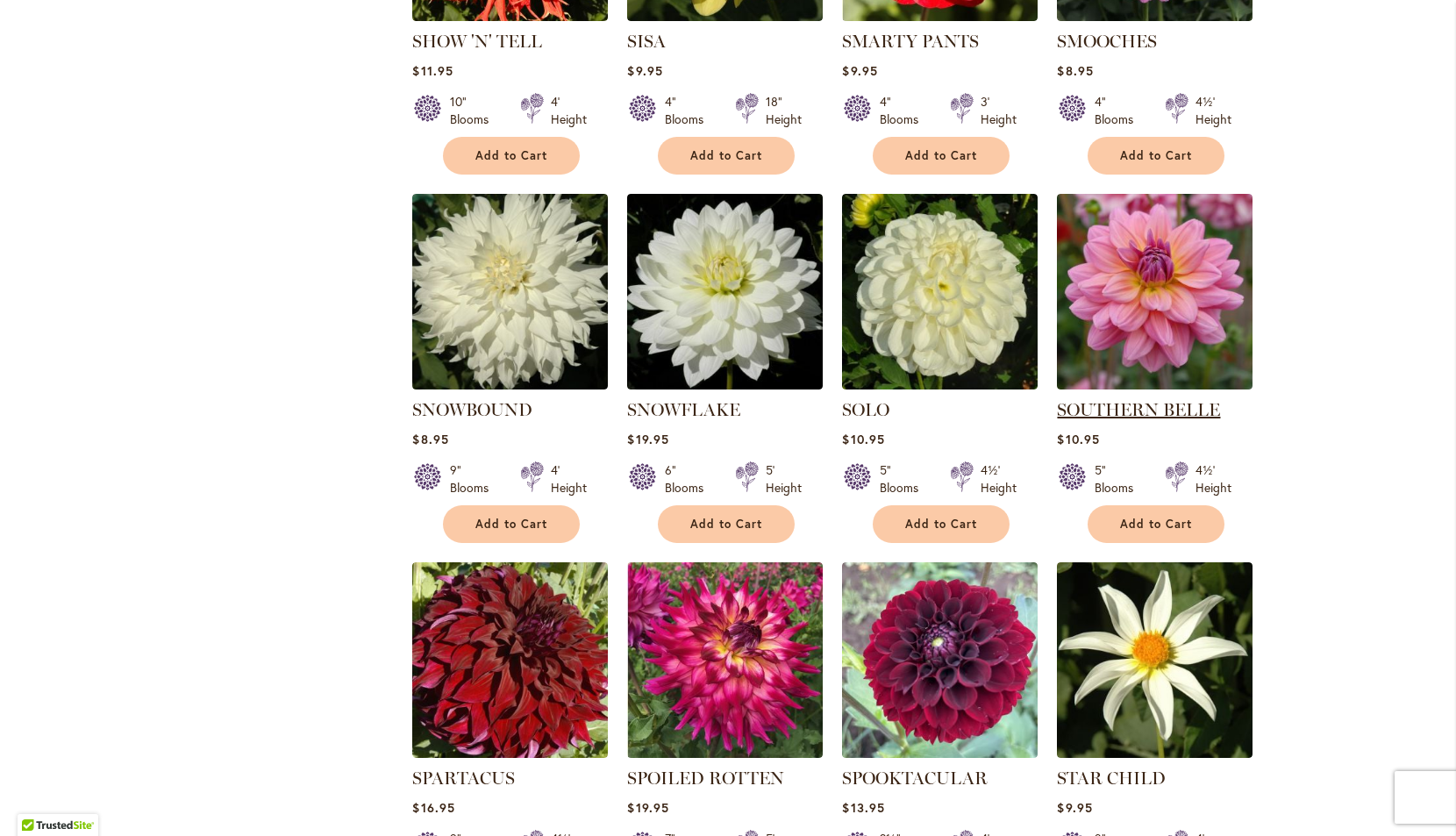
click at [1124, 399] on link "SOUTHERN BELLE" at bounding box center [1138, 410] width 163 height 21
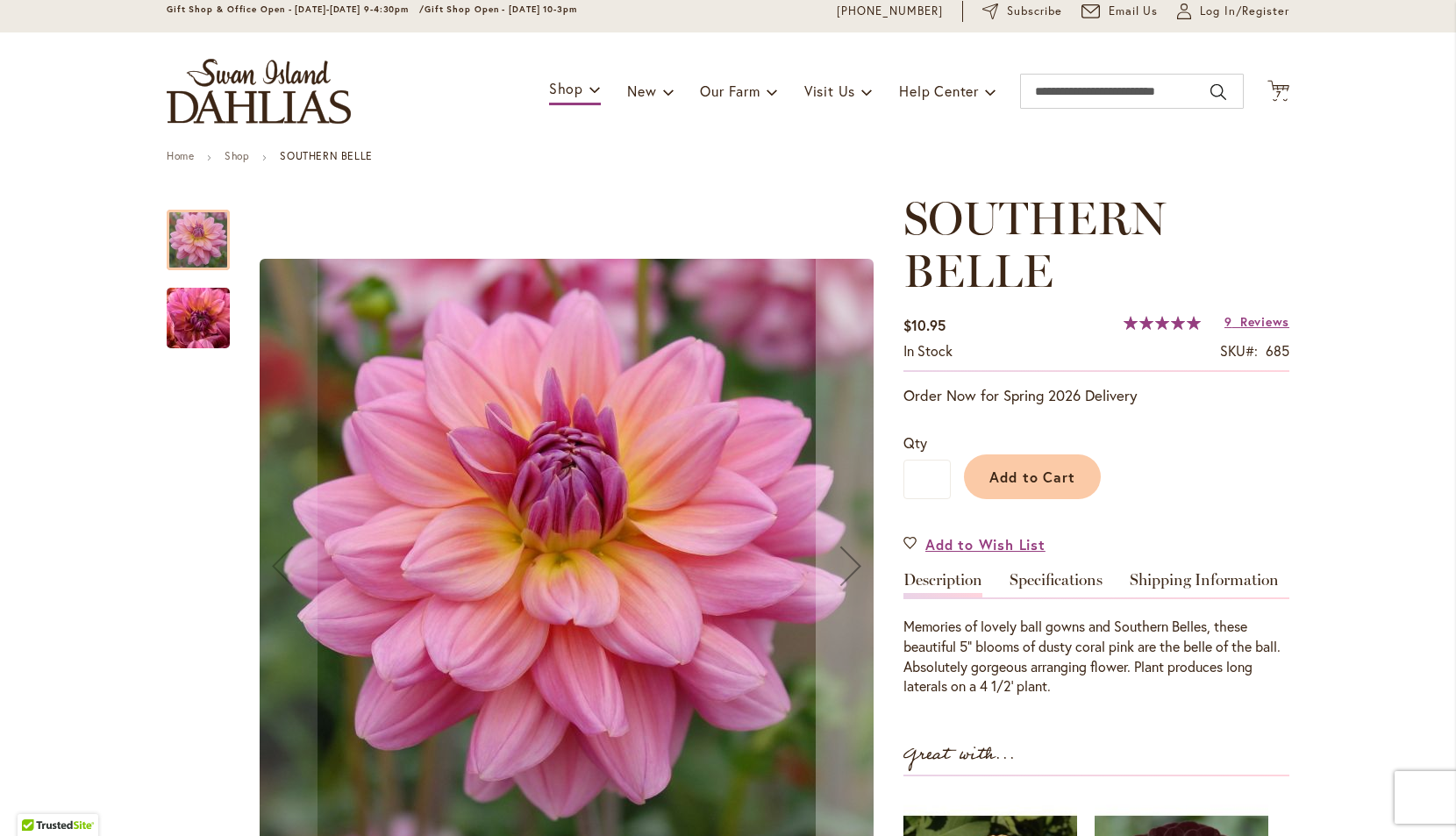
scroll to position [138, 0]
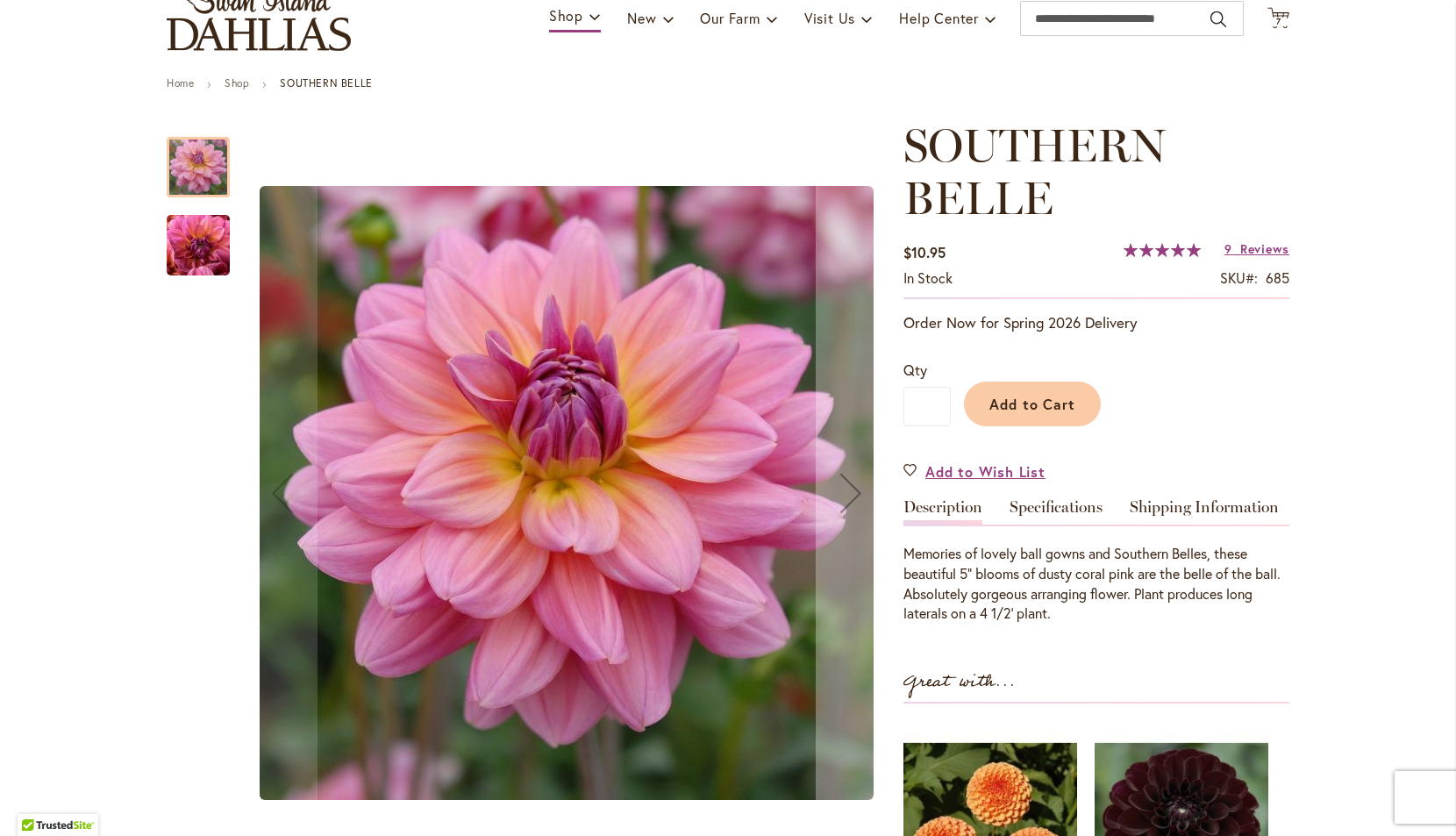
click at [195, 246] on img "SOUTHERN BELLE" at bounding box center [198, 246] width 126 height 95
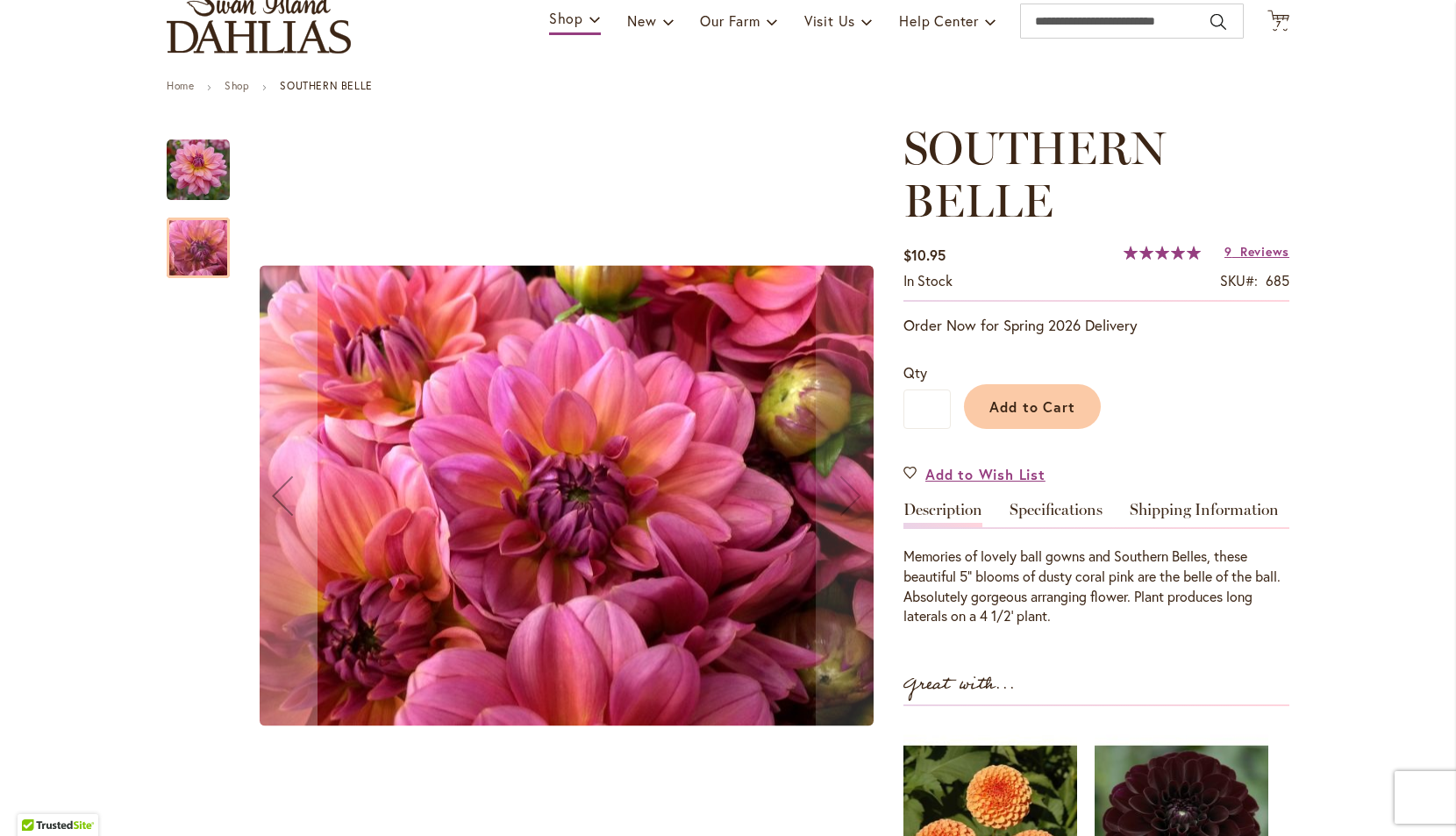
scroll to position [134, 0]
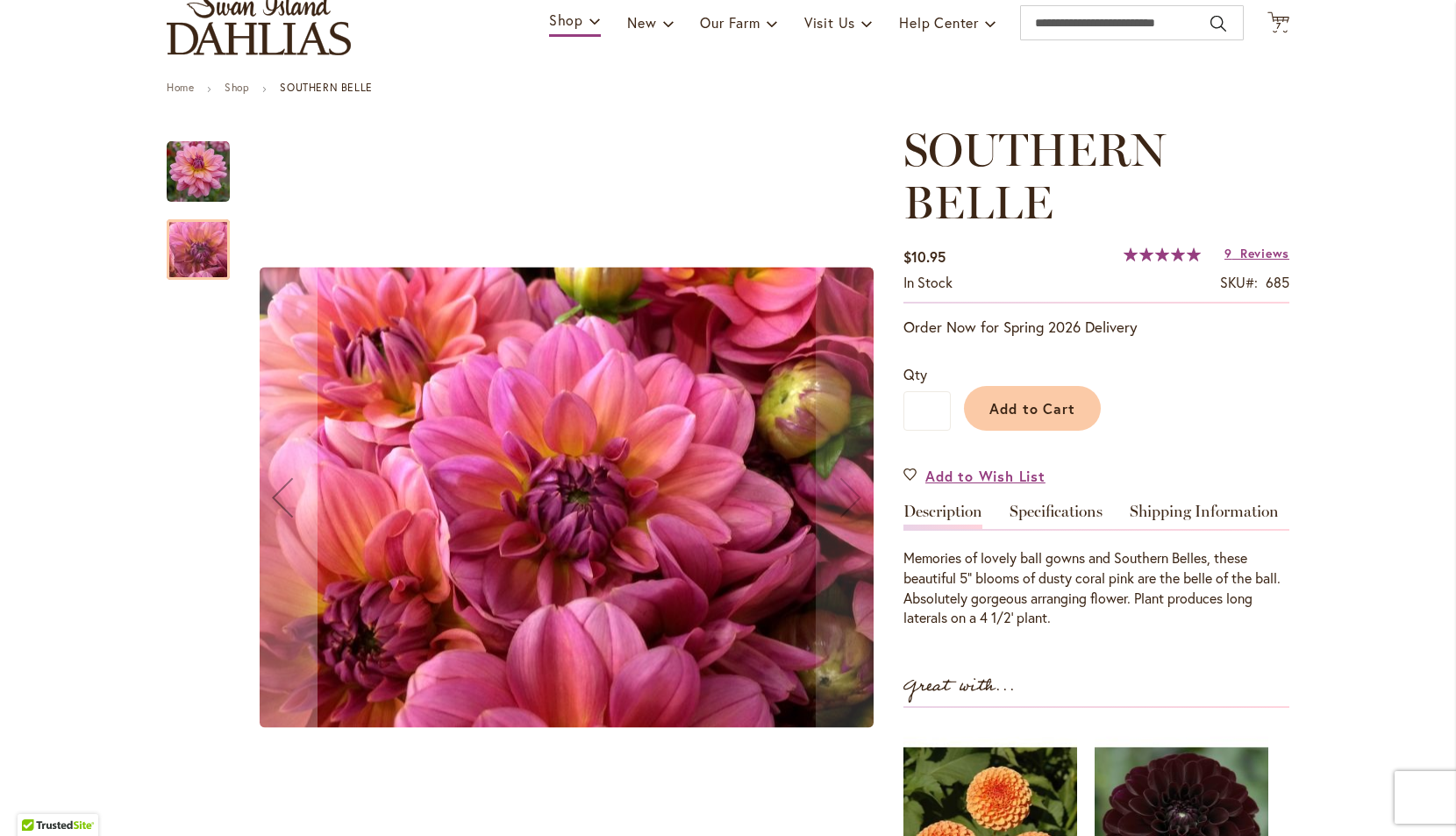
click at [196, 178] on img "SOUTHERN BELLE" at bounding box center [198, 172] width 63 height 63
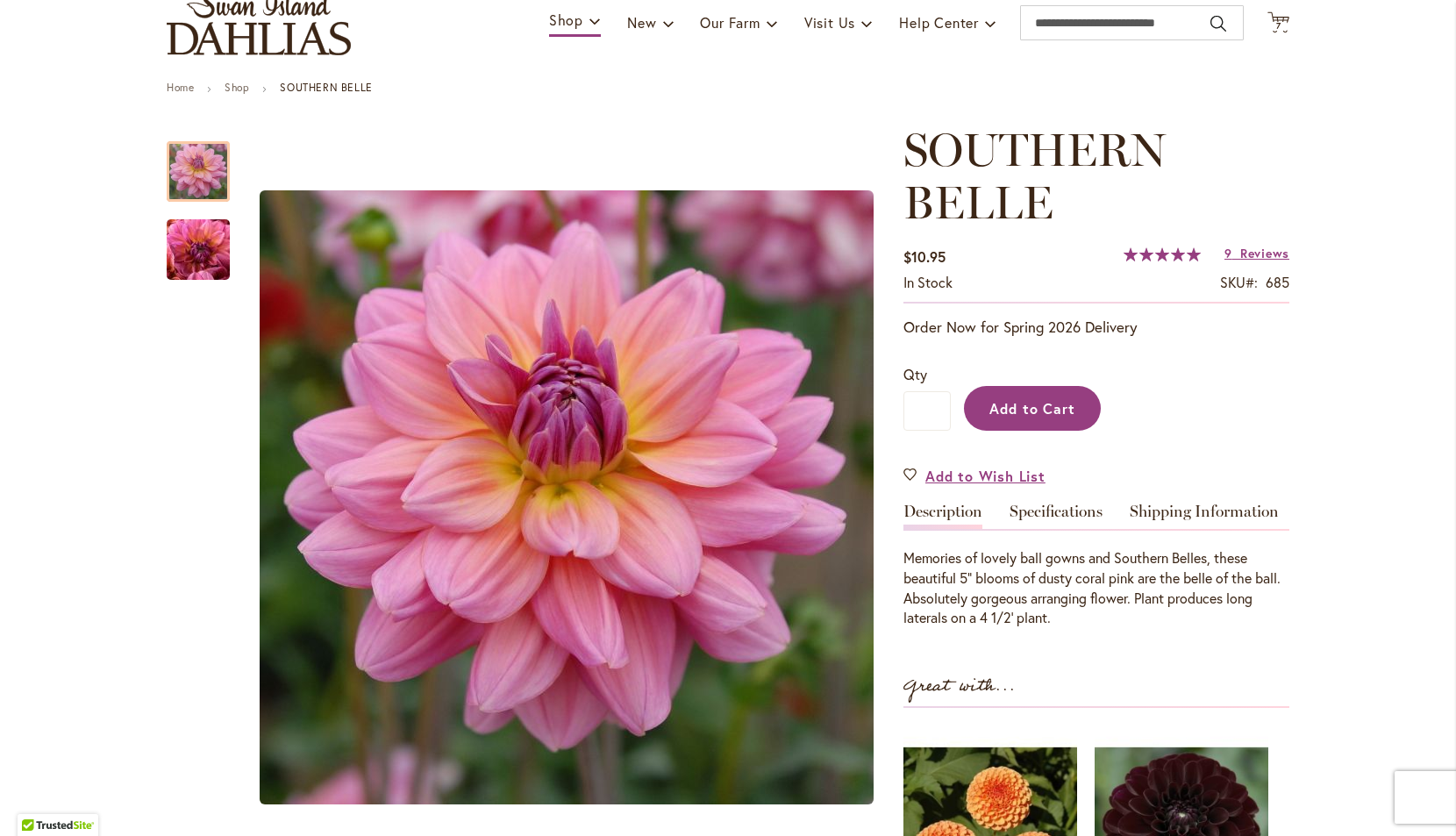
click at [1058, 411] on span "Add to Cart" at bounding box center [1033, 408] width 87 height 18
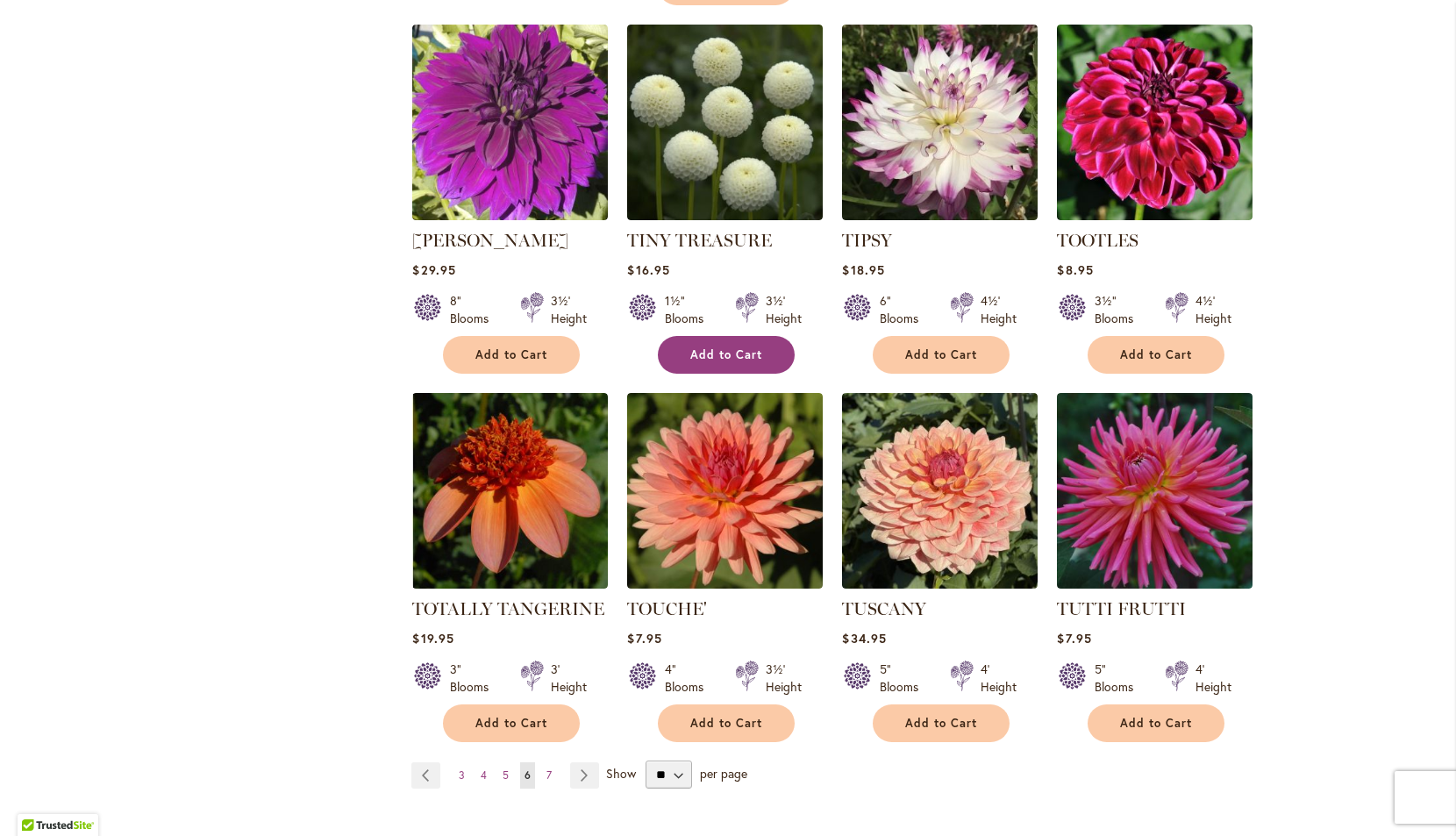
scroll to position [5717, 0]
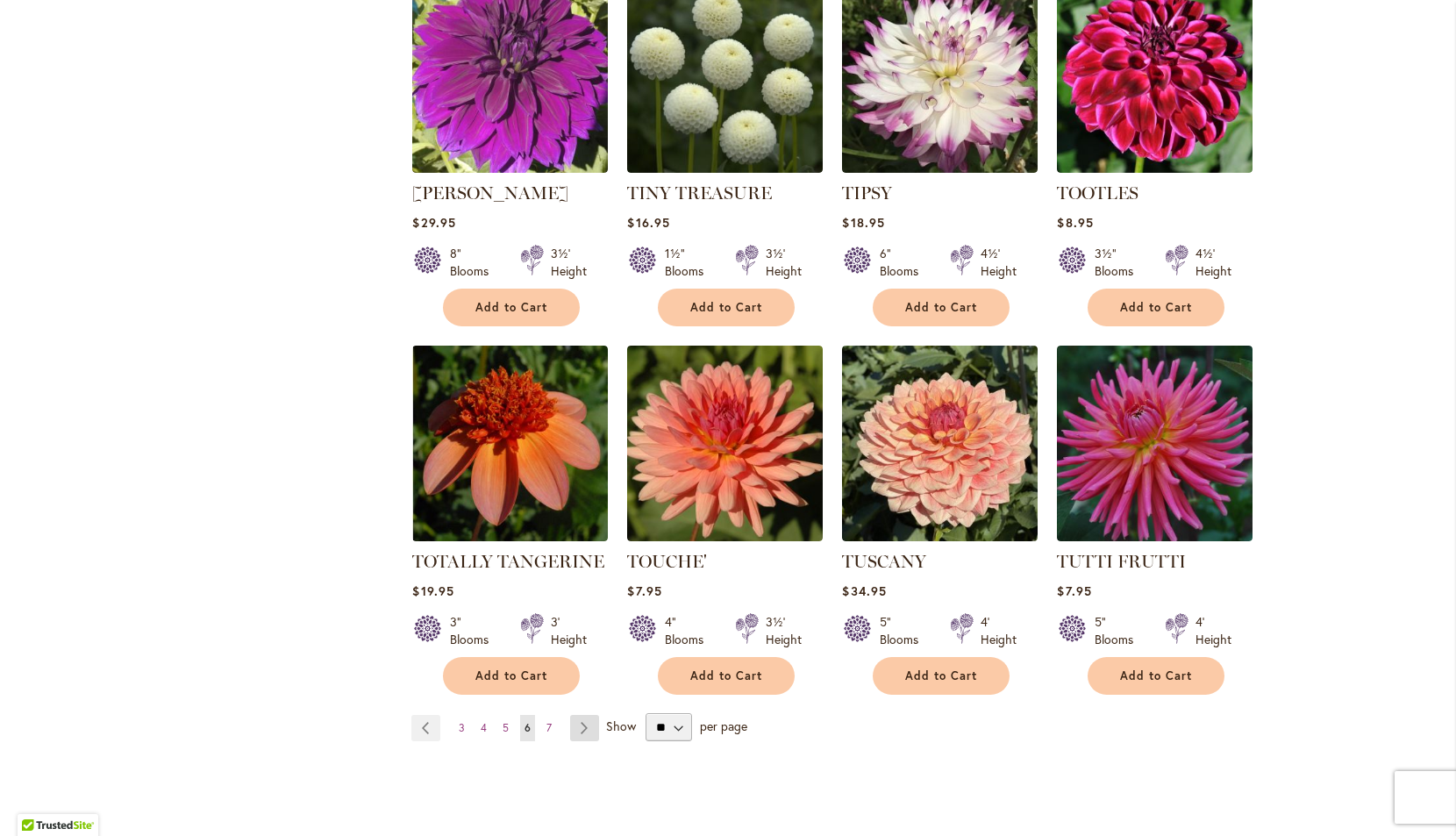
click at [580, 715] on link "Page Next" at bounding box center [585, 728] width 29 height 27
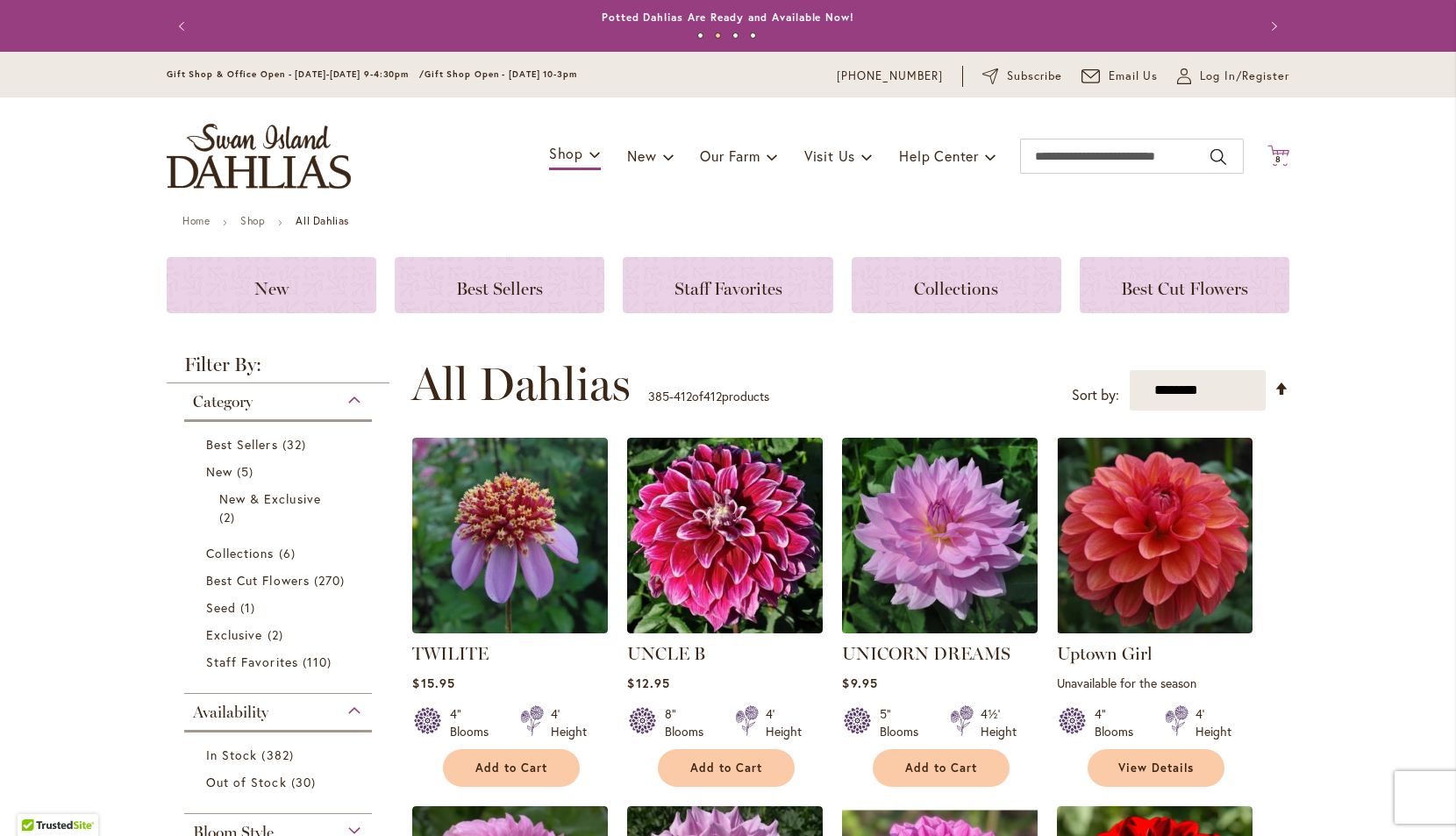
click at [1276, 158] on span "8" at bounding box center [1278, 160] width 6 height 11
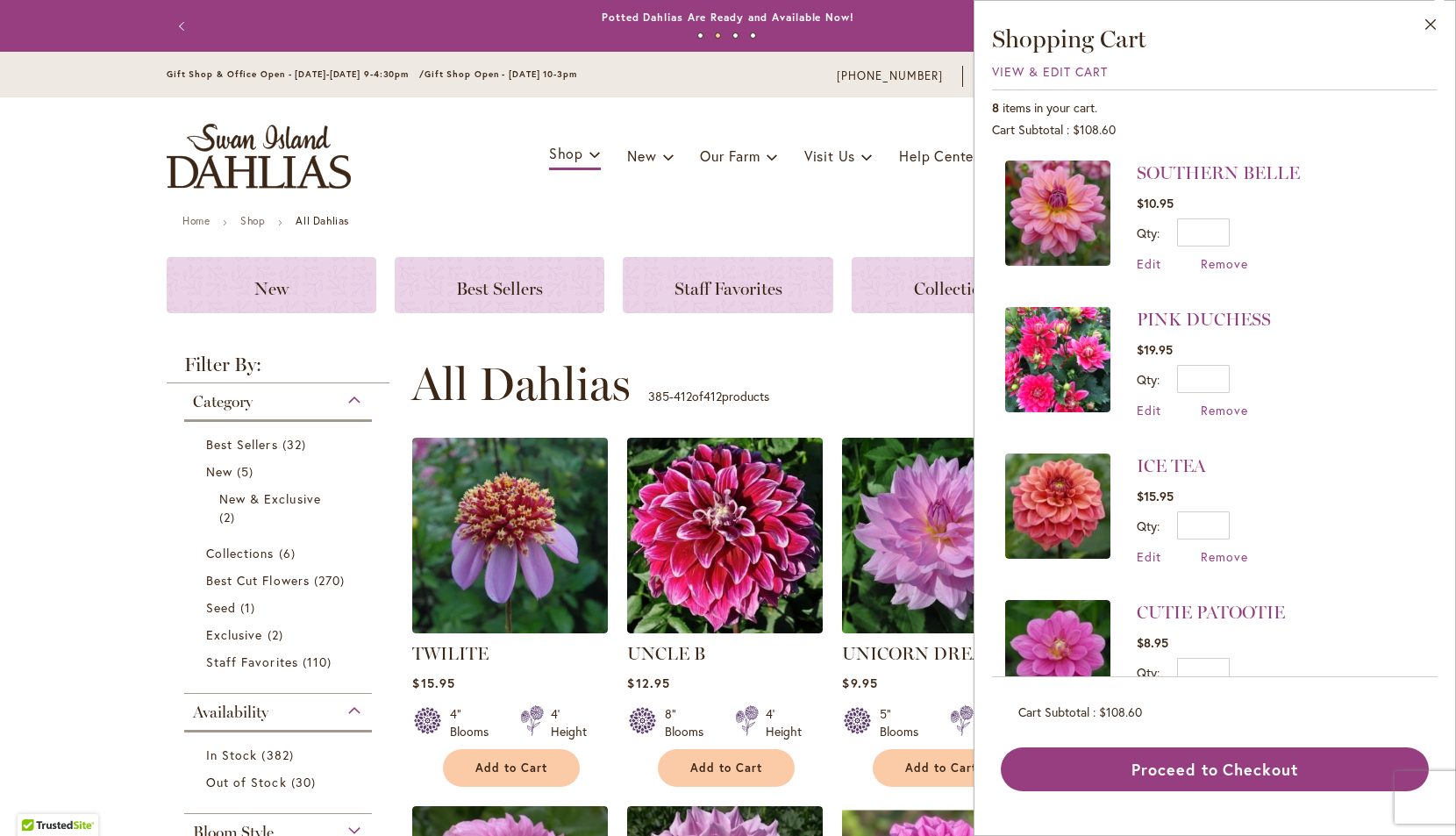
scroll to position [4, 0]
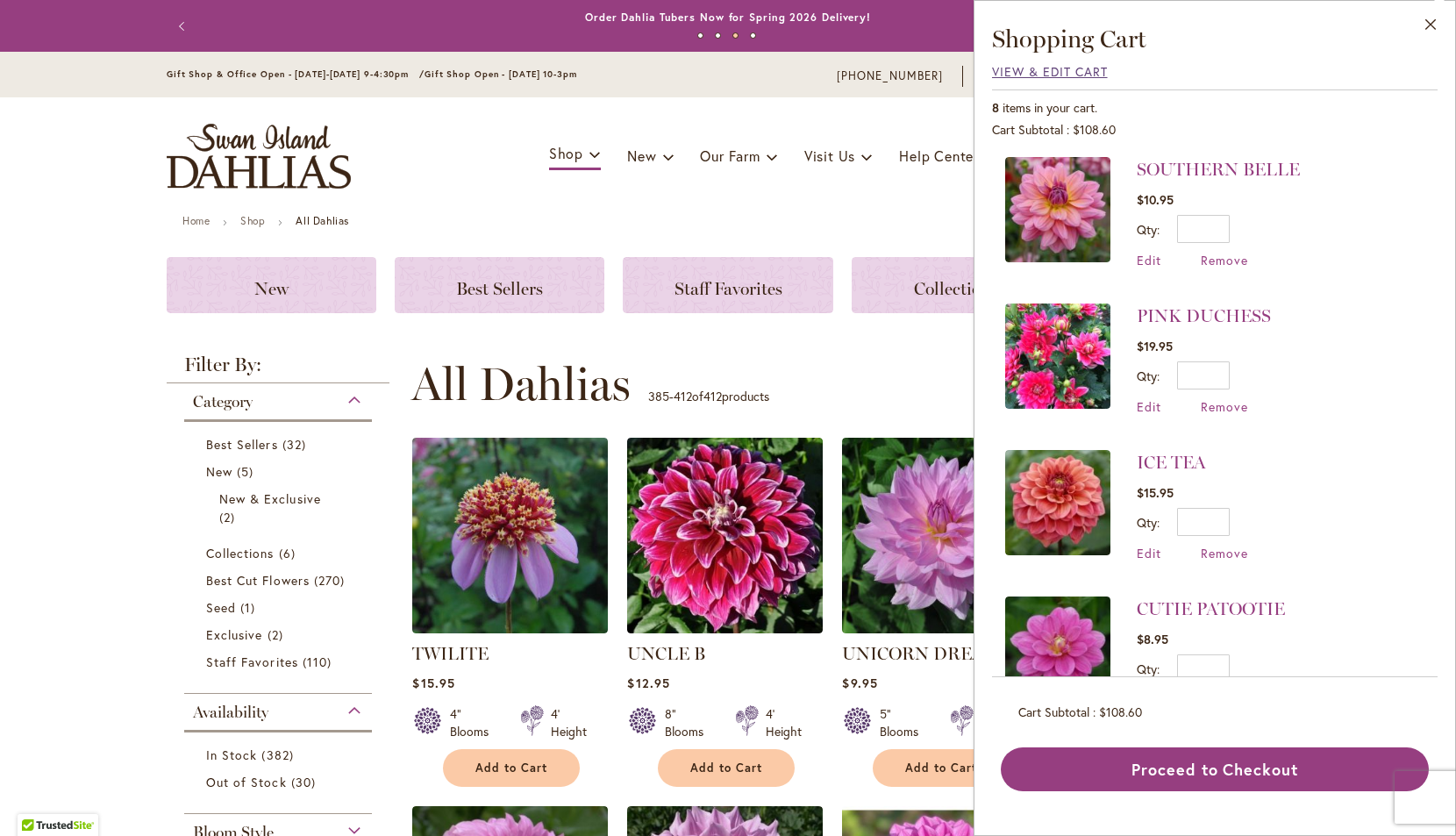
click at [1012, 69] on span "View & Edit Cart" at bounding box center [1050, 71] width 116 height 16
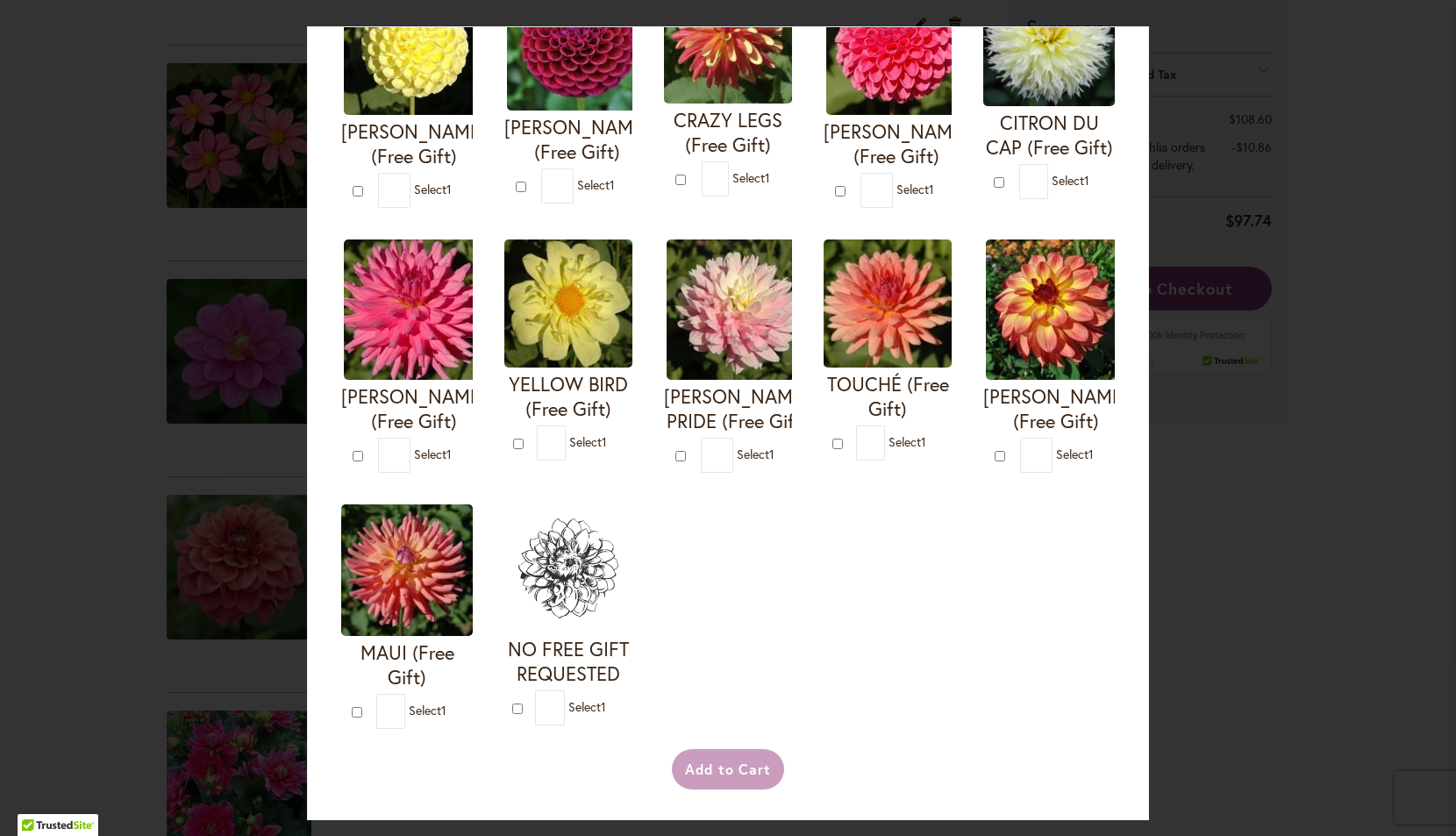
type input "*"
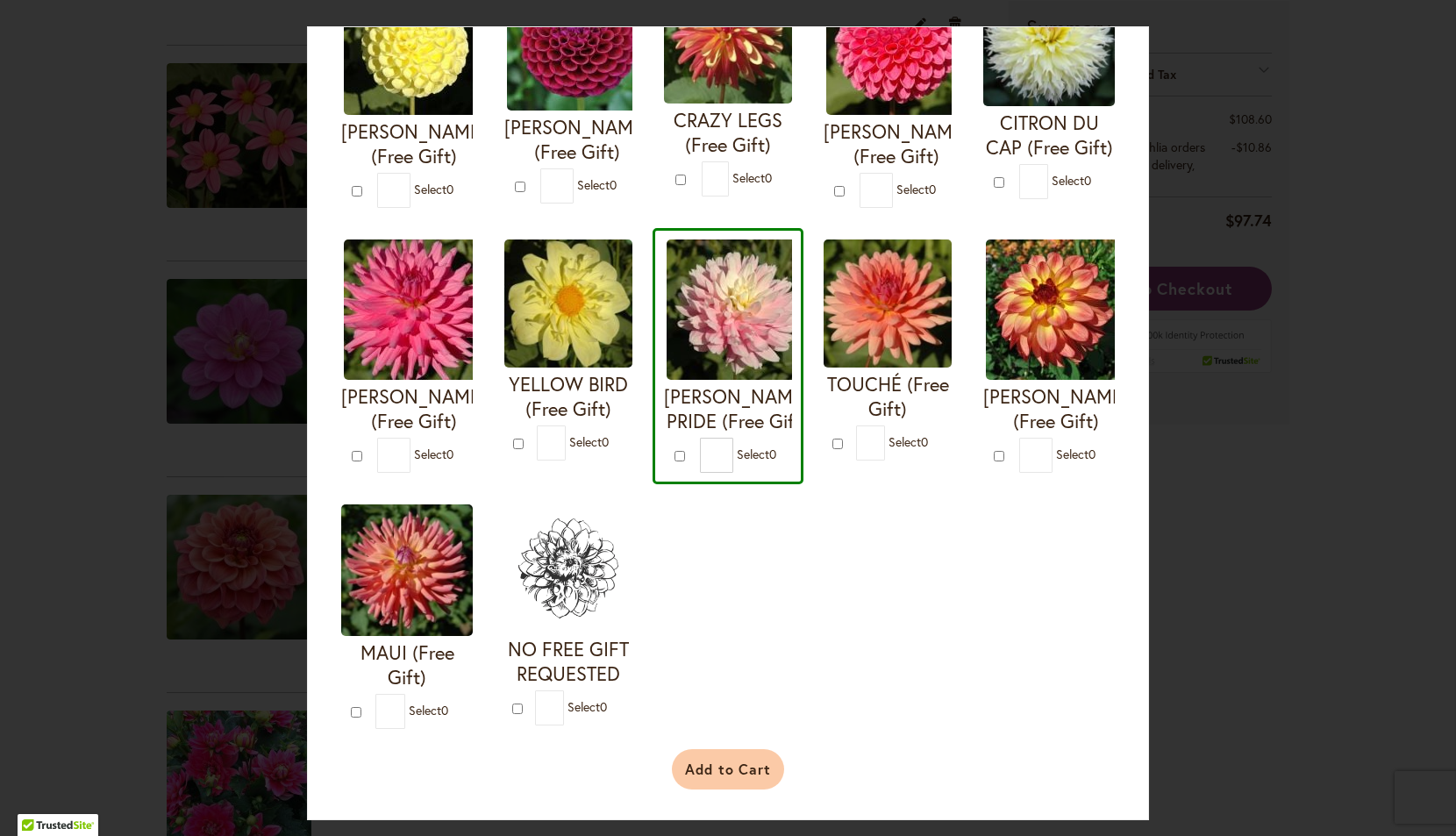
click at [729, 760] on button "Add to Cart" at bounding box center [728, 769] width 113 height 40
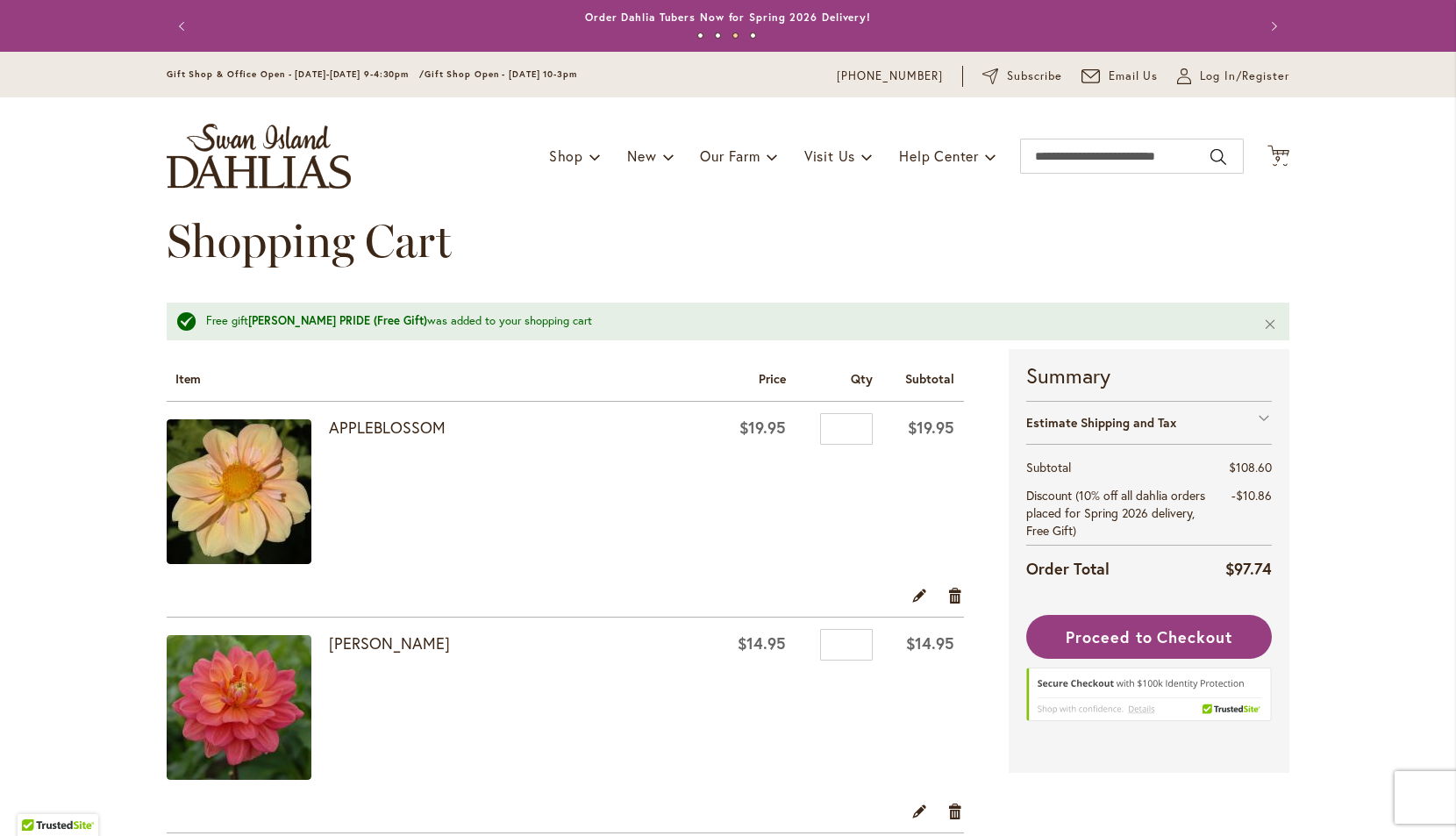
scroll to position [4, 0]
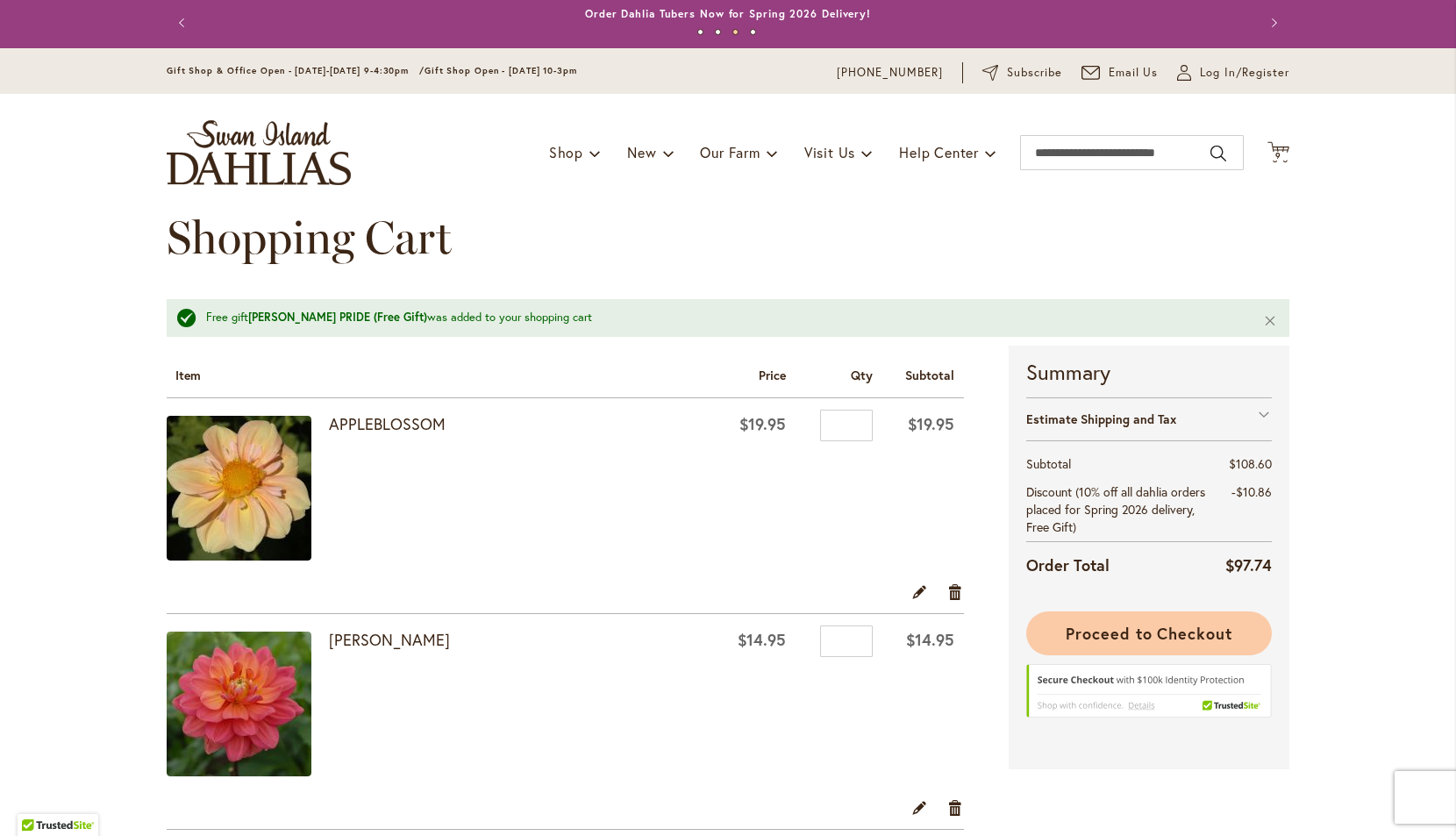
click at [1135, 630] on span "Proceed to Checkout" at bounding box center [1149, 633] width 166 height 21
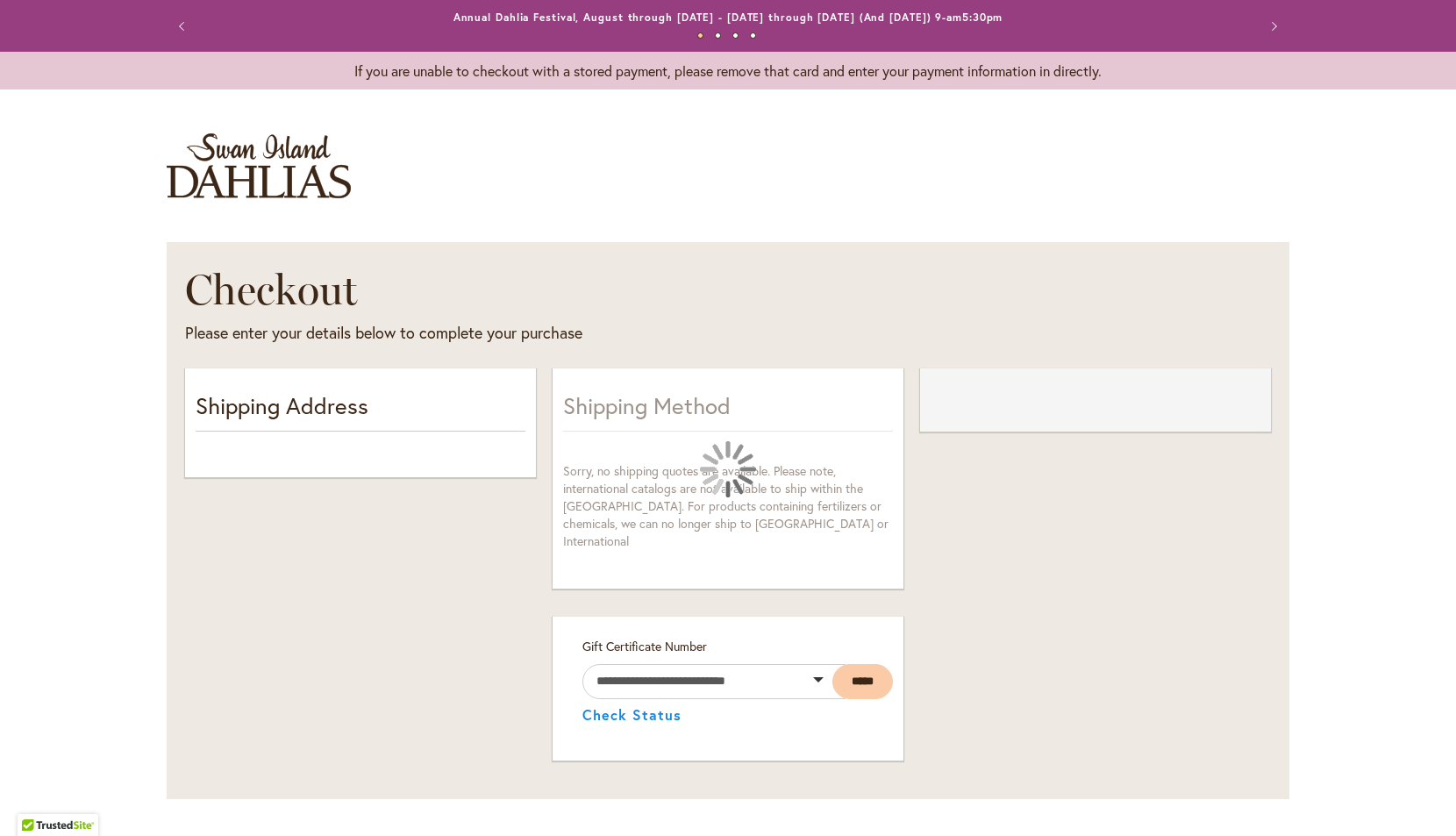
select select "**"
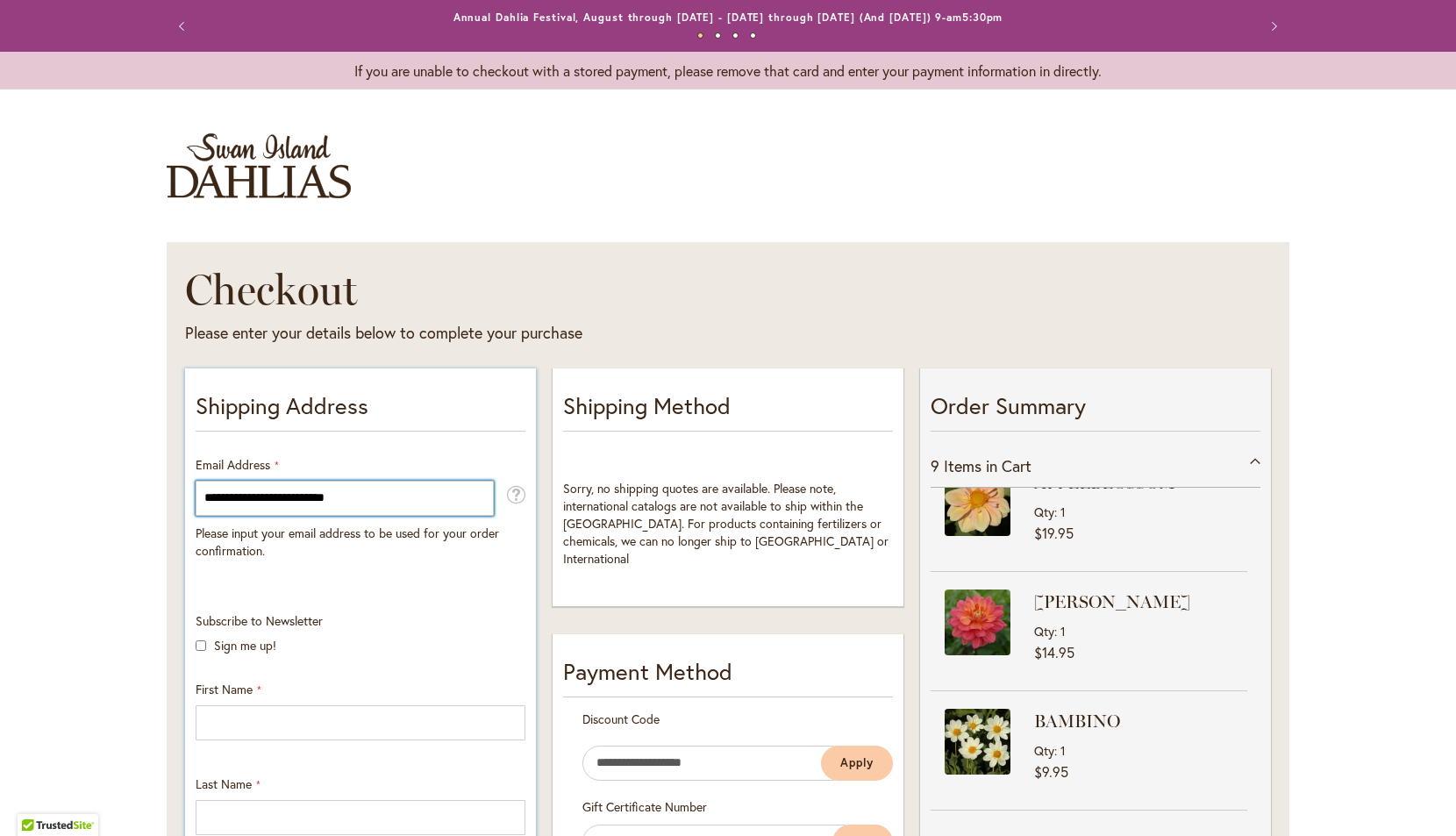
type input "**********"
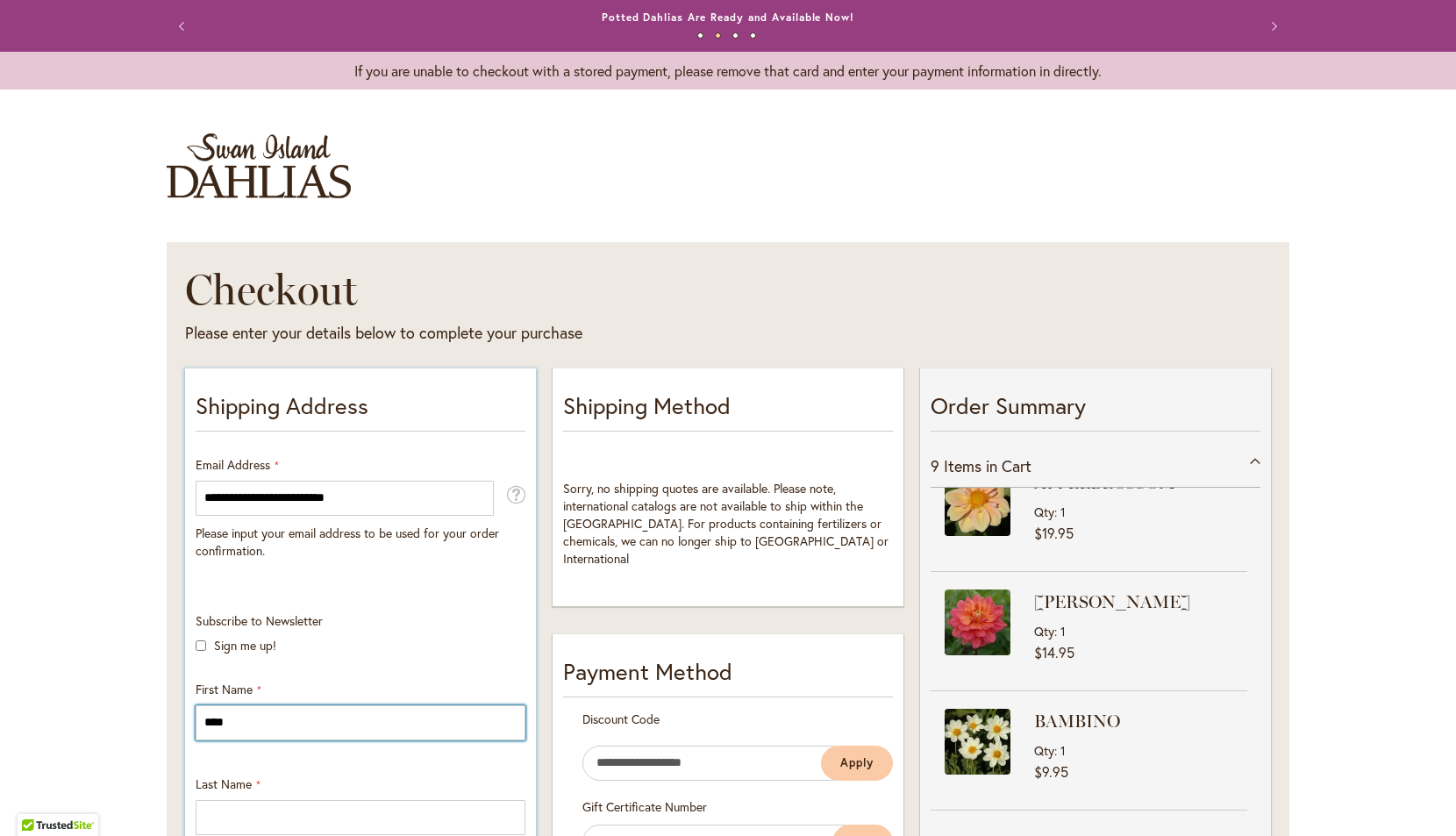
type input "****"
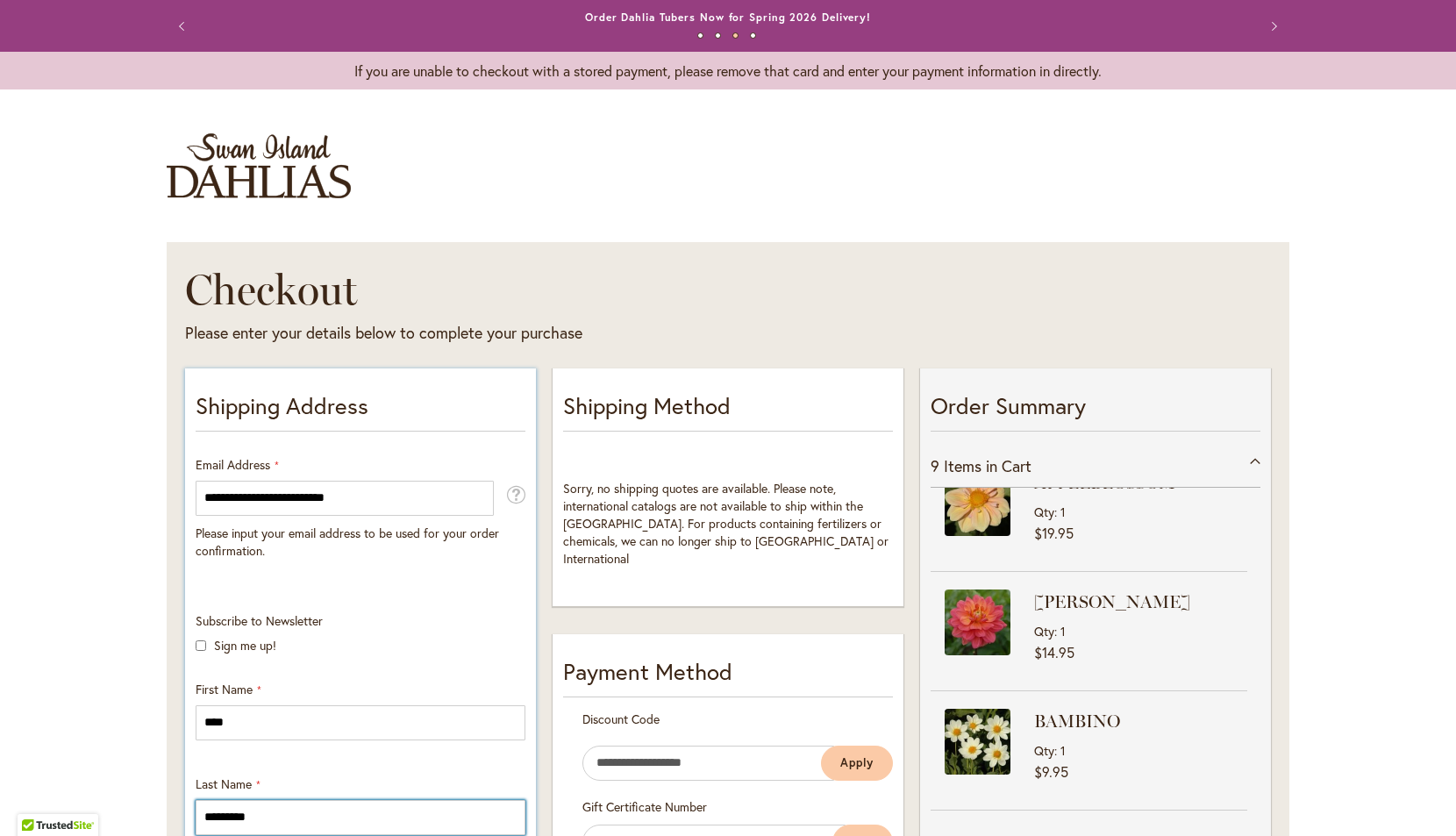
type input "*********"
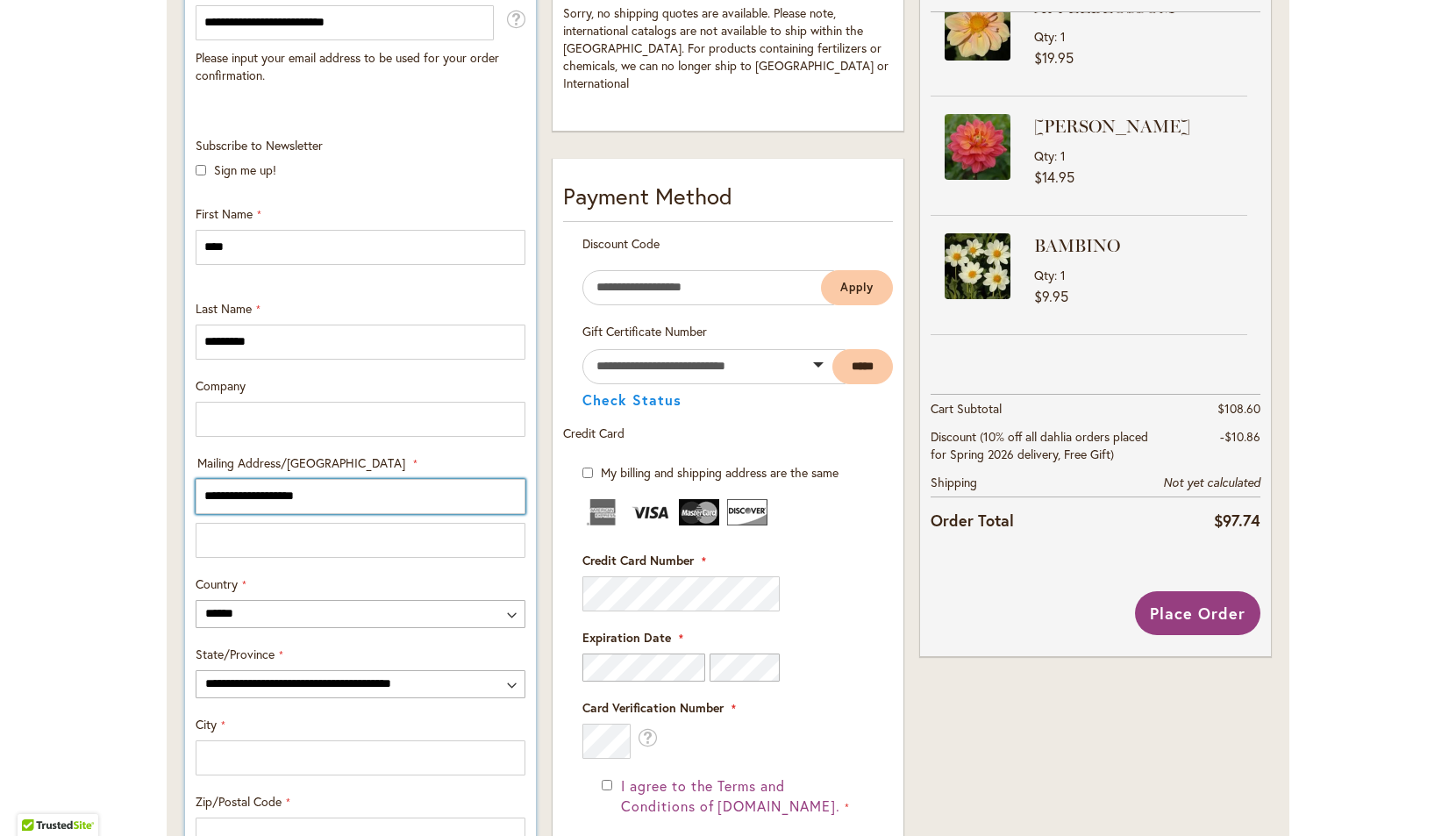
type input "**********"
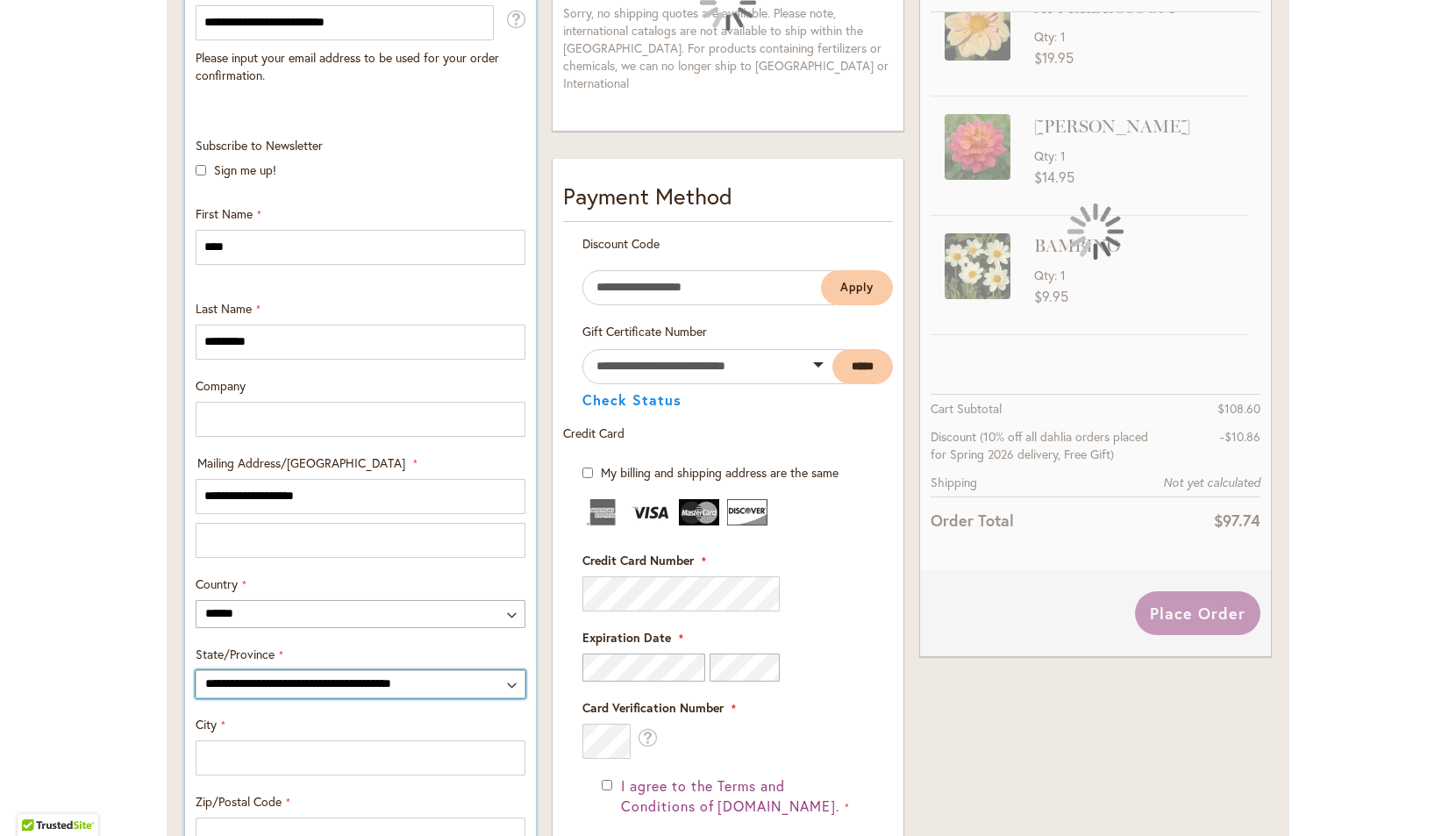
select select "**"
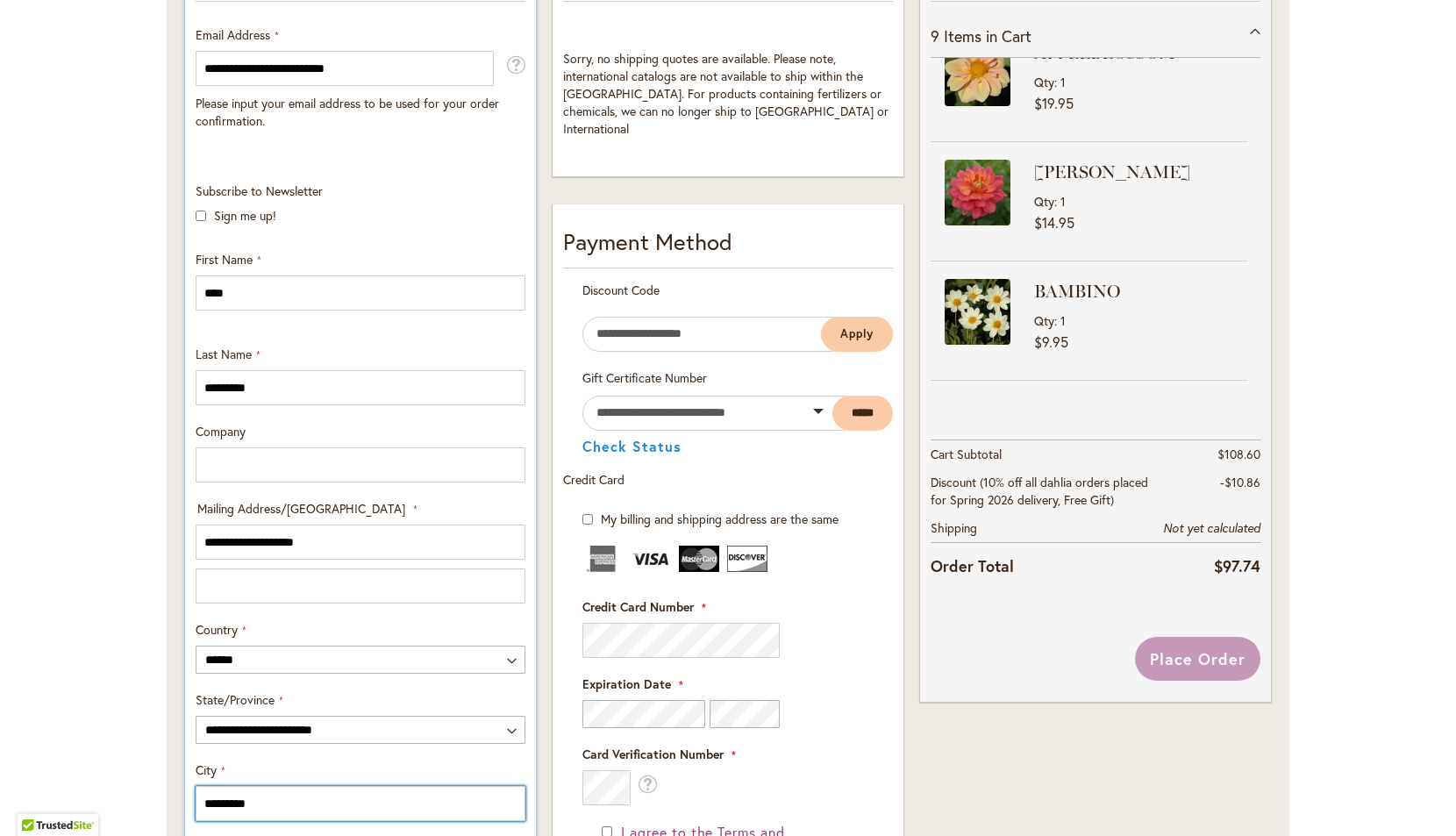
type input "*********"
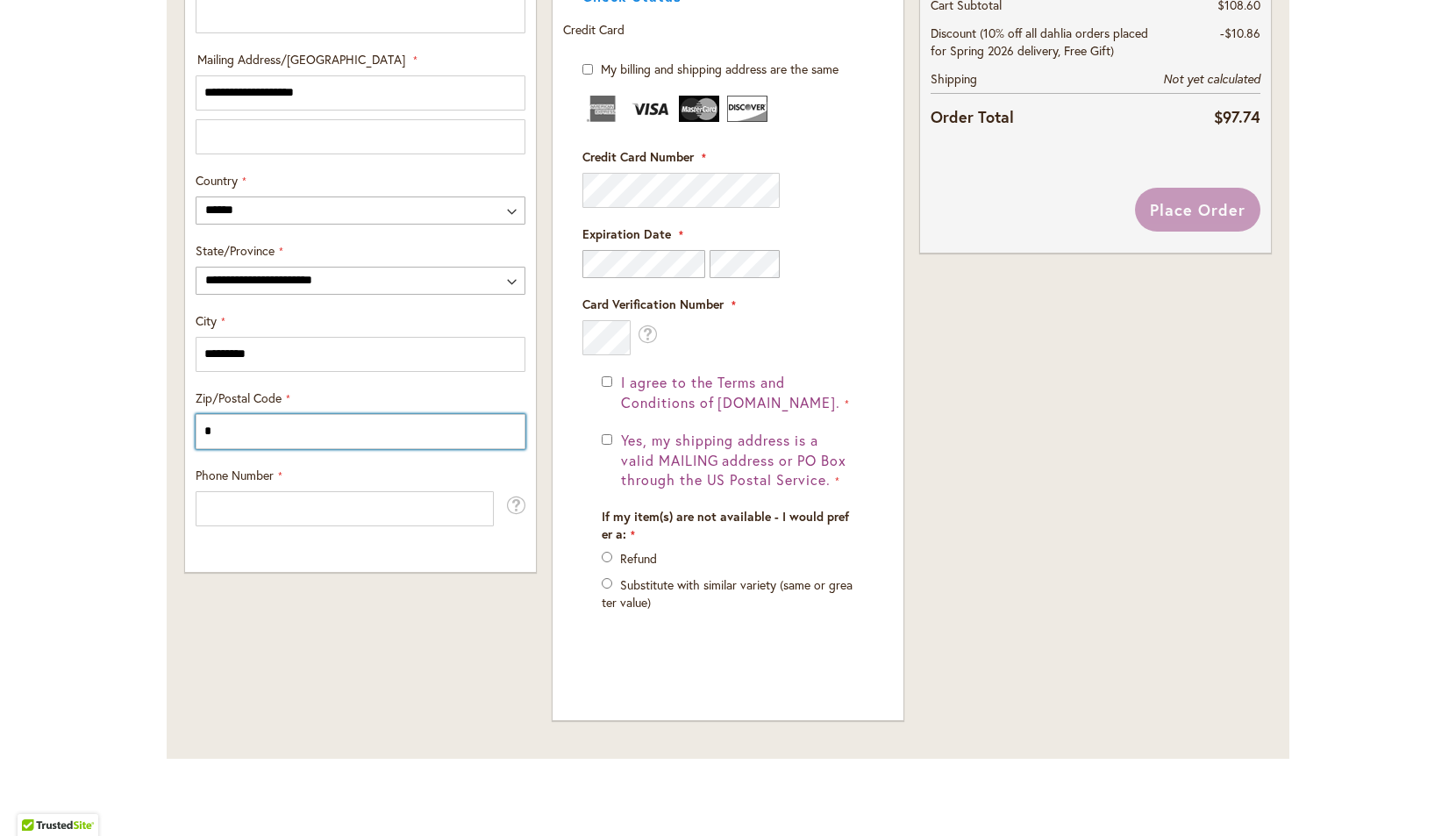
scroll to position [885, 0]
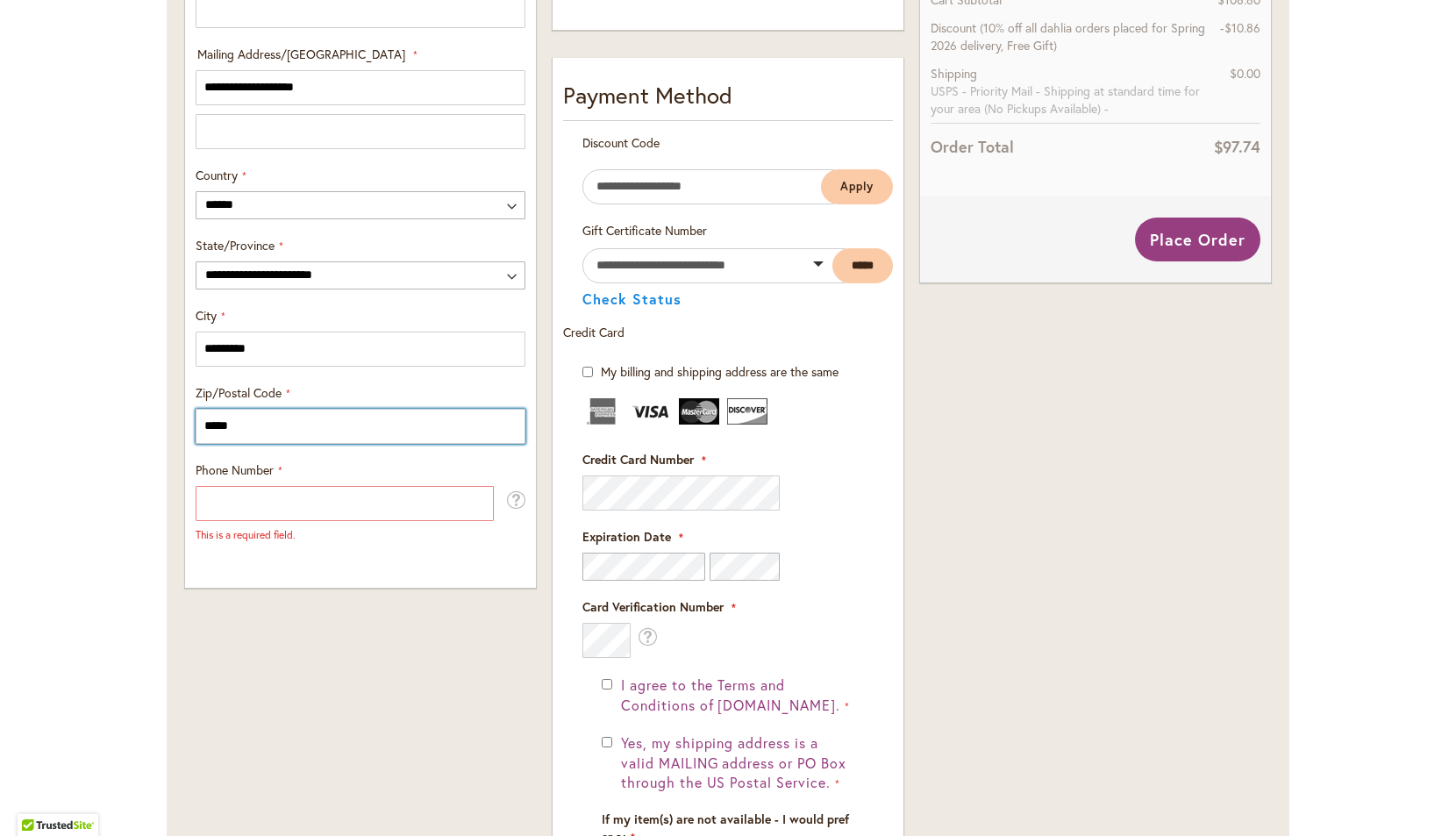
type input "*****"
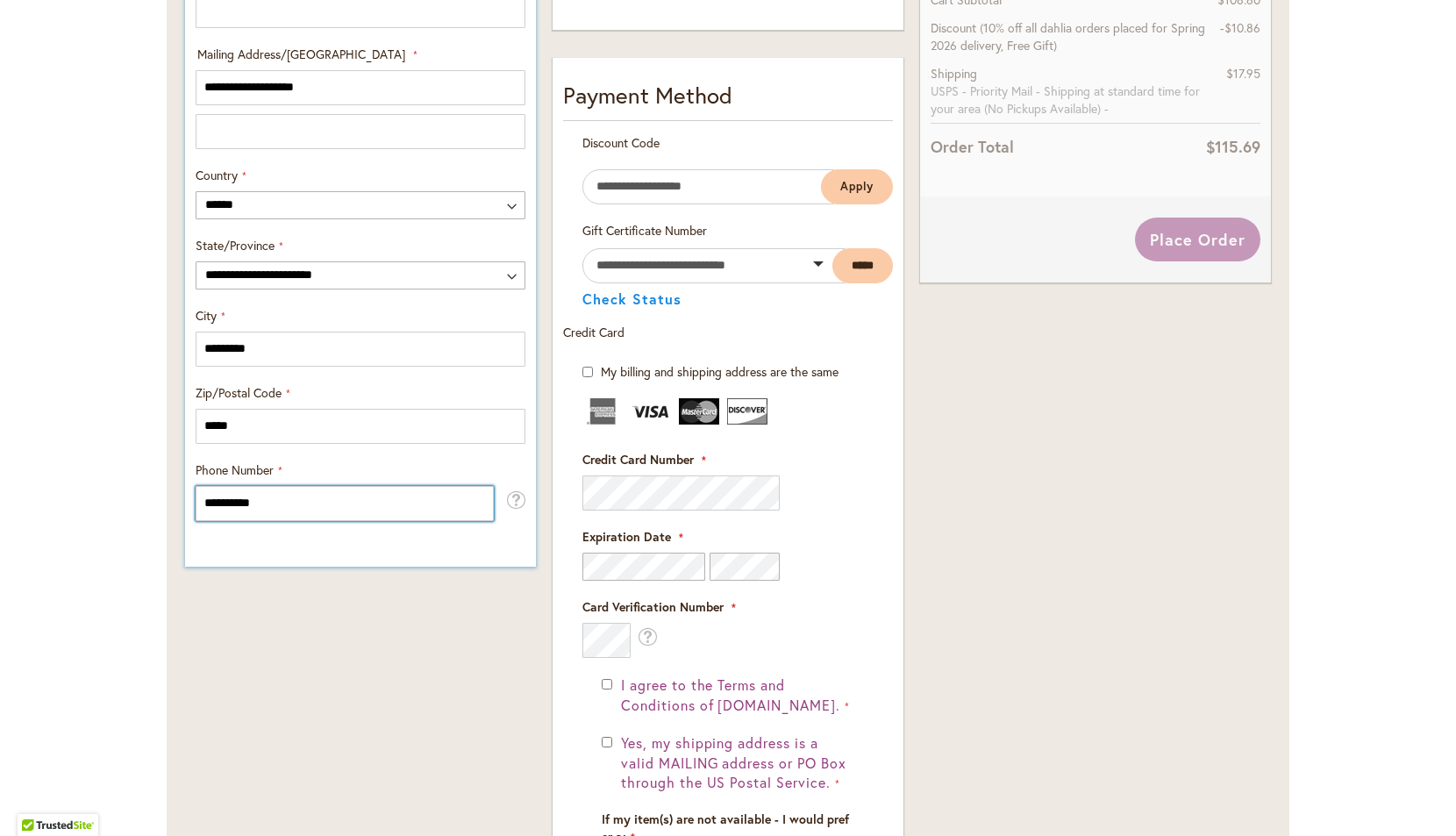
type input "**********"
click at [256, 547] on div "**********" at bounding box center [360, 25] width 351 height 1083
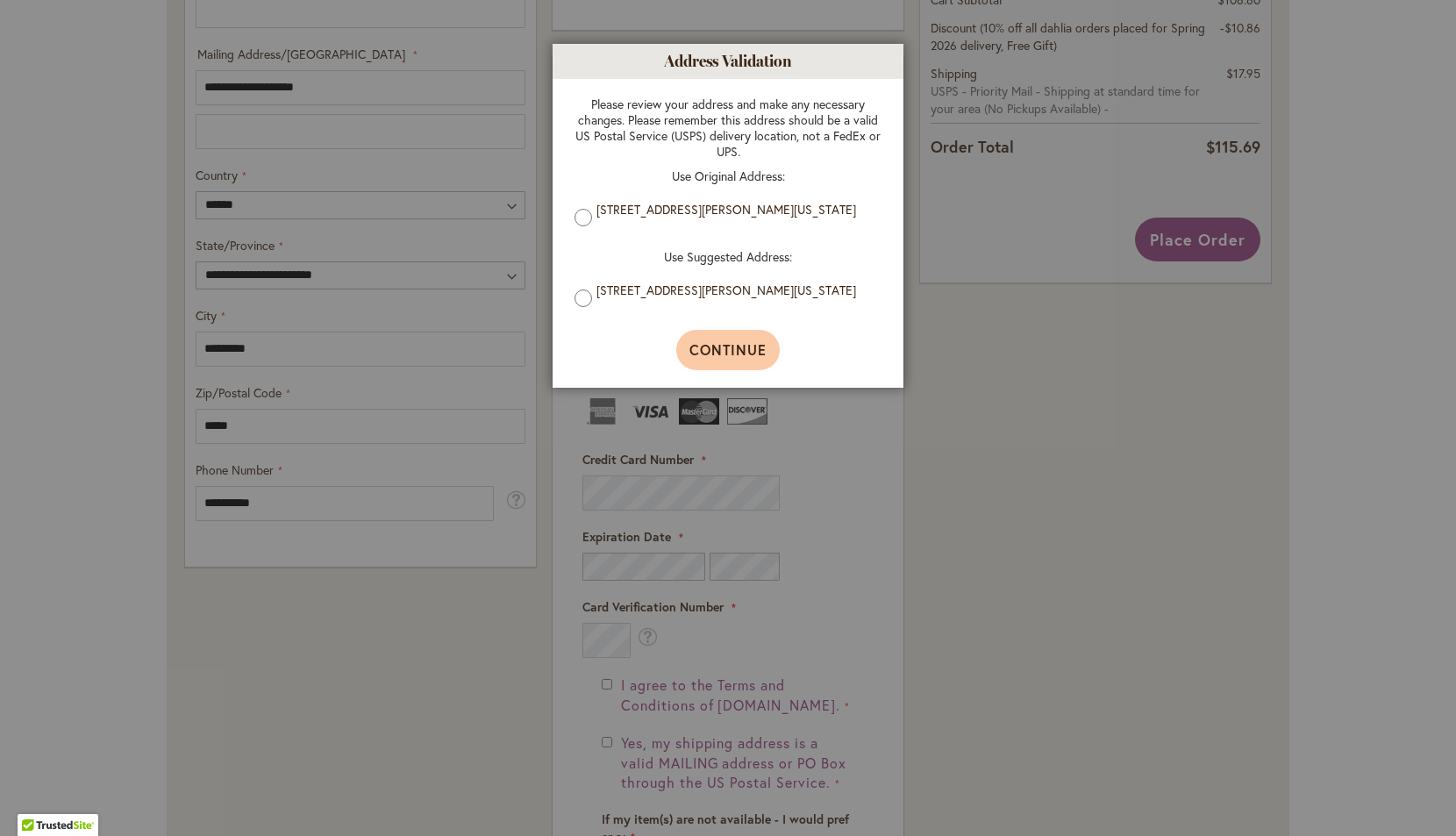
click at [742, 359] on span "Continue" at bounding box center [729, 349] width 78 height 18
type input "**********"
type input "*********"
type input "**********"
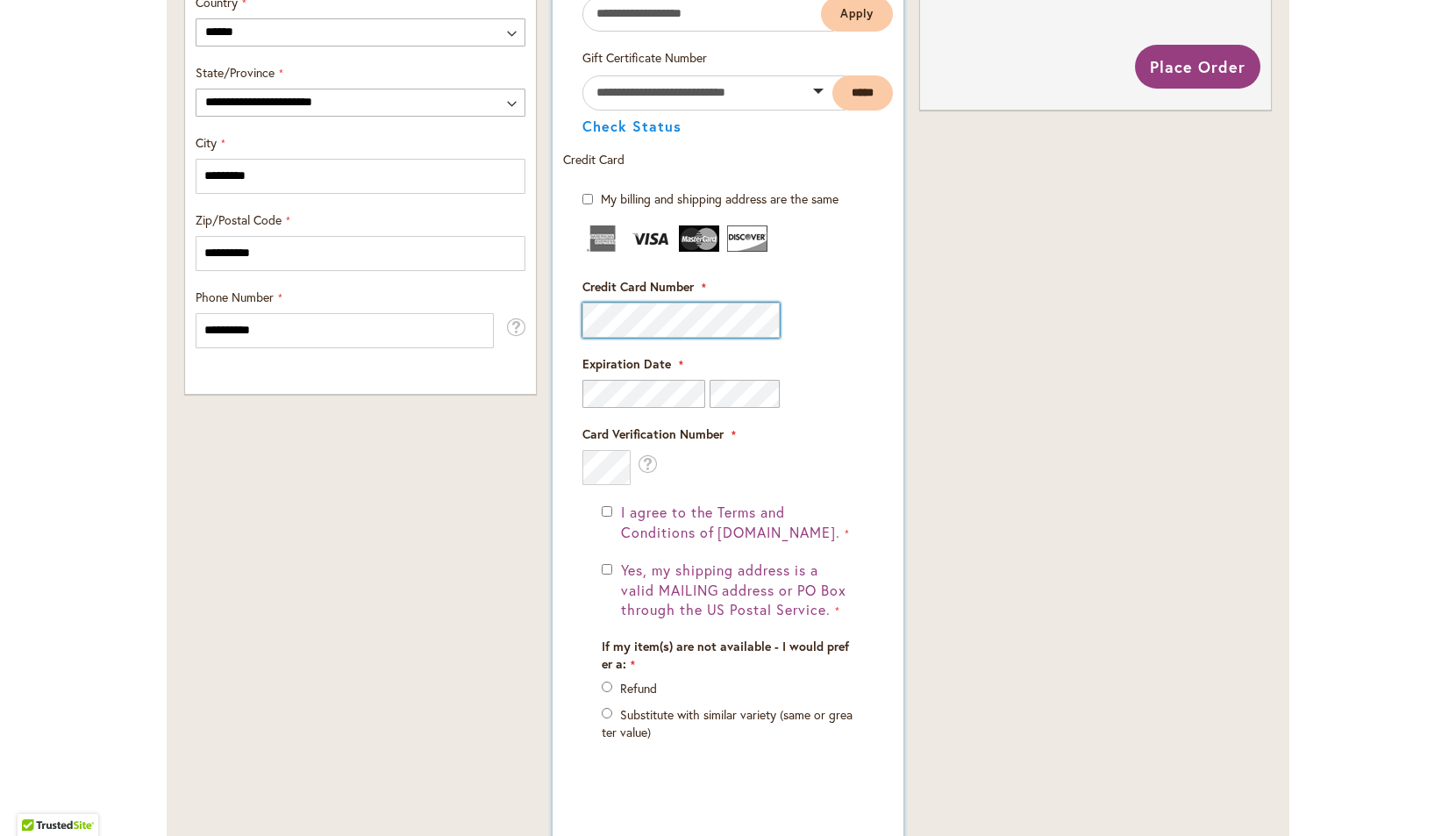
scroll to position [1060, 0]
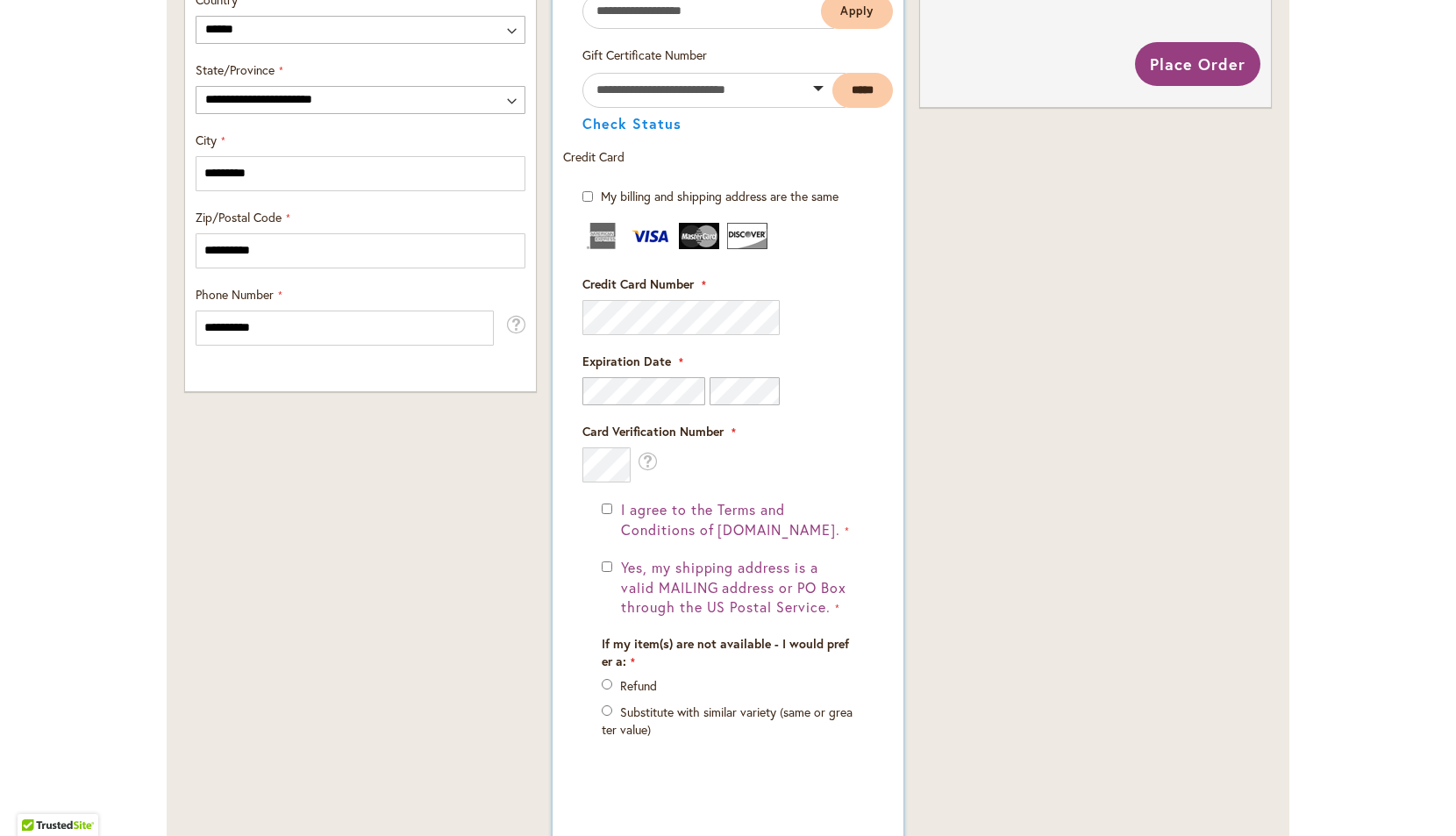
click at [676, 475] on div "Card Verification Number What is this?" at bounding box center [728, 453] width 291 height 59
click at [612, 508] on div "I agree to the Terms and Conditions of dahlias.com." at bounding box center [728, 520] width 252 height 40
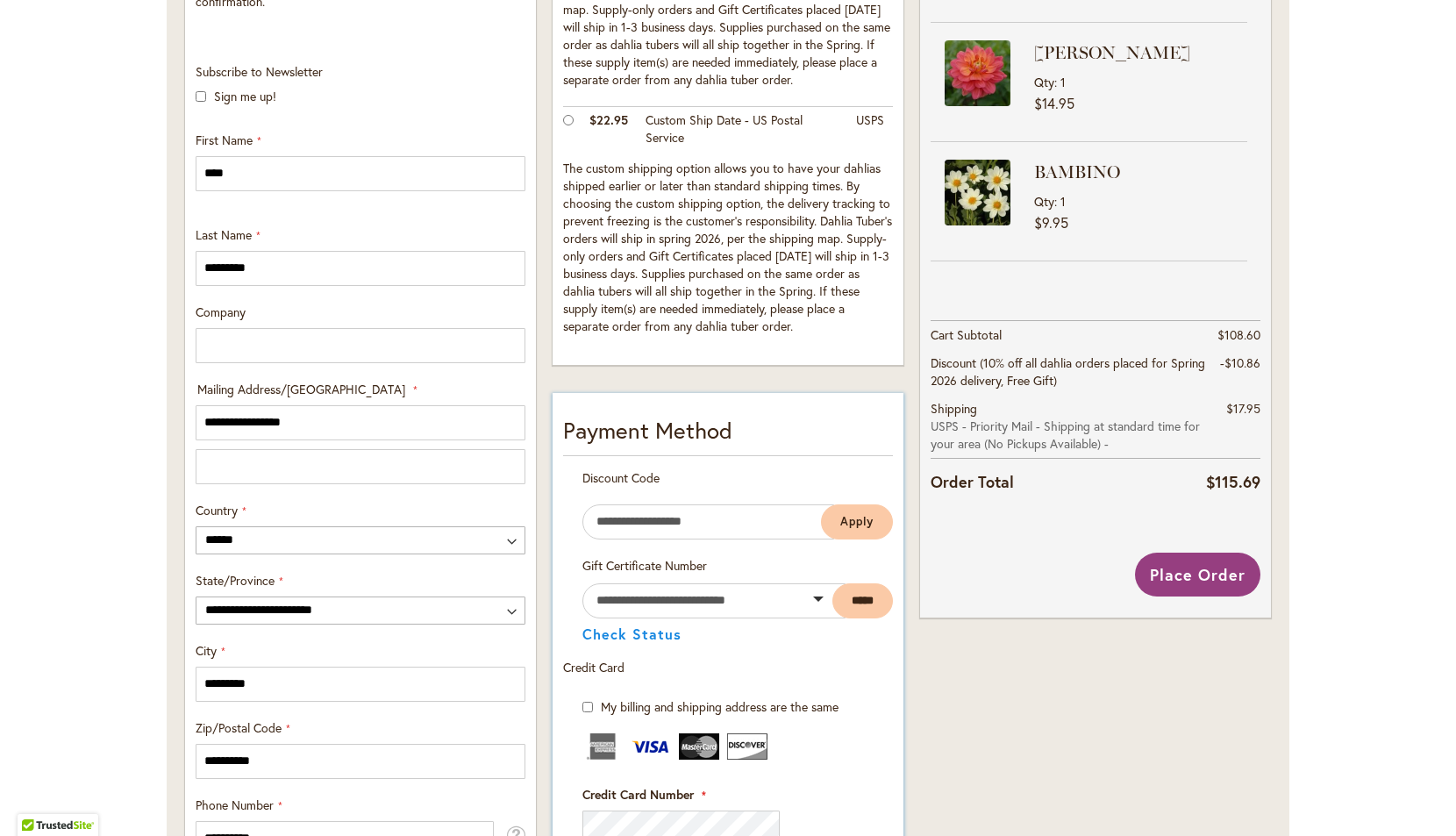
scroll to position [554, 0]
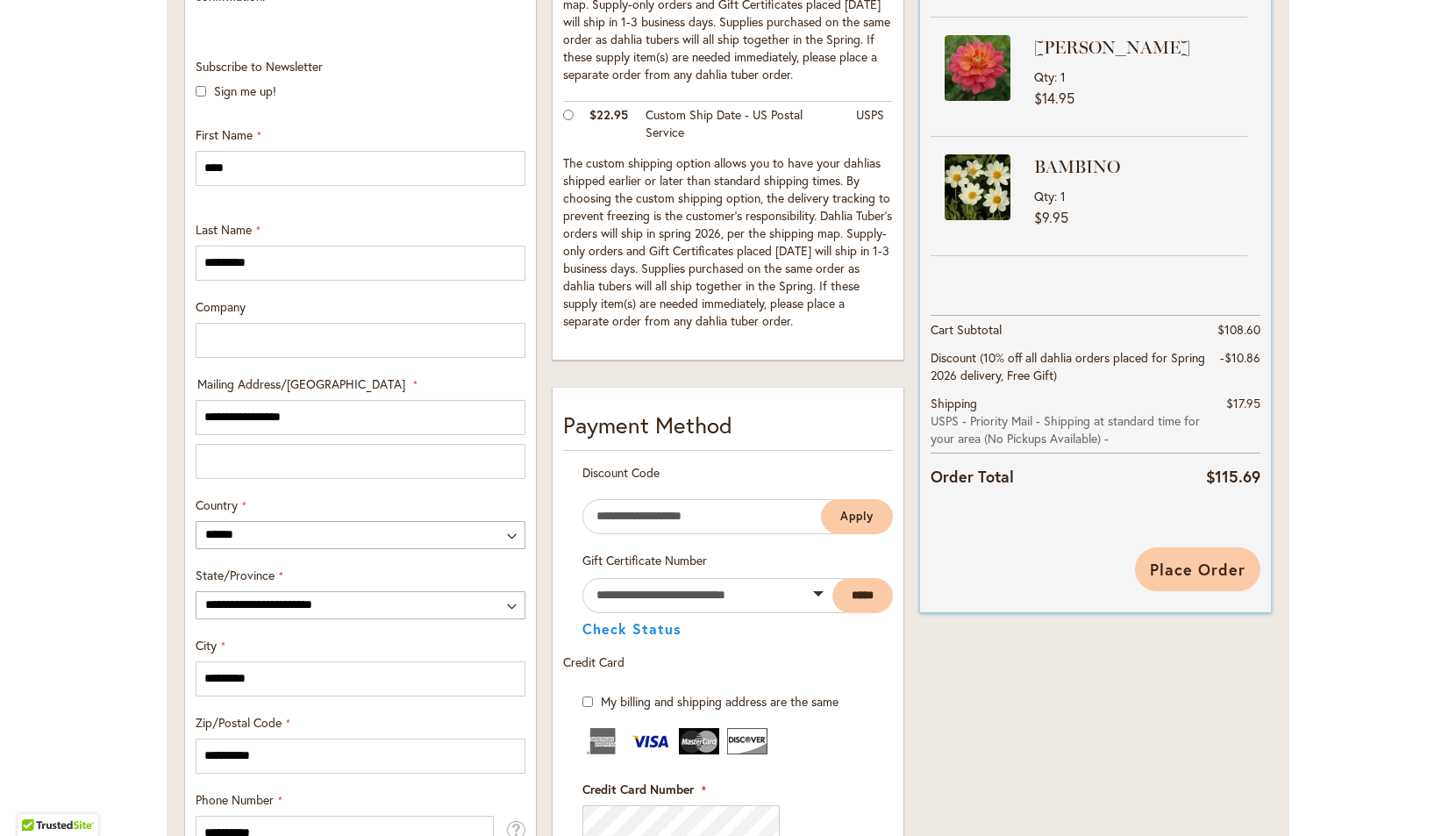
click at [1197, 572] on span "Place Order" at bounding box center [1198, 569] width 96 height 21
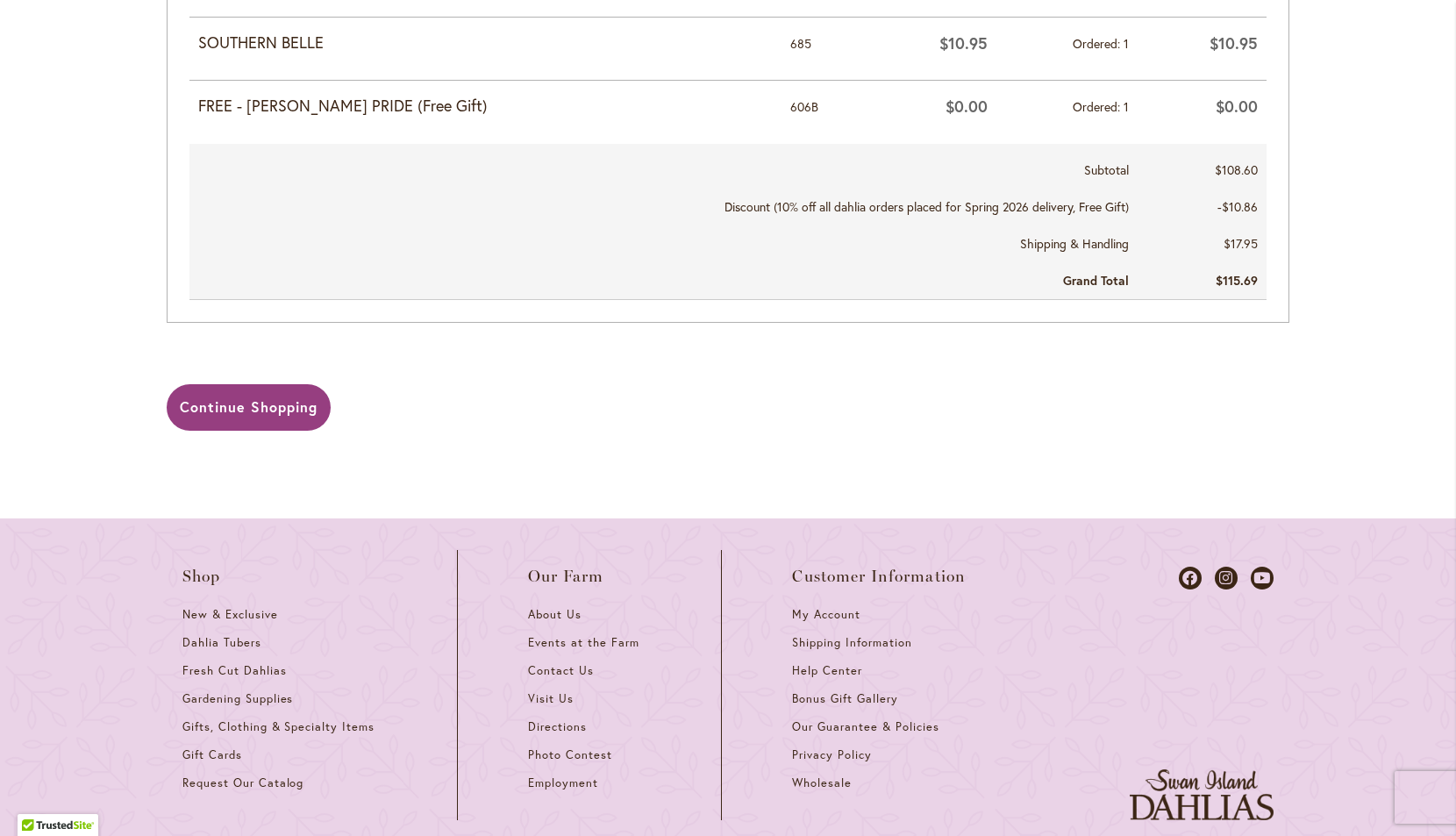
scroll to position [1360, 0]
